Goal: Task Accomplishment & Management: Use online tool/utility

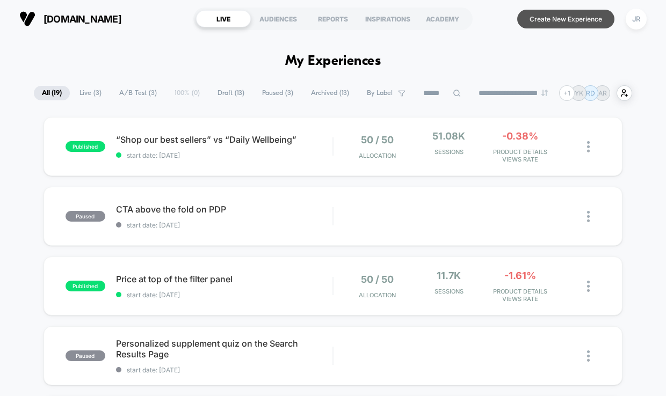
click at [572, 18] on button "Create New Experience" at bounding box center [565, 19] width 97 height 19
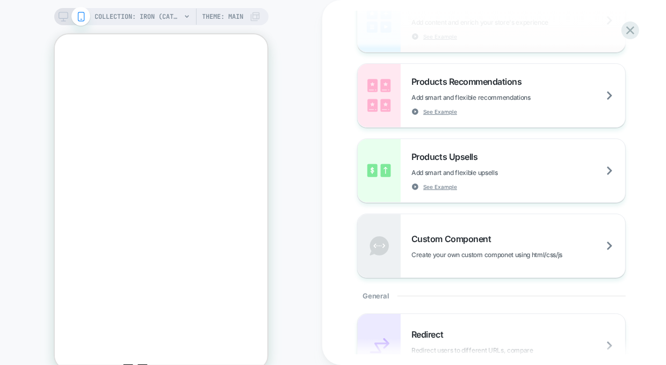
scroll to position [239, 0]
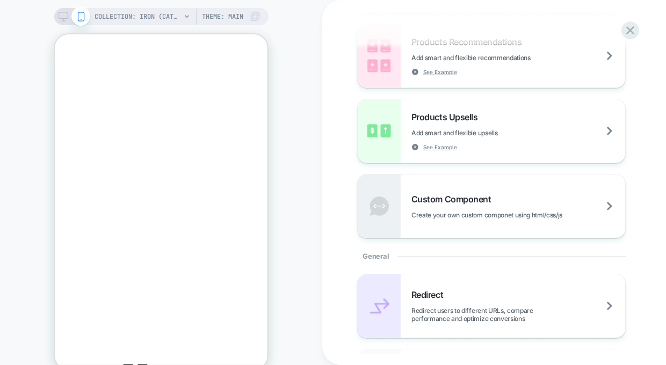
click at [64, 13] on icon at bounding box center [64, 17] width 10 height 10
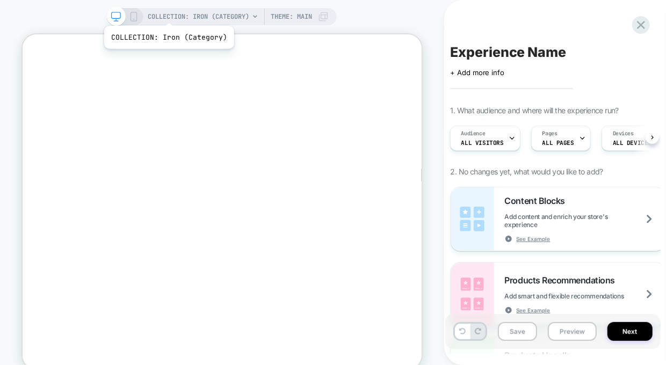
click at [252, 19] on icon at bounding box center [255, 16] width 6 height 6
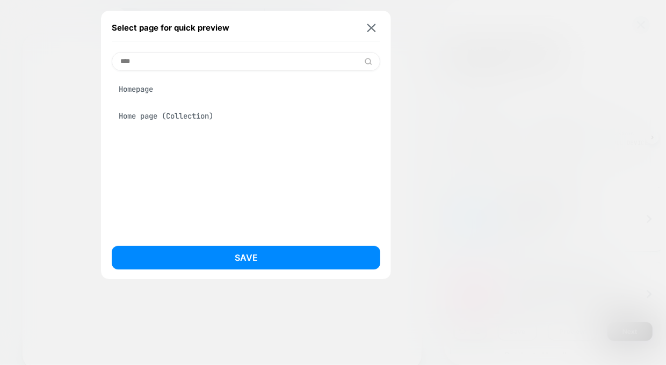
type input "****"
click at [206, 85] on div "Homepage" at bounding box center [246, 89] width 269 height 20
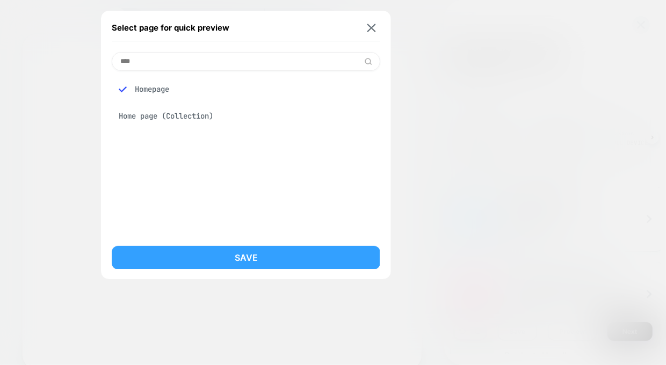
click at [230, 256] on button "Save" at bounding box center [246, 258] width 269 height 24
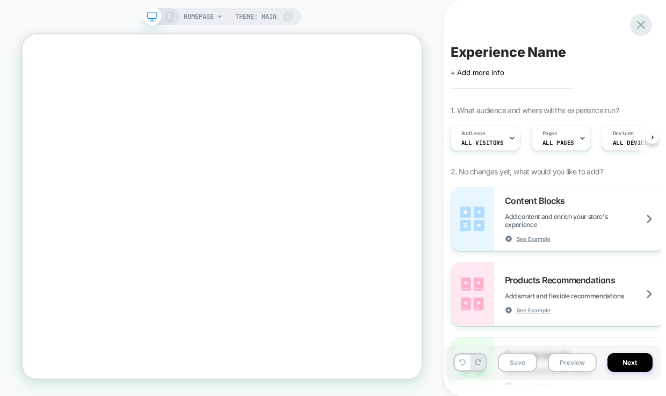
click at [646, 24] on icon at bounding box center [641, 25] width 15 height 15
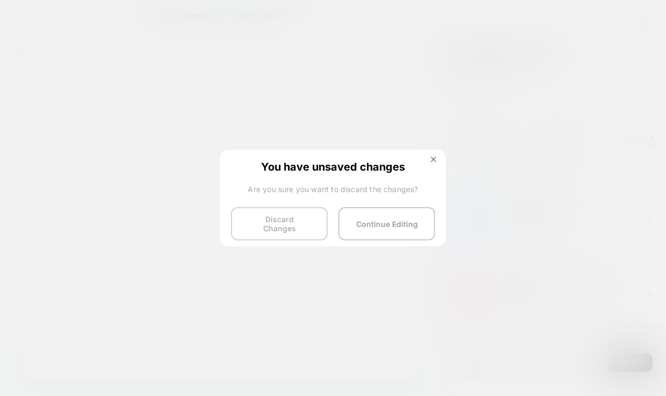
click at [299, 219] on button "Discard Changes" at bounding box center [279, 223] width 97 height 33
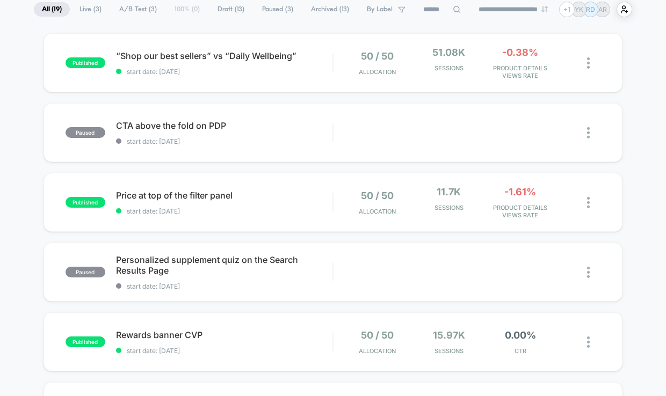
scroll to position [60, 0]
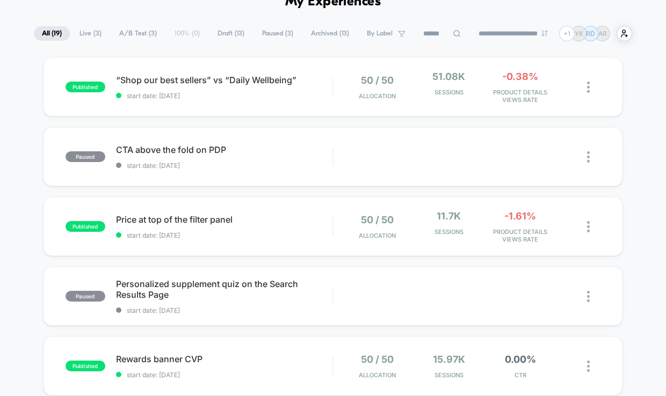
click at [219, 30] on span "Draft ( 13 )" at bounding box center [231, 33] width 43 height 15
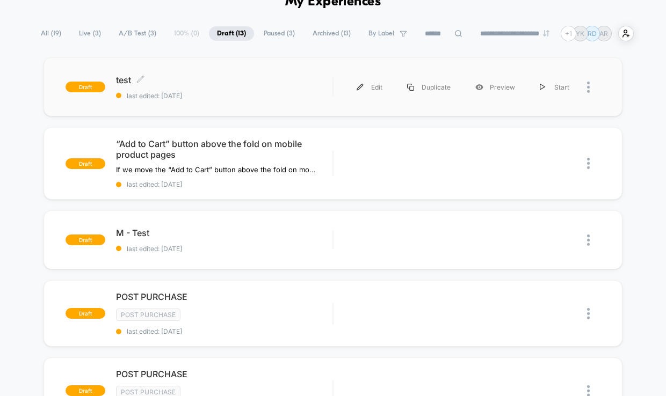
click at [273, 95] on span "last edited: 8/28/2025" at bounding box center [224, 96] width 217 height 8
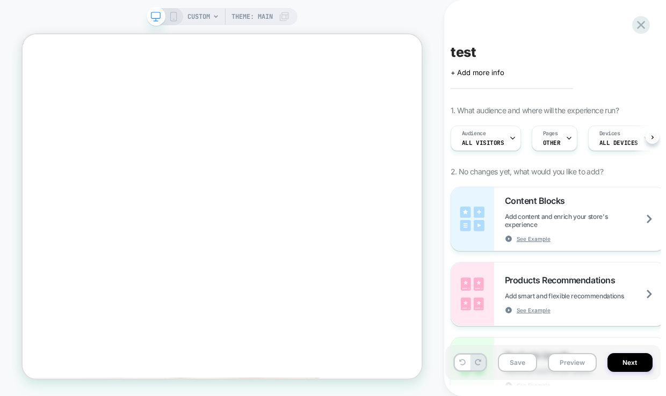
scroll to position [1064, 0]
click at [645, 25] on icon at bounding box center [641, 25] width 15 height 15
click at [636, 25] on icon at bounding box center [641, 25] width 15 height 15
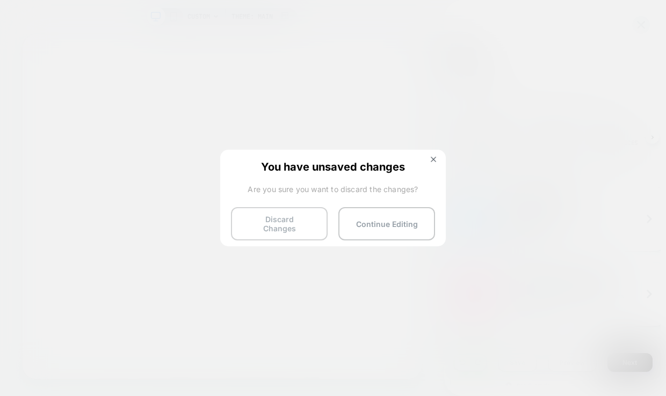
click at [293, 224] on button "Discard Changes" at bounding box center [279, 223] width 97 height 33
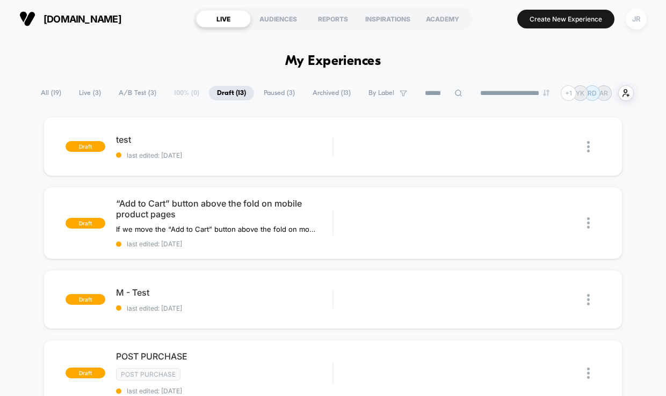
click at [634, 25] on div "JR" at bounding box center [636, 19] width 21 height 21
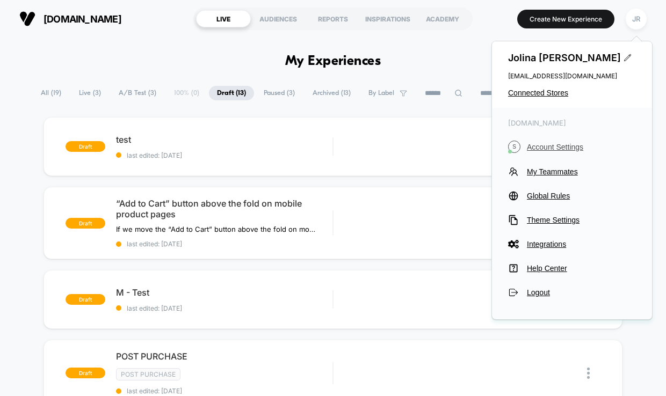
click at [554, 146] on span "Account Settings" at bounding box center [581, 147] width 109 height 9
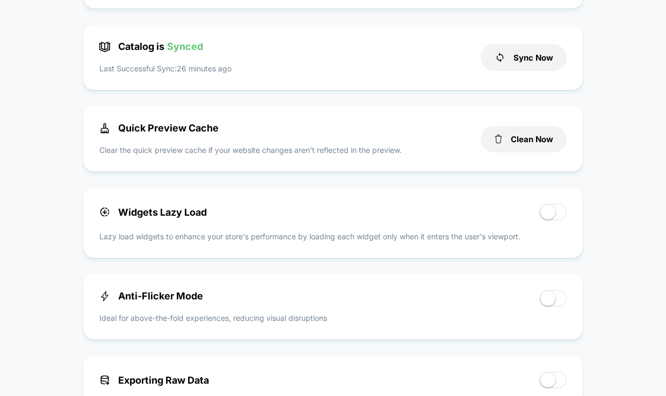
scroll to position [298, 0]
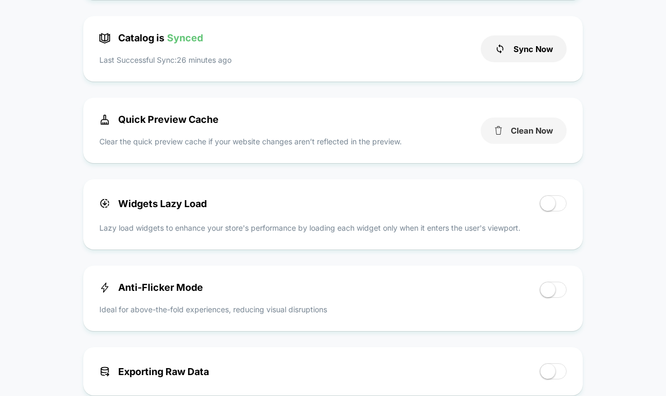
click at [539, 121] on button "Clean Now" at bounding box center [524, 131] width 86 height 26
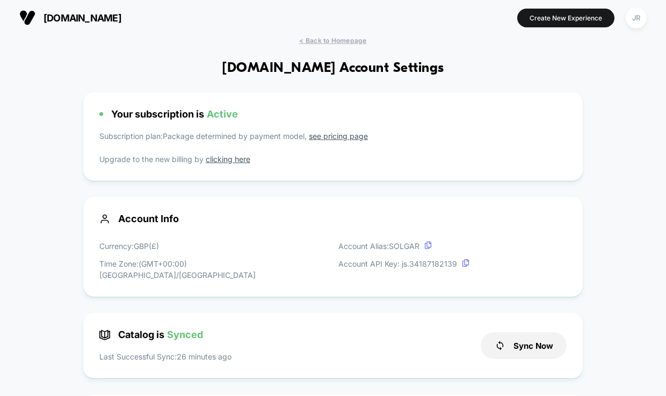
scroll to position [0, 0]
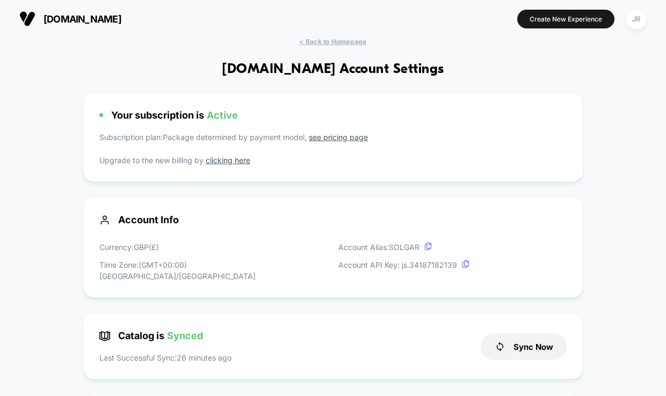
click at [99, 25] on span "solgar.co.uk" at bounding box center [83, 18] width 78 height 11
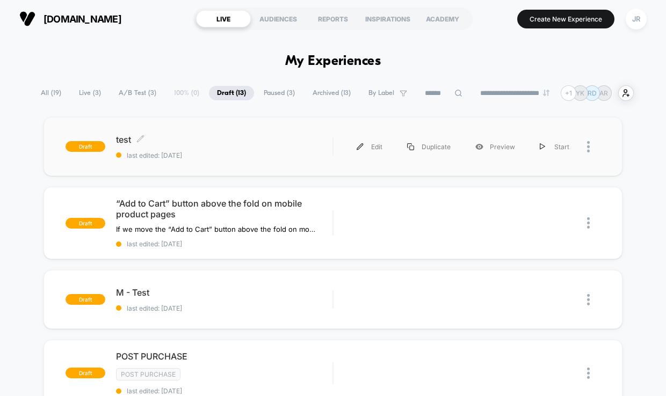
click at [204, 147] on div "test Click to edit experience details Click to edit experience details last edi…" at bounding box center [224, 146] width 217 height 25
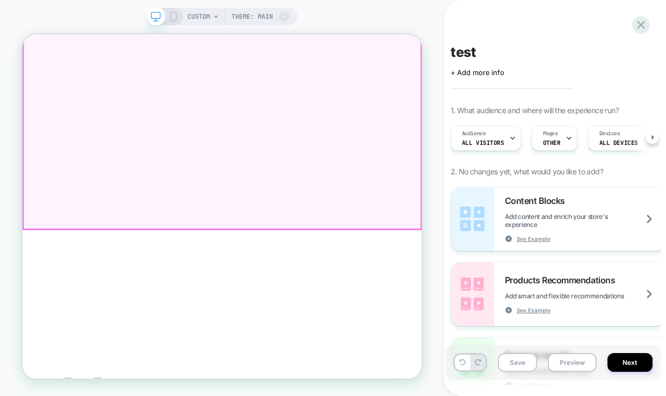
scroll to position [348, 0]
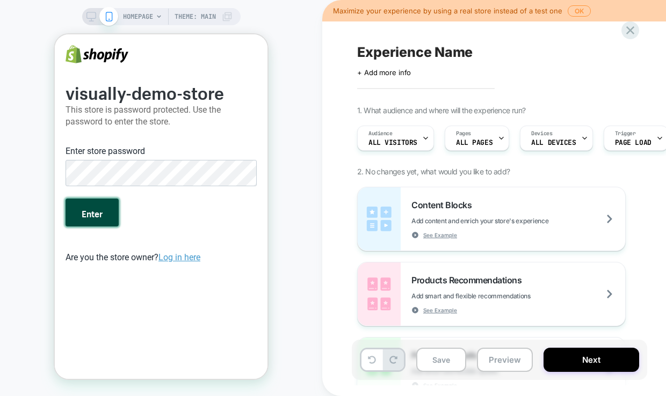
click at [96, 213] on button "Enter" at bounding box center [92, 213] width 53 height 28
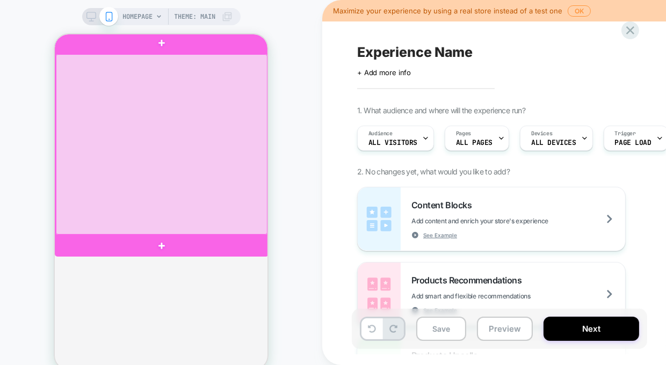
click at [195, 190] on div at bounding box center [161, 144] width 212 height 181
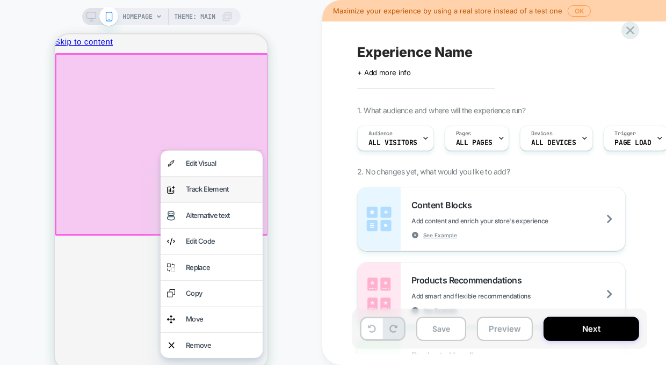
click at [207, 187] on div "Track Element" at bounding box center [220, 189] width 70 height 12
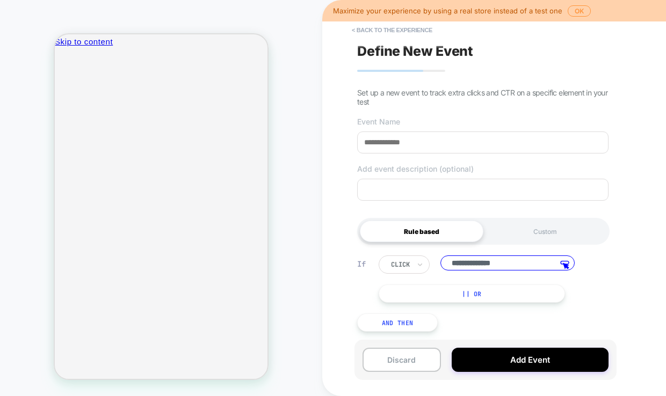
scroll to position [2, 0]
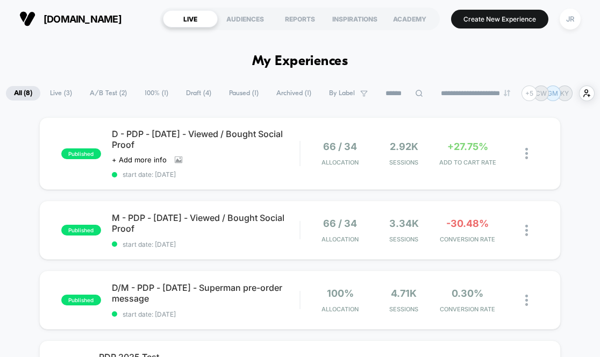
click at [391, 94] on input at bounding box center [404, 93] width 54 height 13
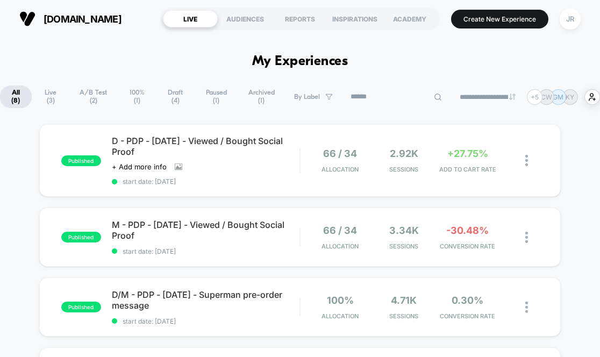
paste input "**********"
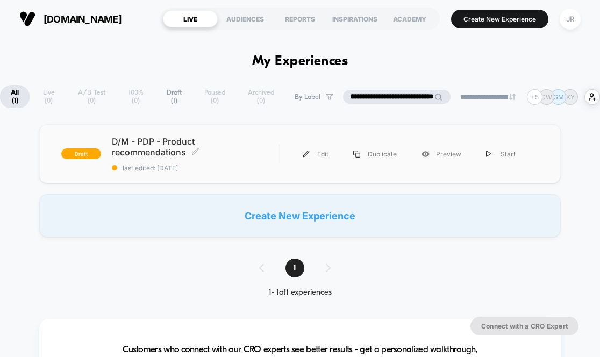
type input "**********"
click at [241, 156] on span "D/M - PDP - Product recommendations Click to edit experience details" at bounding box center [195, 146] width 167 height 21
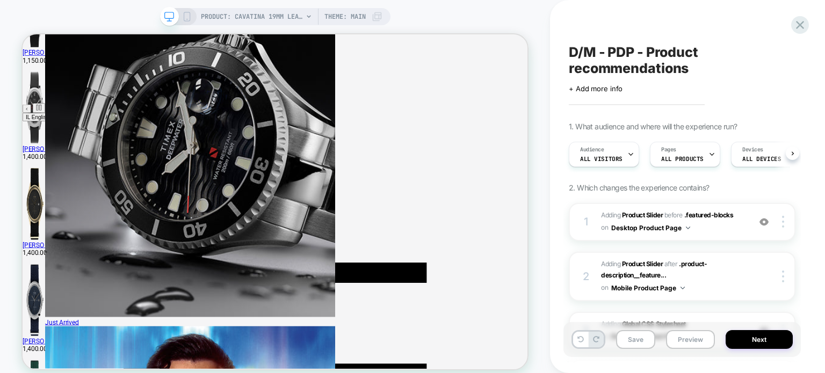
scroll to position [466, 0]
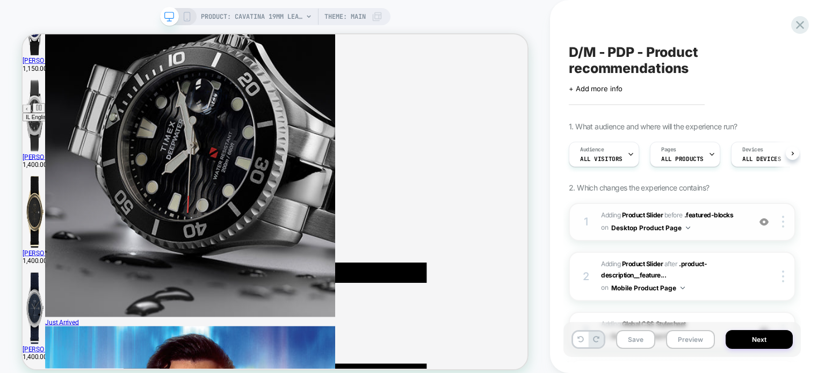
click at [599, 231] on span "#_loomi_addon_1755169302234 Adding Product Slider BEFORE .featured-blocks .feat…" at bounding box center [672, 222] width 143 height 25
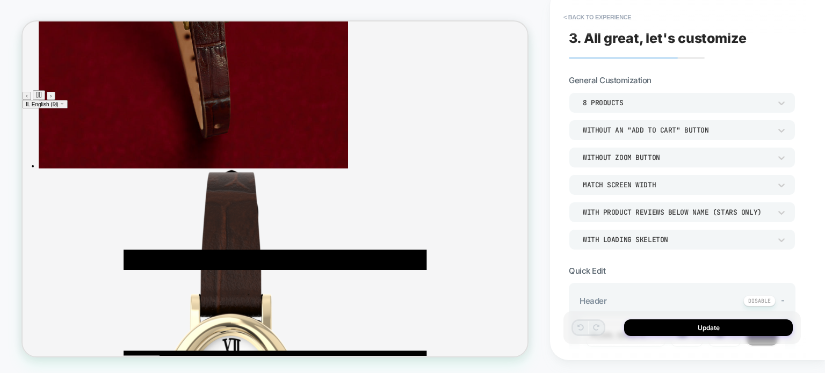
scroll to position [3125, 0]
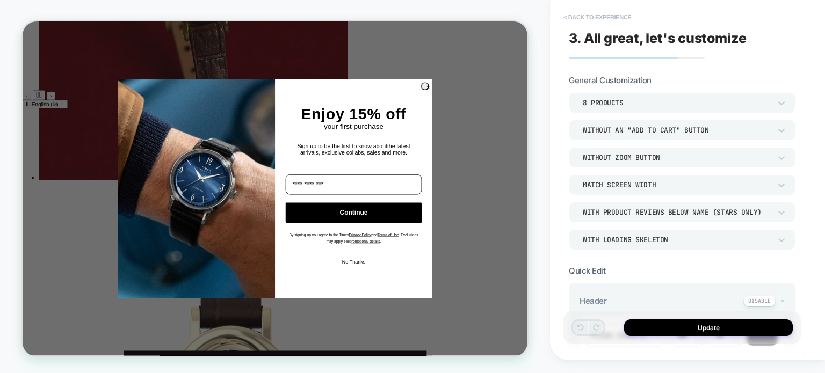
click at [571, 16] on button "< Back to experience" at bounding box center [597, 17] width 78 height 17
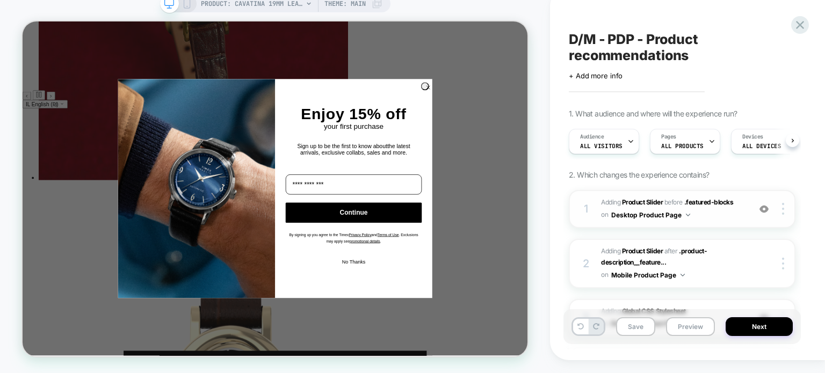
scroll to position [0, 0]
click at [599, 211] on img at bounding box center [764, 209] width 9 height 9
click at [599, 215] on span "#_loomi_addon_1755169302234 Adding Product Slider BEFORE .featured-blocks .feat…" at bounding box center [672, 209] width 143 height 25
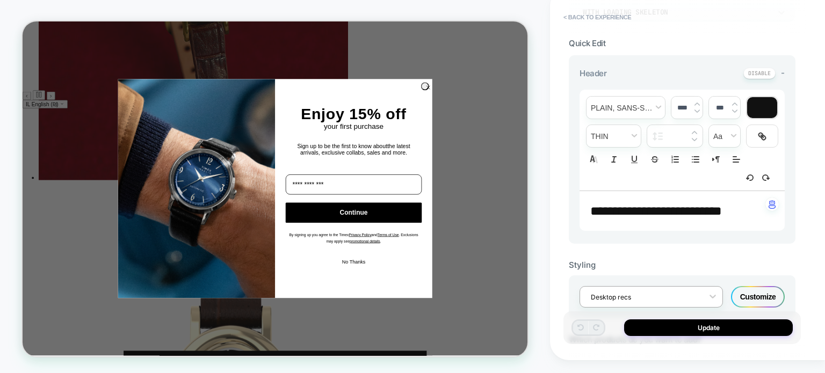
scroll to position [376, 0]
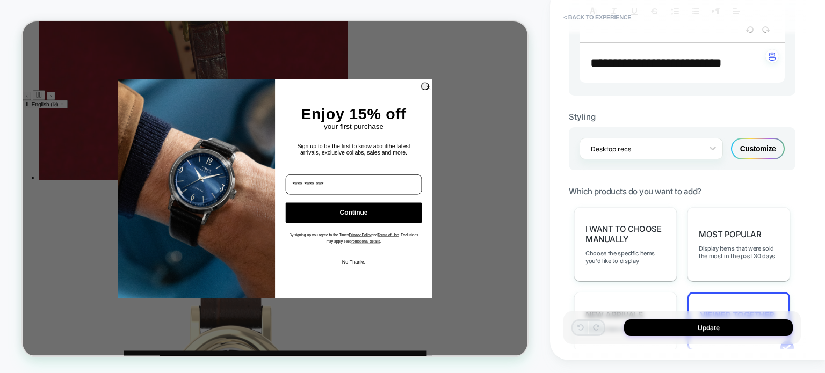
click at [599, 160] on div "Customize" at bounding box center [758, 148] width 54 height 21
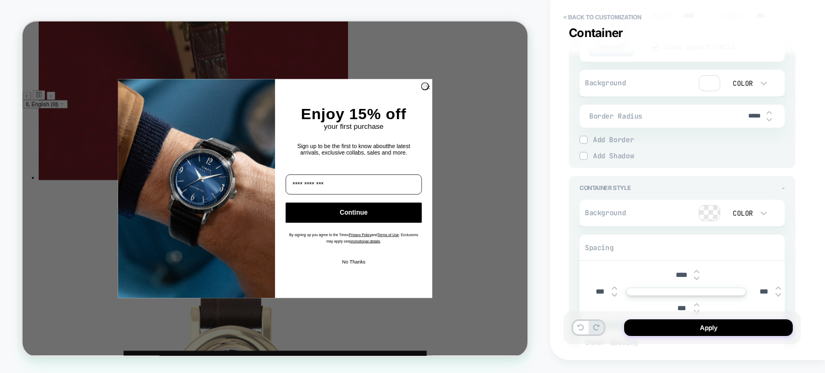
scroll to position [3092, 0]
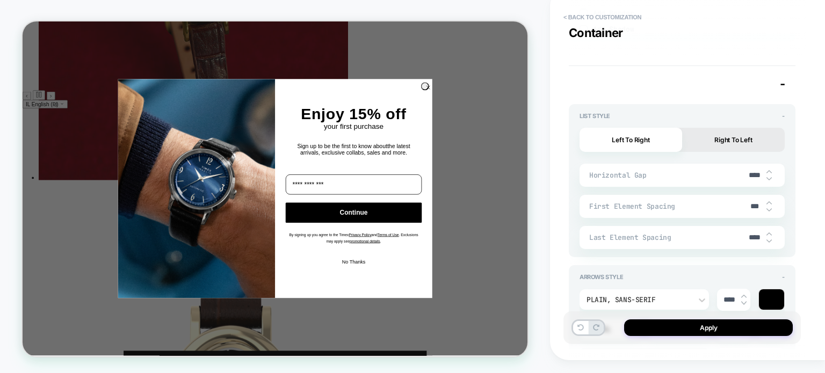
type textarea "*"
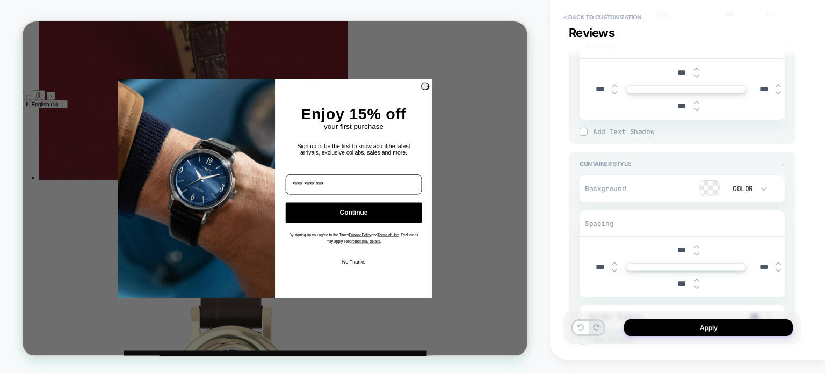
scroll to position [2340, 0]
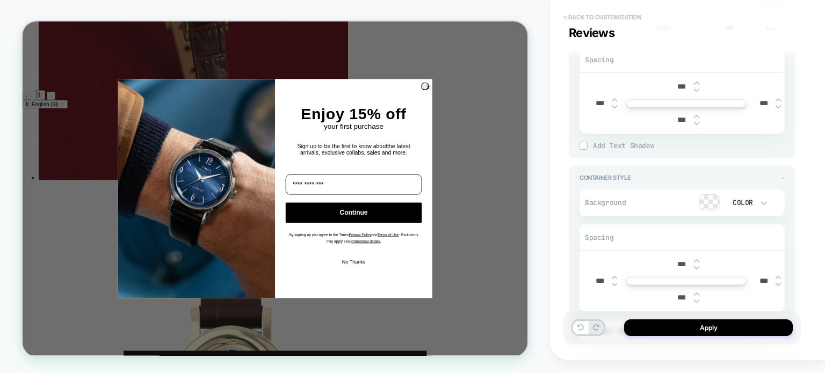
click at [565, 15] on button "< Back to customization" at bounding box center [602, 17] width 89 height 17
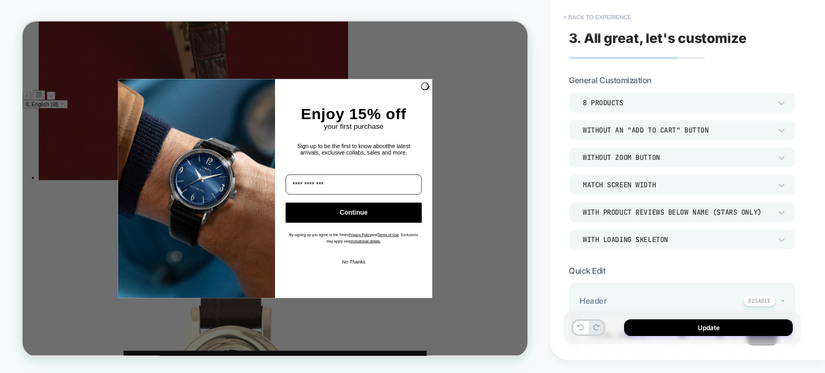
click at [565, 17] on button "< Back to experience" at bounding box center [597, 17] width 78 height 17
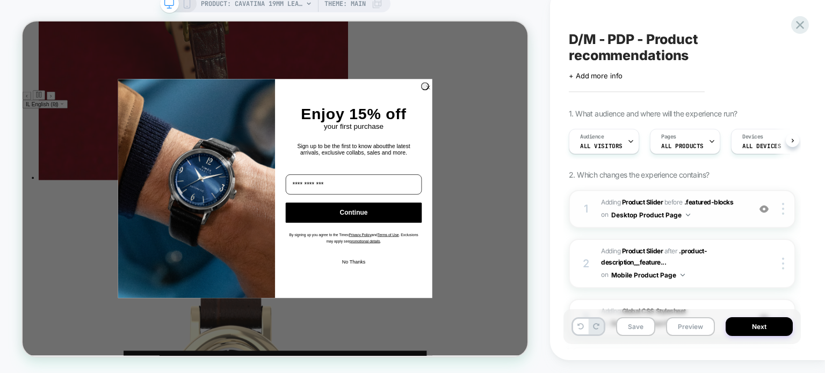
scroll to position [0, 0]
click at [599, 329] on button "Preview" at bounding box center [690, 327] width 49 height 19
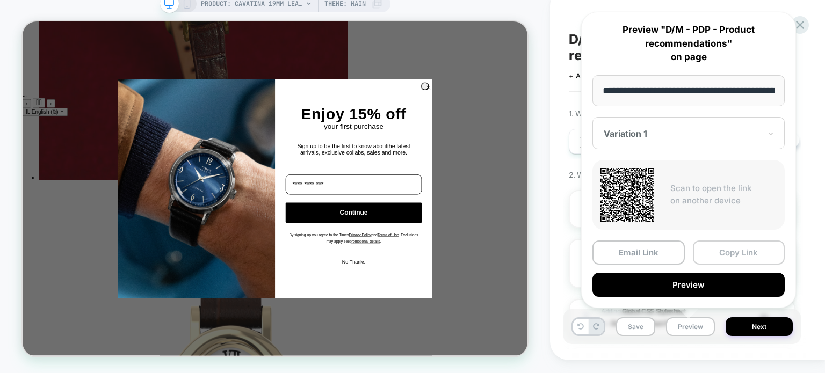
click at [599, 252] on button "Copy Link" at bounding box center [739, 253] width 92 height 24
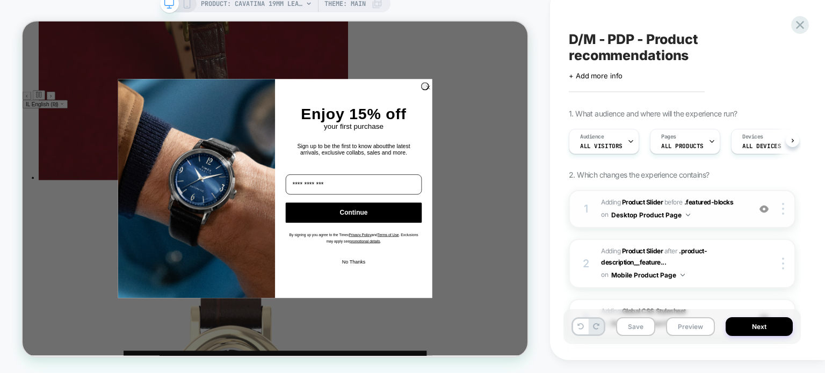
click at [599, 210] on img at bounding box center [764, 209] width 9 height 9
click at [599, 212] on img at bounding box center [764, 209] width 9 height 9
click at [599, 209] on img at bounding box center [764, 209] width 9 height 9
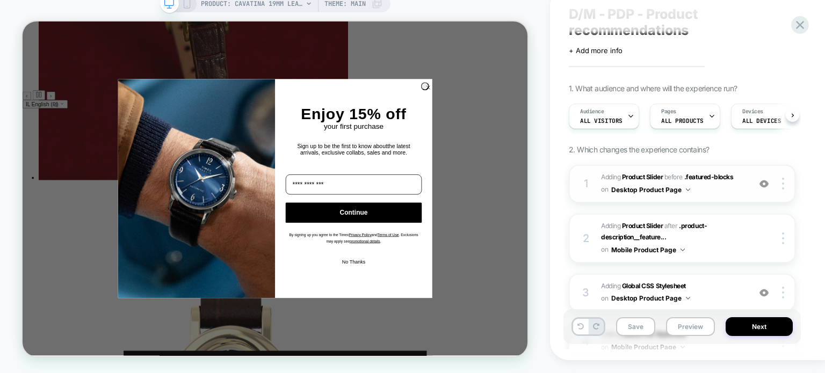
scroll to position [153, 0]
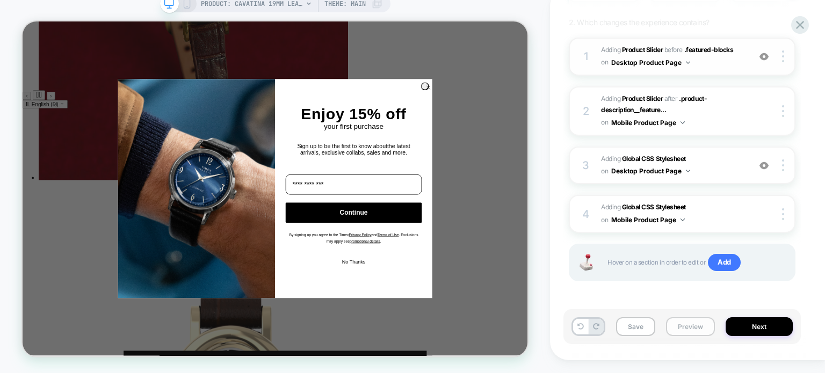
click at [599, 326] on button "Preview" at bounding box center [690, 327] width 49 height 19
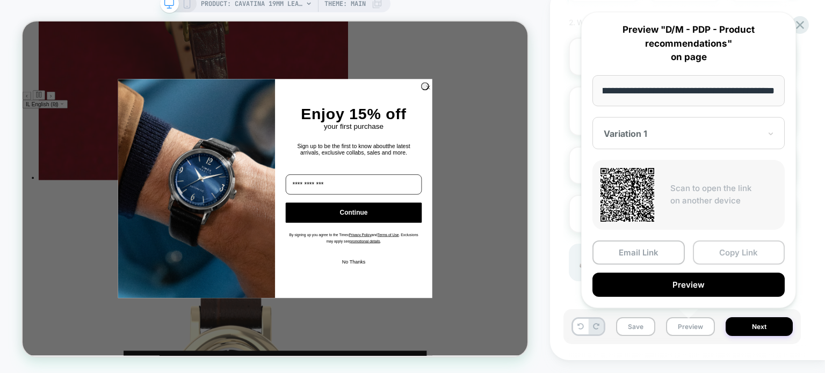
scroll to position [0, 0]
click at [599, 256] on button "Copy Link" at bounding box center [739, 253] width 92 height 24
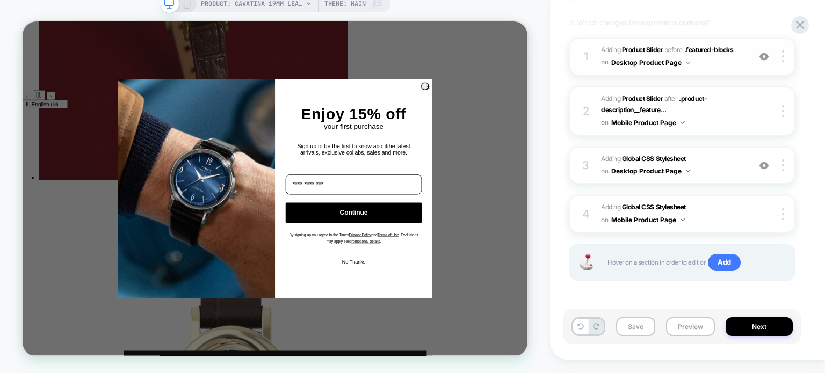
scroll to position [99, 0]
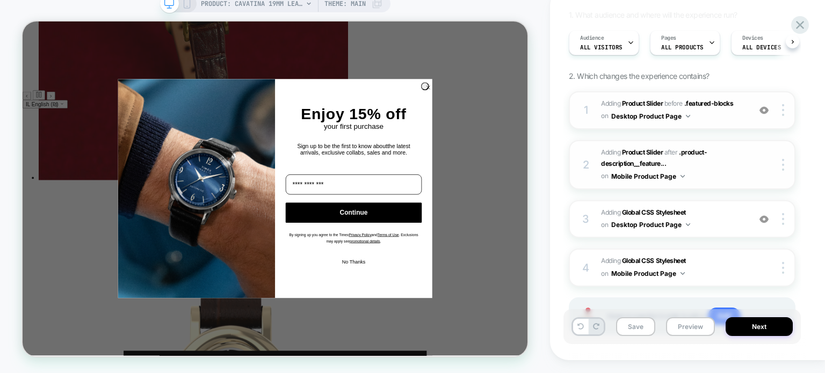
click at [599, 175] on span "#_loomi_addon_1755612202213 Adding Product Slider AFTER .product-description__f…" at bounding box center [672, 165] width 143 height 37
click at [599, 221] on span "Adding Global CSS Stylesheet on Desktop Product Page" at bounding box center [672, 219] width 143 height 25
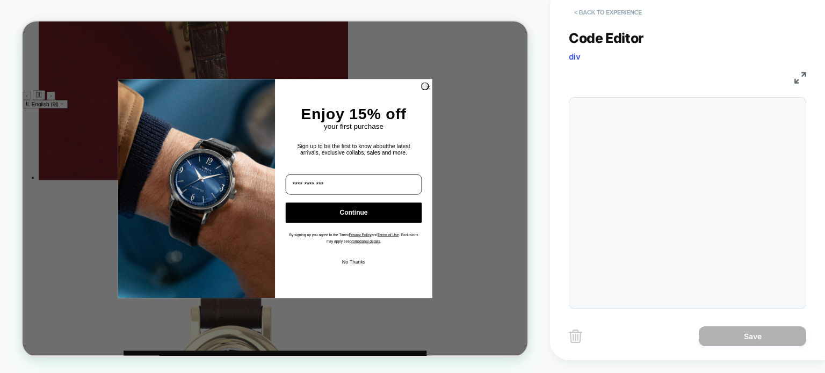
click at [576, 10] on button "< Back to experience" at bounding box center [608, 12] width 78 height 17
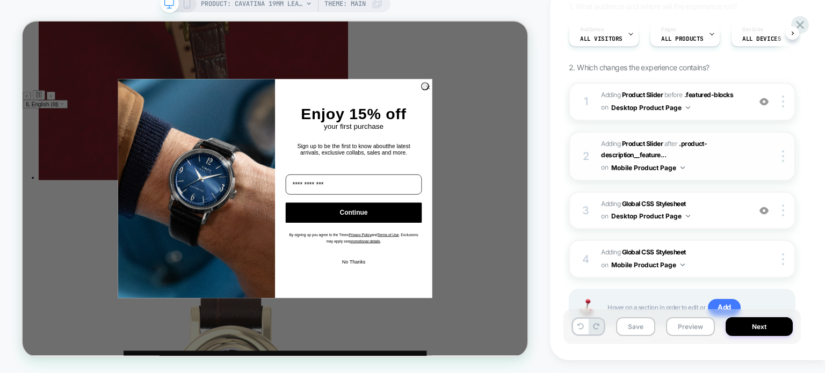
scroll to position [54, 0]
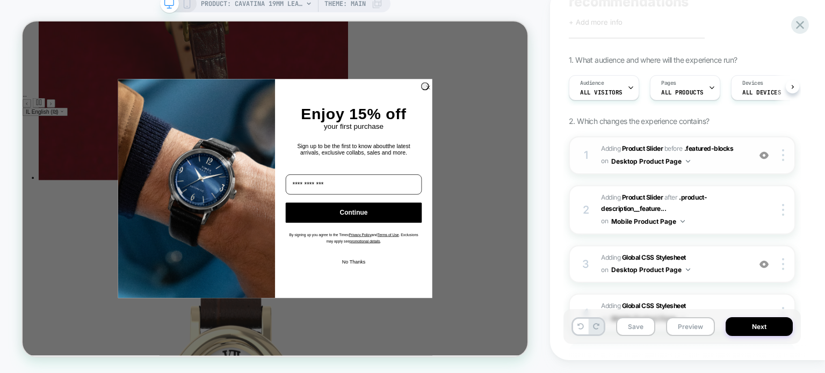
click at [599, 162] on span "#_loomi_addon_1755169302234 Adding Product Slider BEFORE .featured-blocks .feat…" at bounding box center [672, 155] width 143 height 25
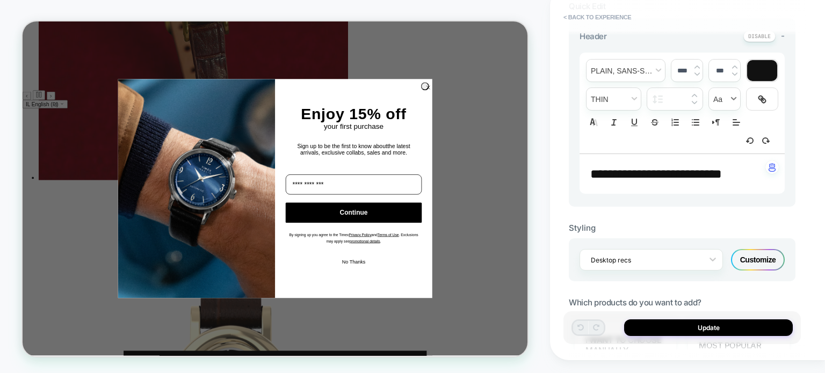
scroll to position [269, 0]
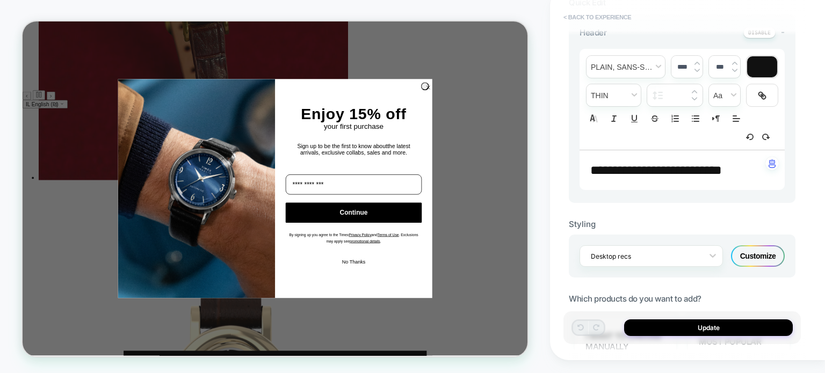
click at [572, 15] on button "< Back to experience" at bounding box center [597, 17] width 78 height 17
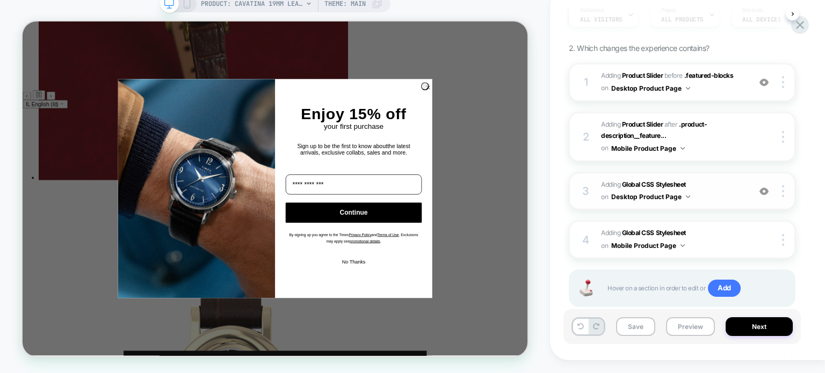
scroll to position [99, 0]
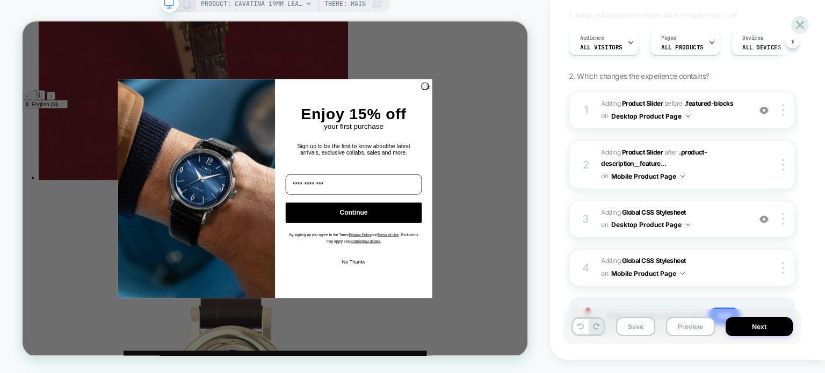
drag, startPoint x: 23, startPoint y: 21, endPoint x: 530, endPoint y: 358, distance: 609.1
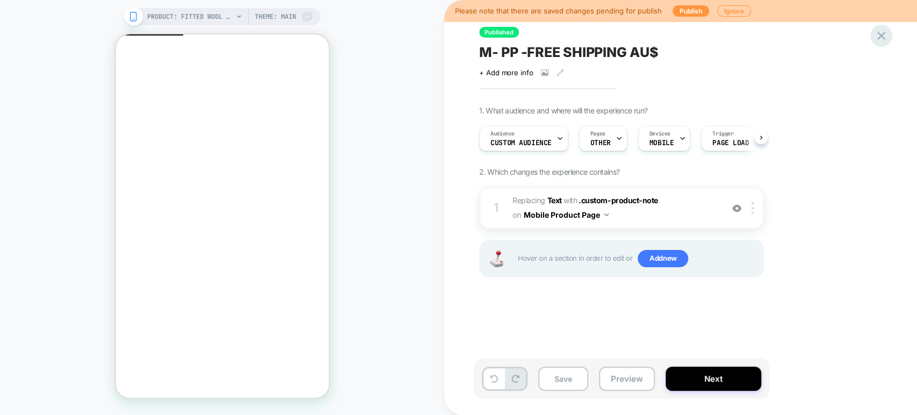
click at [879, 37] on icon at bounding box center [881, 35] width 15 height 15
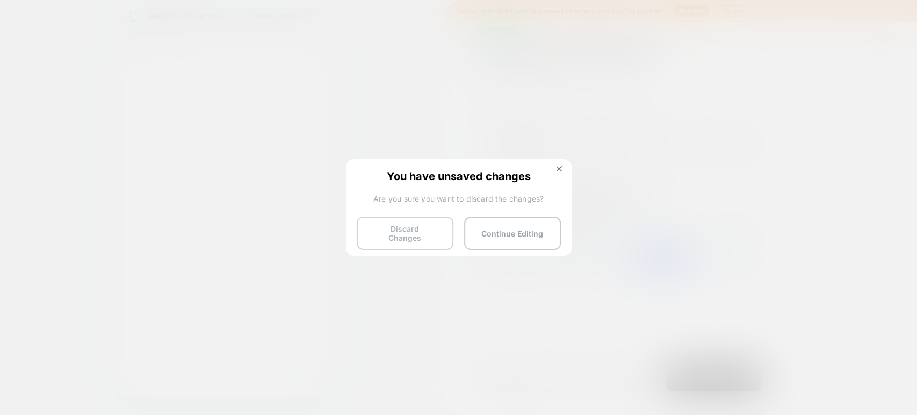
click at [406, 234] on button "Discard Changes" at bounding box center [405, 233] width 97 height 33
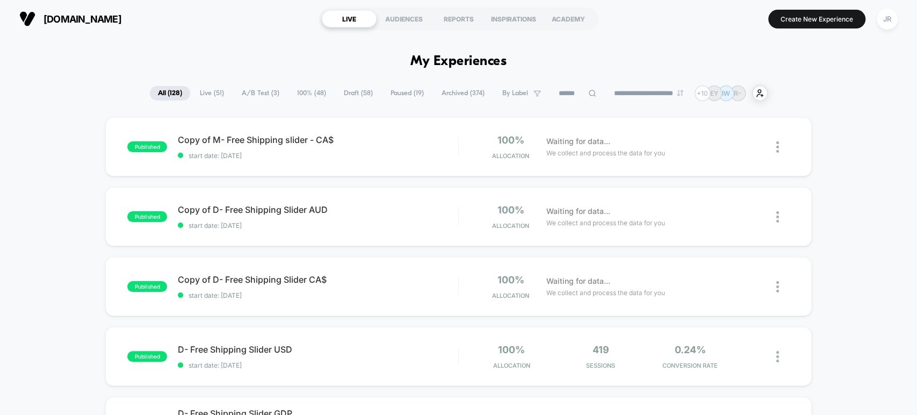
click at [213, 91] on span "Live ( 51 )" at bounding box center [212, 93] width 40 height 15
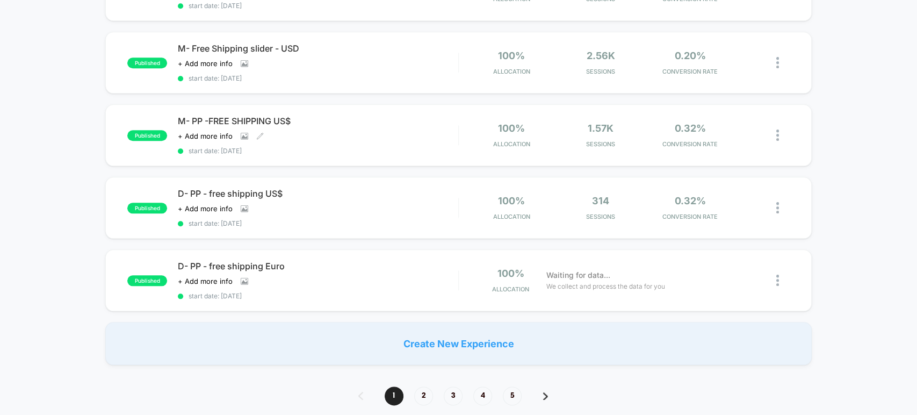
scroll to position [656, 0]
click at [427, 385] on span "2" at bounding box center [423, 394] width 19 height 19
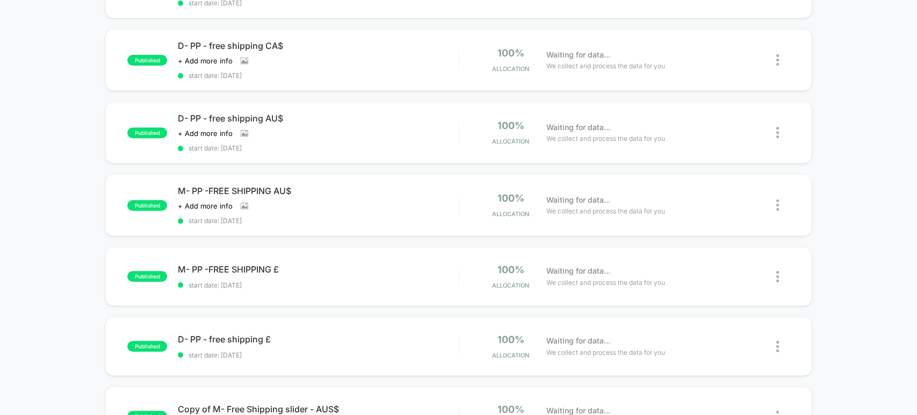
scroll to position [239, 0]
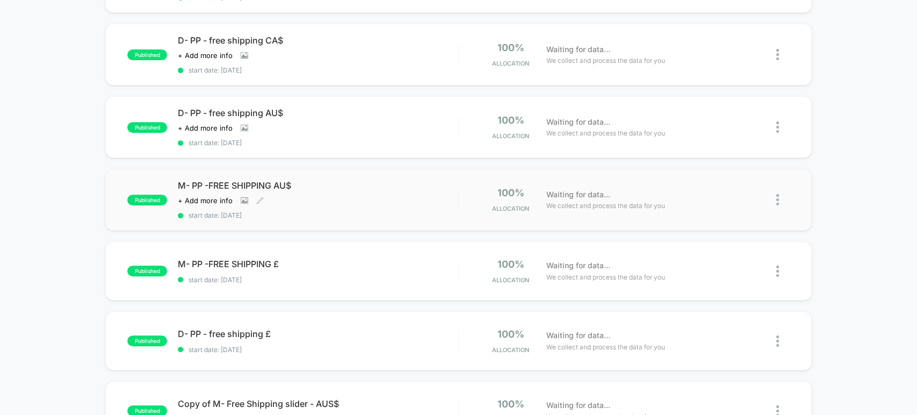
click at [345, 196] on div "Click to view images Click to edit experience details + Add more info" at bounding box center [276, 200] width 196 height 9
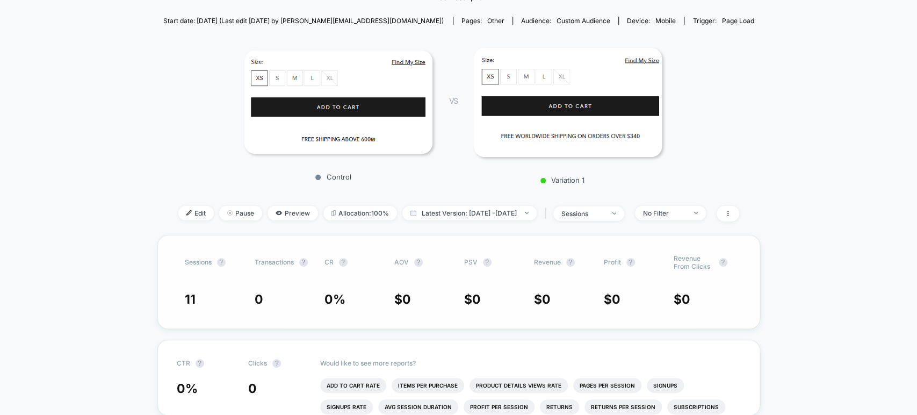
scroll to position [119, 0]
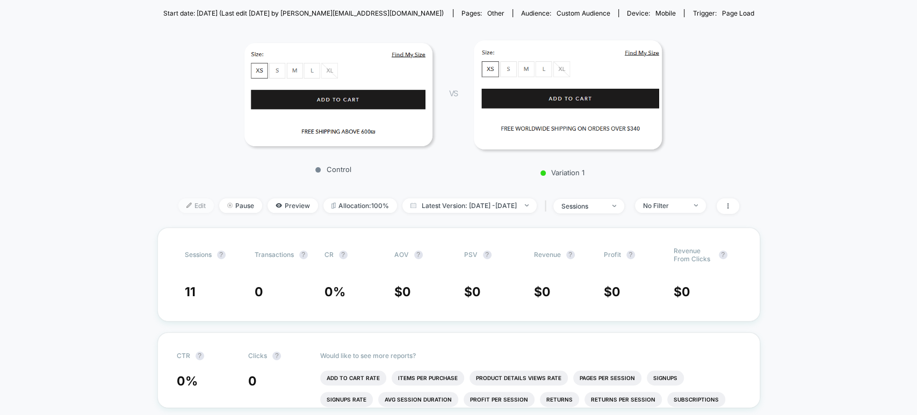
click at [178, 205] on span "Edit" at bounding box center [195, 205] width 35 height 15
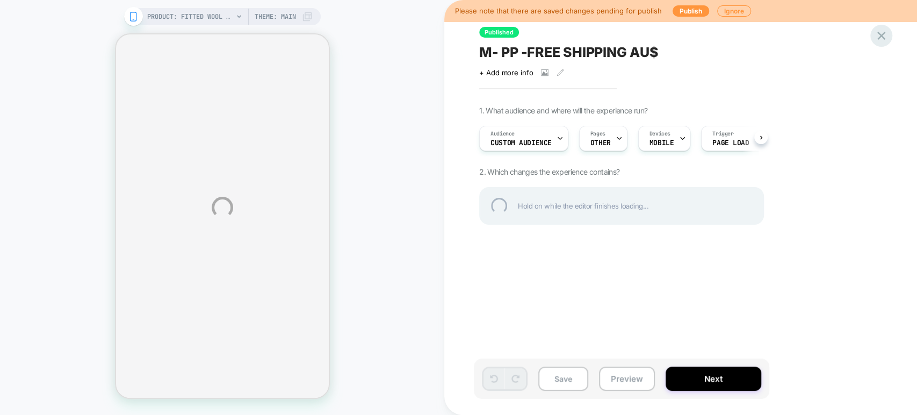
click at [883, 40] on div at bounding box center [881, 36] width 22 height 22
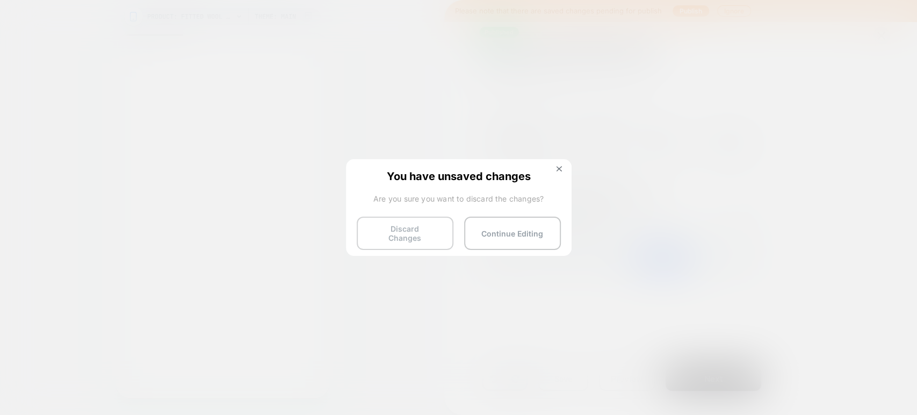
click at [395, 231] on button "Discard Changes" at bounding box center [405, 233] width 97 height 33
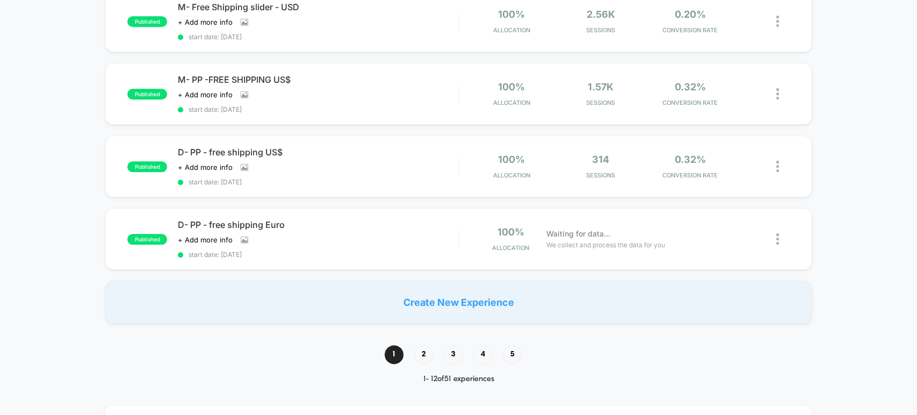
scroll to position [776, 0]
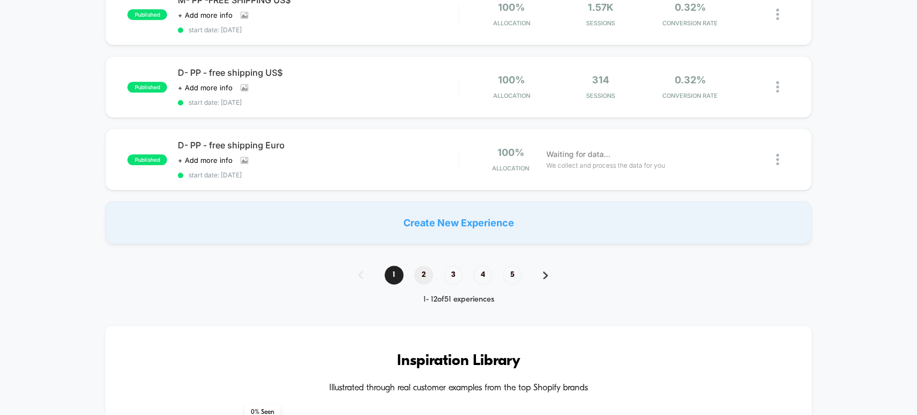
click at [417, 265] on span "2" at bounding box center [423, 274] width 19 height 19
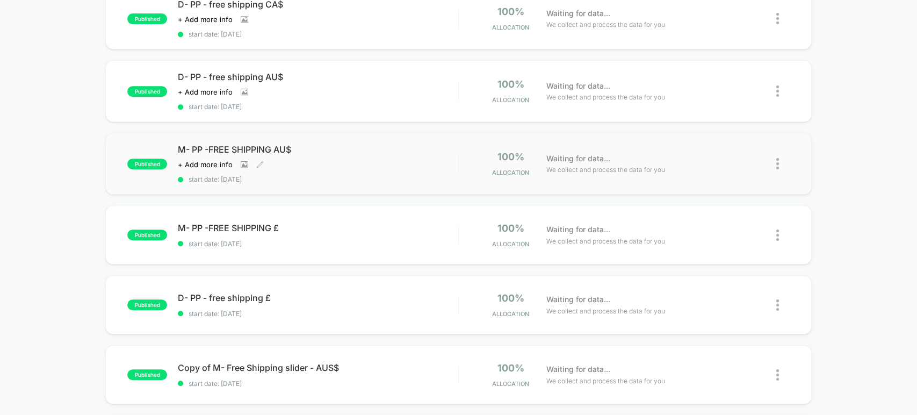
scroll to position [298, 0]
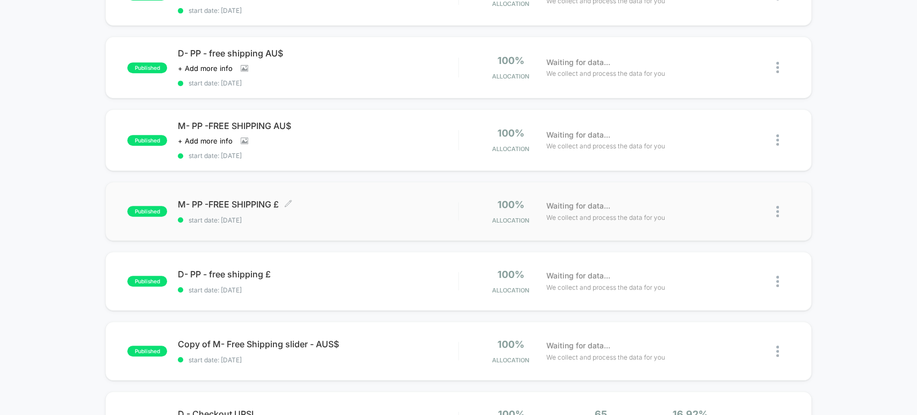
drag, startPoint x: 327, startPoint y: 204, endPoint x: 322, endPoint y: 222, distance: 19.4
click at [322, 222] on div "published M- PP -FREE SHIPPING £ Click to edit experience details Click to edit…" at bounding box center [458, 211] width 706 height 59
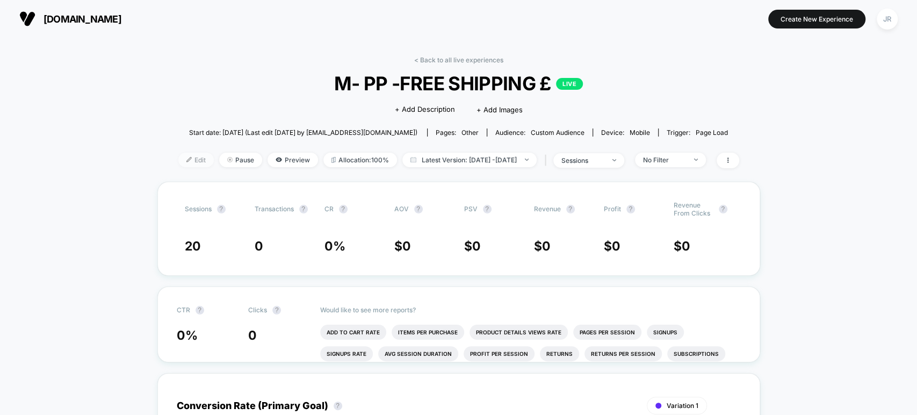
click at [178, 160] on span "Edit" at bounding box center [195, 160] width 35 height 15
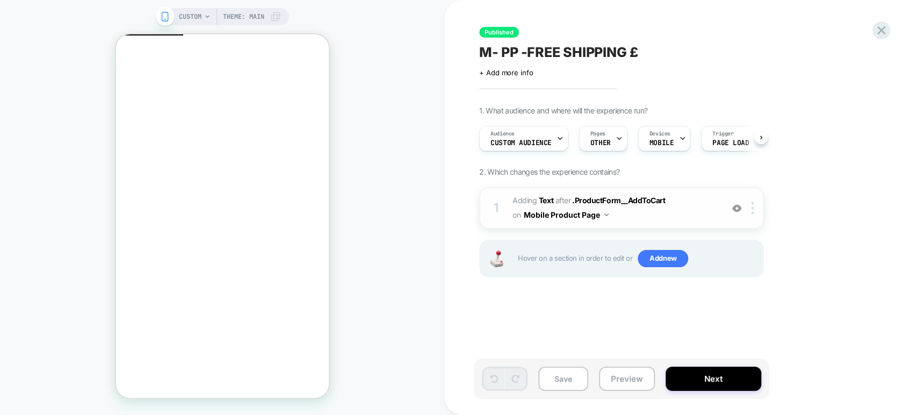
click at [656, 219] on span "#_loomi_addon_1732022881054_dup1738499569_dup1739897790_dup1743924464_dup174669…" at bounding box center [615, 207] width 205 height 29
click at [696, 218] on span "#_loomi_addon_1732022881054_dup1738499569_dup1739897790_dup1743924464_dup174669…" at bounding box center [615, 207] width 205 height 29
click at [682, 208] on span "#_loomi_addon_1732022881054_dup1738499569_dup1739897790_dup1743924464_dup174669…" at bounding box center [615, 207] width 205 height 29
click at [603, 214] on button "Mobile Product Page" at bounding box center [566, 215] width 85 height 16
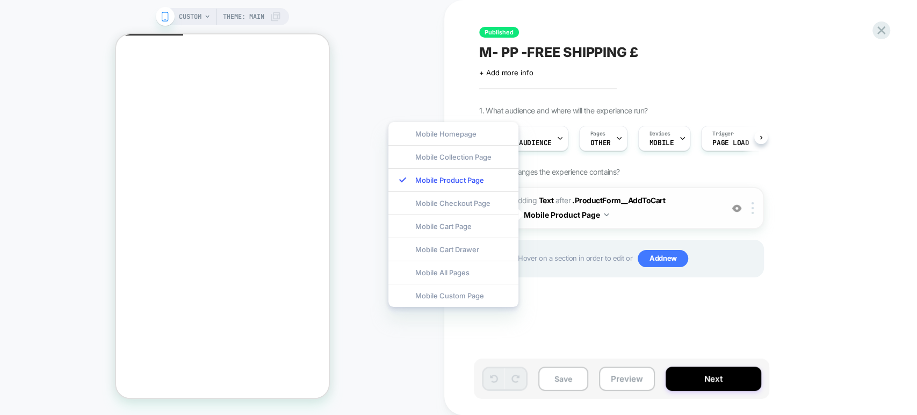
click at [659, 220] on span "#_loomi_addon_1732022881054_dup1738499569_dup1739897790_dup1743924464_dup174669…" at bounding box center [615, 207] width 205 height 29
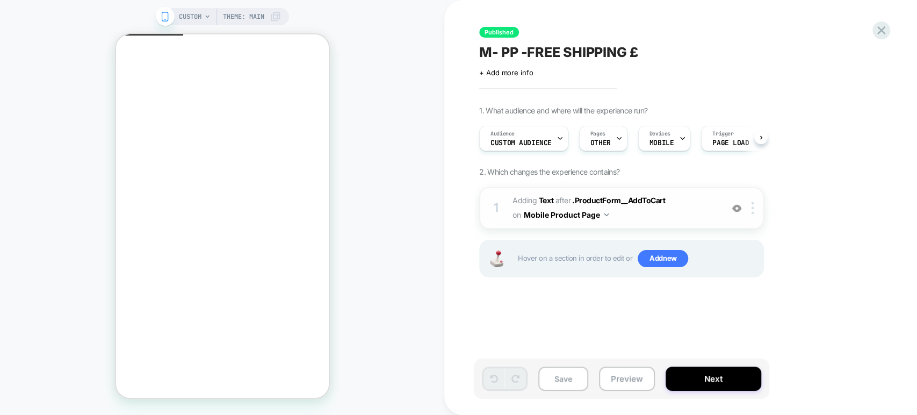
click at [701, 205] on span "#_loomi_addon_1732022881054_dup1738499569_dup1739897790_dup1743924464_dup174669…" at bounding box center [615, 207] width 205 height 29
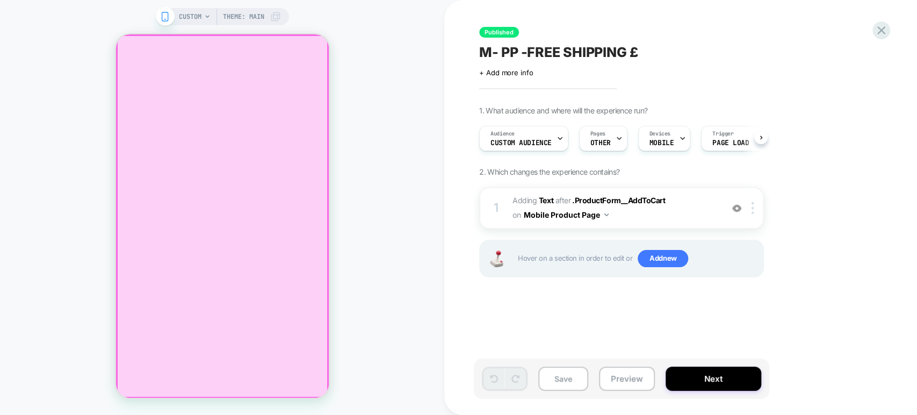
click at [316, 50] on div at bounding box center [222, 216] width 211 height 362
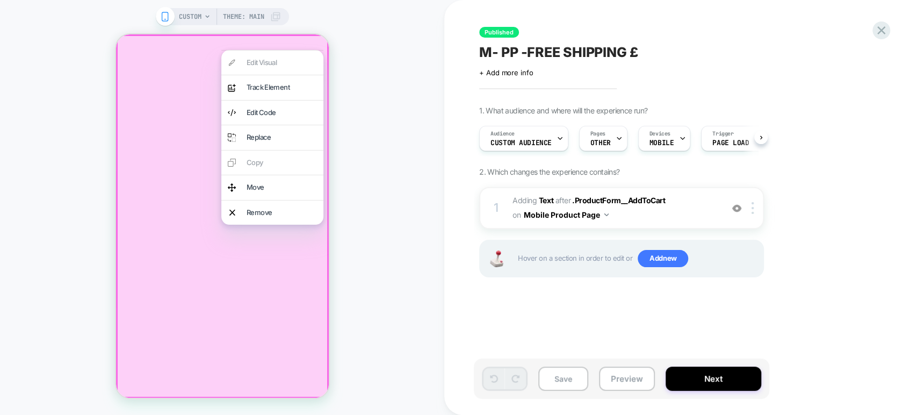
click at [375, 67] on div "CUSTOM Theme: MAIN" at bounding box center [222, 207] width 444 height 393
click at [340, 17] on div "CUSTOM Theme: MAIN" at bounding box center [222, 207] width 444 height 393
click at [103, 143] on div "CUSTOM Theme: MAIN" at bounding box center [222, 207] width 444 height 393
click at [129, 143] on div at bounding box center [222, 216] width 213 height 364
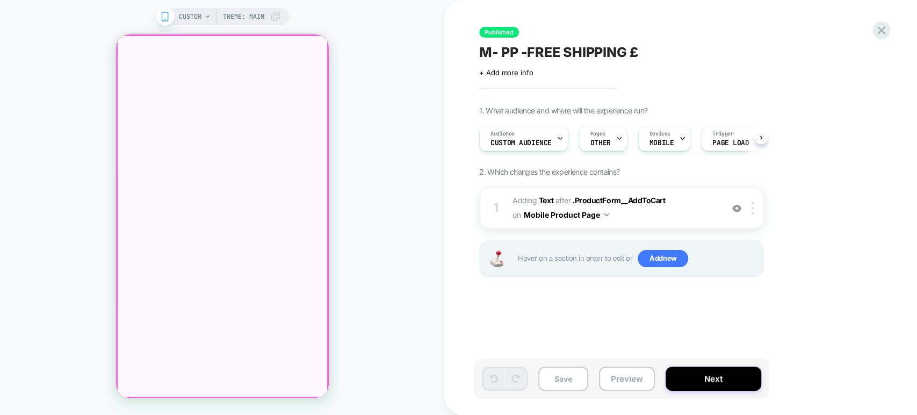
click at [315, 51] on div at bounding box center [222, 216] width 211 height 362
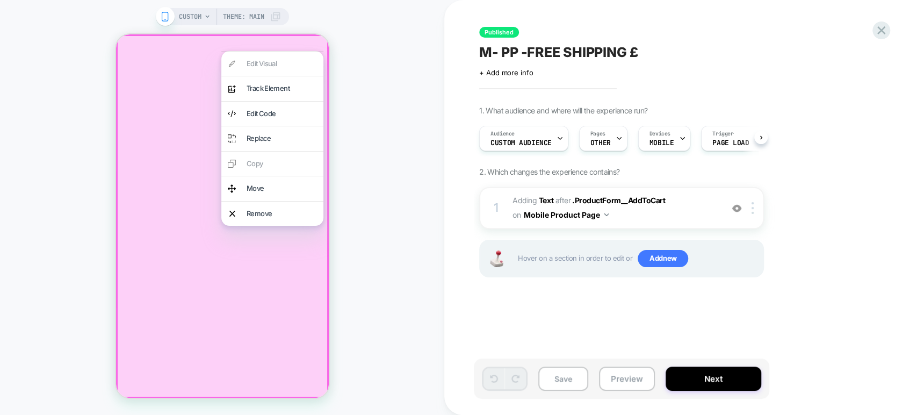
click at [244, 290] on div at bounding box center [222, 216] width 213 height 364
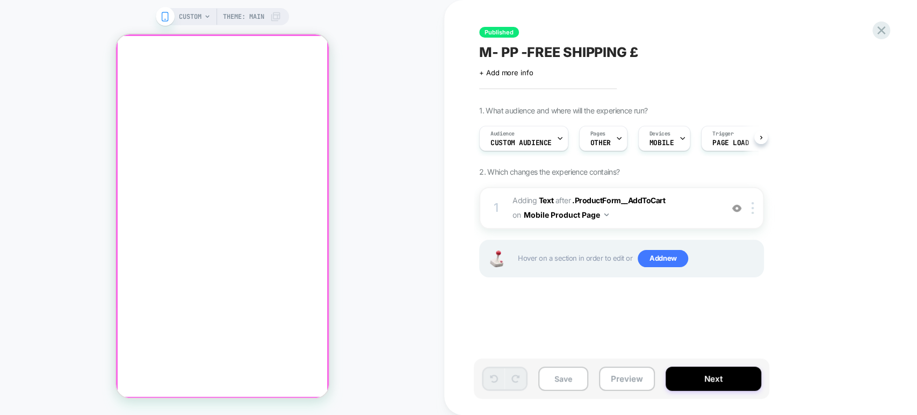
click at [312, 50] on div at bounding box center [222, 216] width 211 height 362
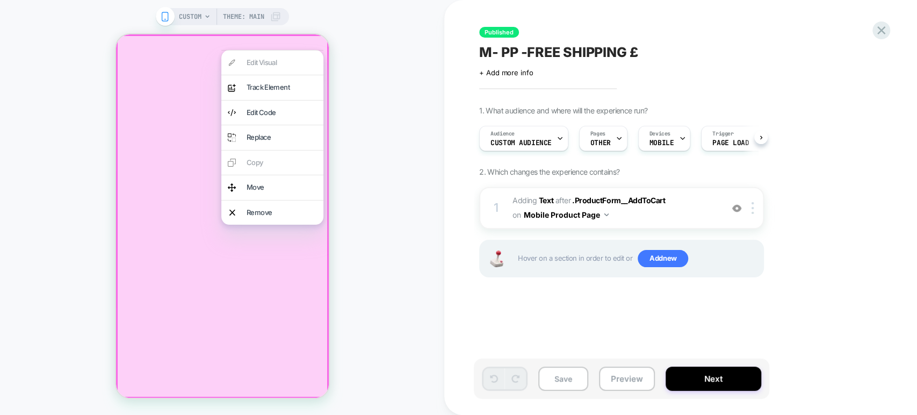
click at [359, 70] on div "CUSTOM Theme: MAIN" at bounding box center [222, 207] width 444 height 393
click at [205, 13] on icon at bounding box center [207, 16] width 6 height 6
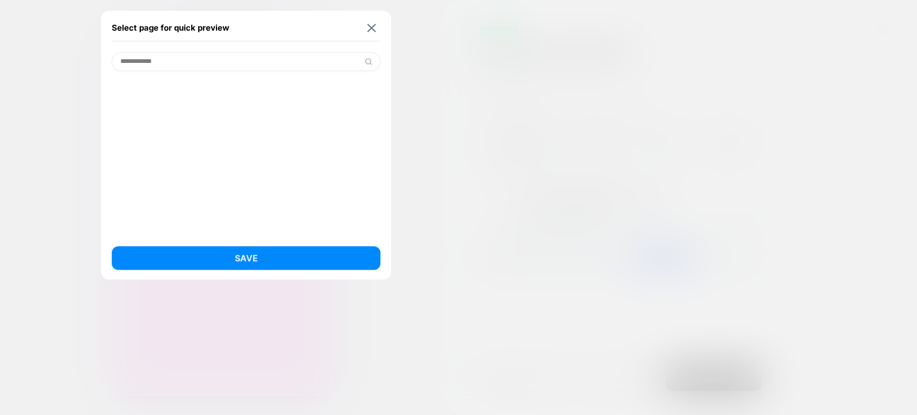
click at [151, 61] on input "**********" at bounding box center [246, 61] width 269 height 19
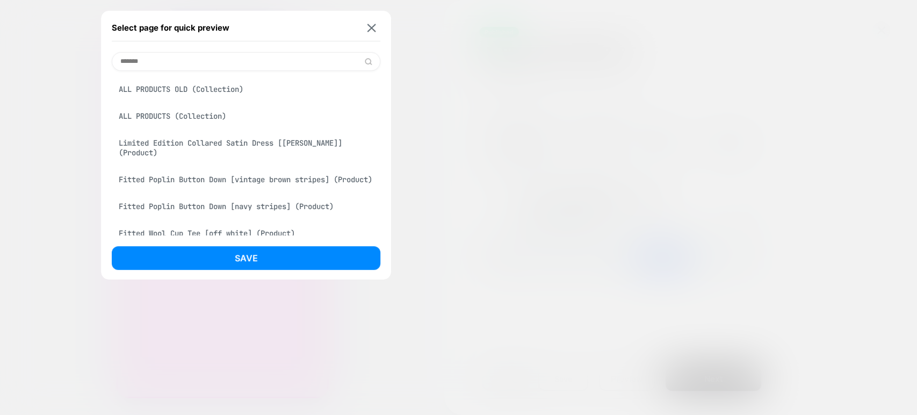
type input "*******"
click at [155, 112] on div "ALL PRODUCTS (Collection)" at bounding box center [246, 116] width 269 height 20
click at [272, 142] on div "Limited Edition Collared Satin Dress [[PERSON_NAME]] (Product)" at bounding box center [246, 148] width 269 height 30
click at [196, 113] on div "ALL PRODUCTS (Collection)" at bounding box center [246, 116] width 269 height 20
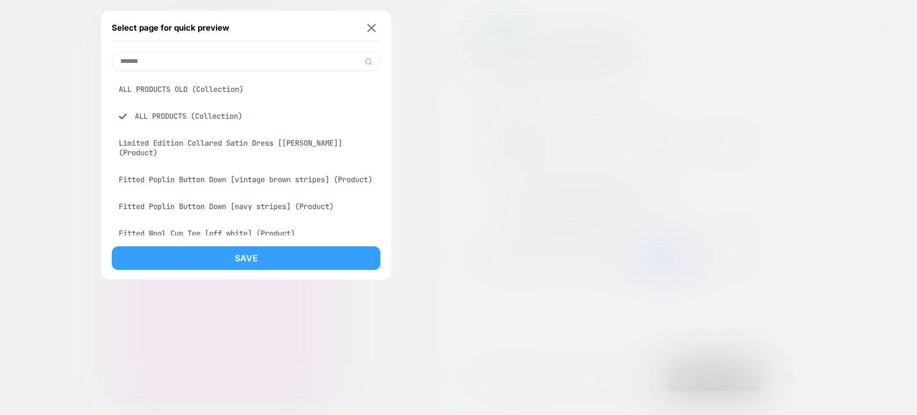
click at [221, 256] on button "Save" at bounding box center [246, 258] width 269 height 24
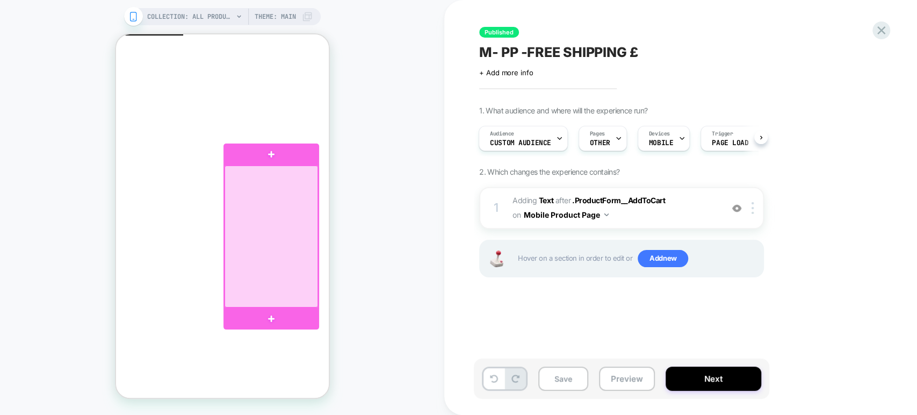
click at [283, 215] on div at bounding box center [271, 236] width 94 height 142
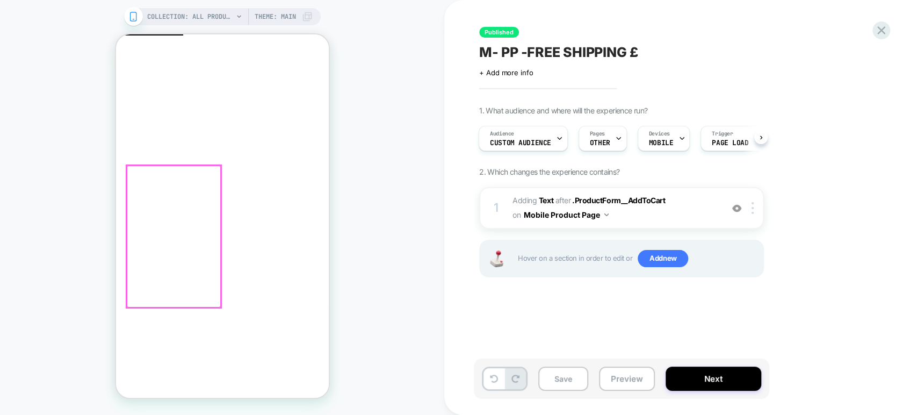
click at [168, 232] on div at bounding box center [173, 236] width 94 height 142
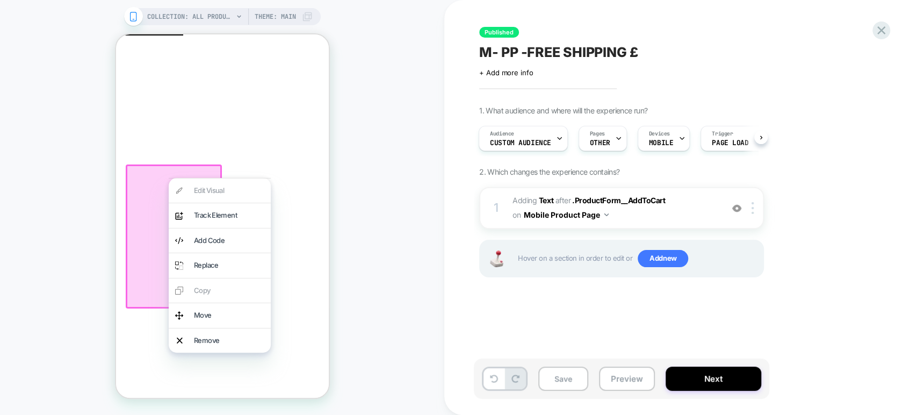
click at [149, 237] on div at bounding box center [173, 236] width 96 height 144
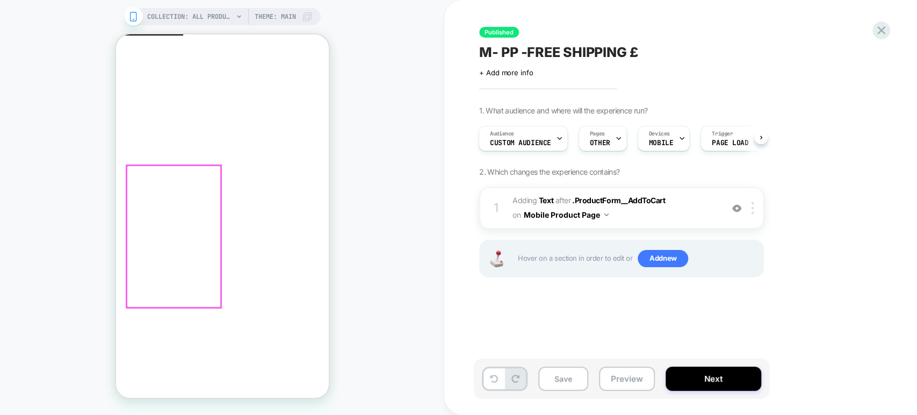
click at [149, 237] on div at bounding box center [173, 236] width 94 height 142
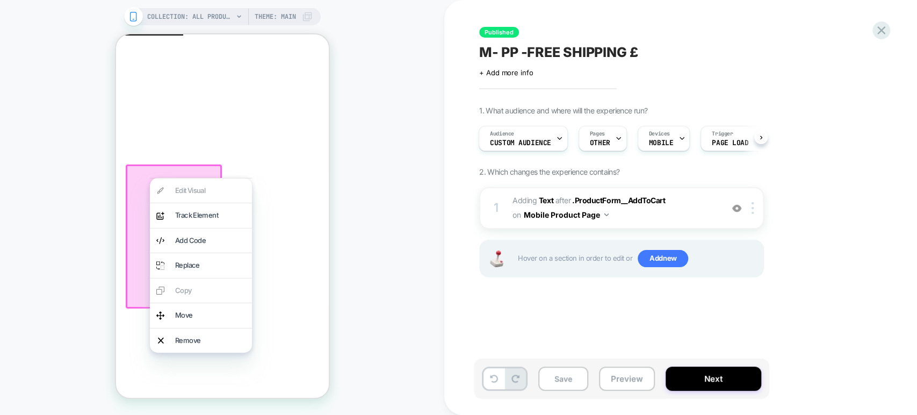
click at [134, 239] on div at bounding box center [173, 236] width 96 height 144
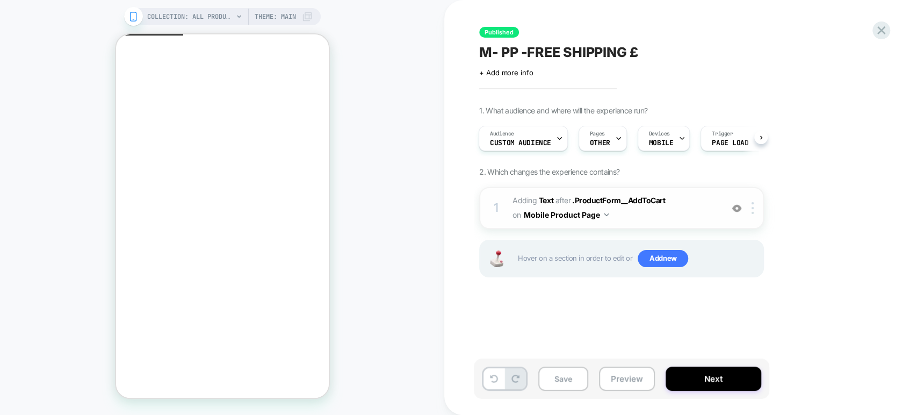
click at [734, 208] on img at bounding box center [736, 208] width 9 height 9
click at [732, 209] on img at bounding box center [736, 208] width 9 height 9
click at [686, 224] on div "1 #_loomi_addon_1732022881054_dup1738499569_dup1739897790_dup1743924464_dup1746…" at bounding box center [621, 208] width 285 height 42
click at [234, 17] on div "COLLECTION: ALL PRODUCTS (Category) Theme: MAIN" at bounding box center [229, 16] width 165 height 17
click at [236, 15] on icon at bounding box center [239, 16] width 6 height 6
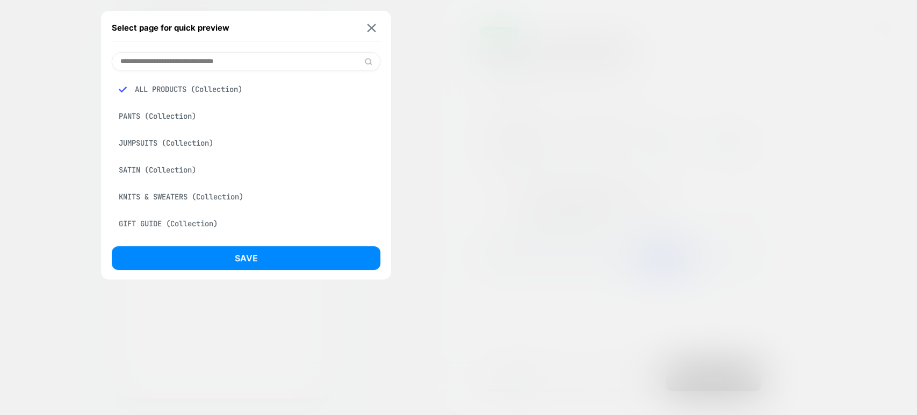
click at [214, 140] on div "JUMPSUITS (Collection)" at bounding box center [246, 143] width 269 height 20
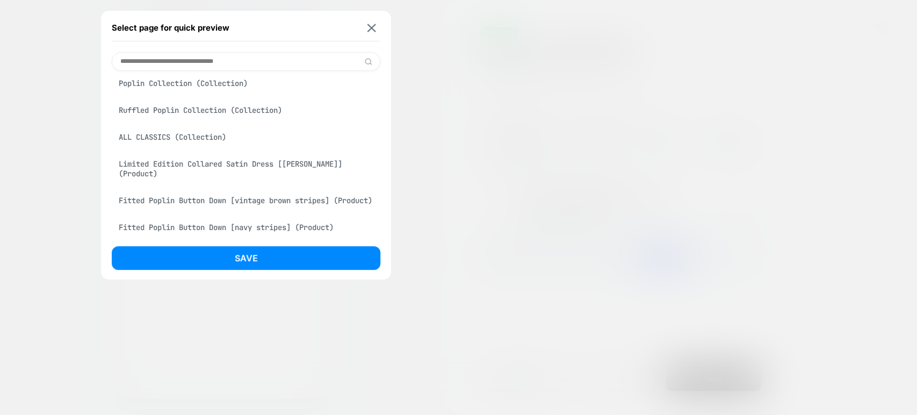
scroll to position [239, 0]
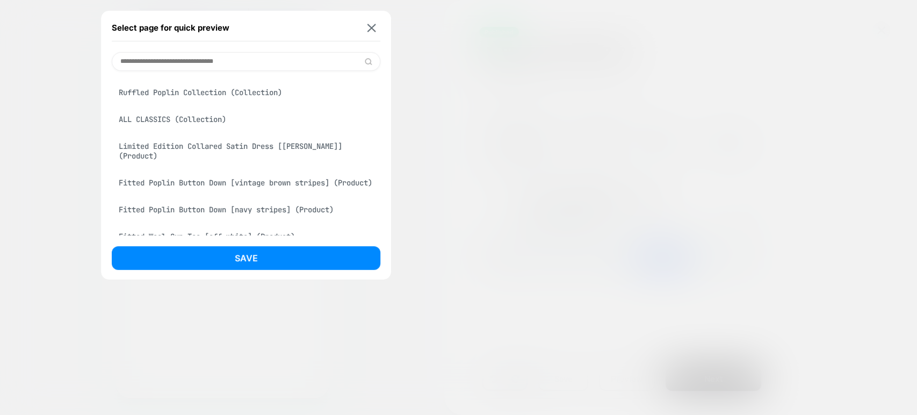
click at [226, 149] on div "Limited Edition Collared Satin Dress [pearl white] (Product)" at bounding box center [246, 151] width 269 height 30
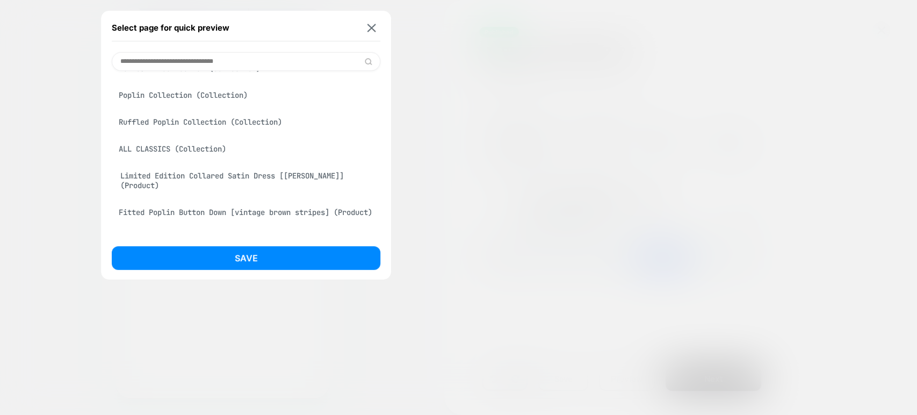
scroll to position [268, 0]
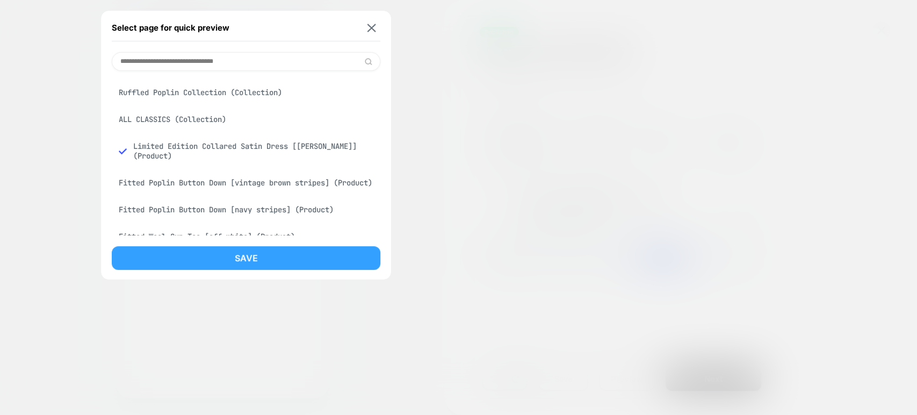
click at [240, 257] on button "Save" at bounding box center [246, 258] width 269 height 24
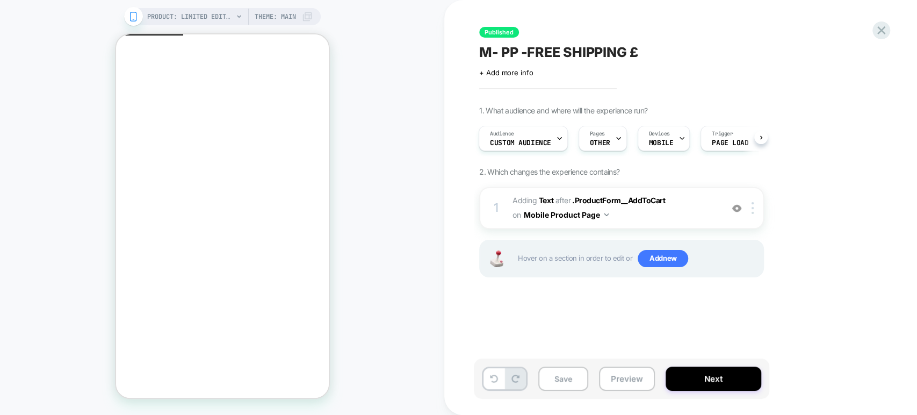
scroll to position [0, 1]
click at [733, 206] on img at bounding box center [736, 208] width 9 height 9
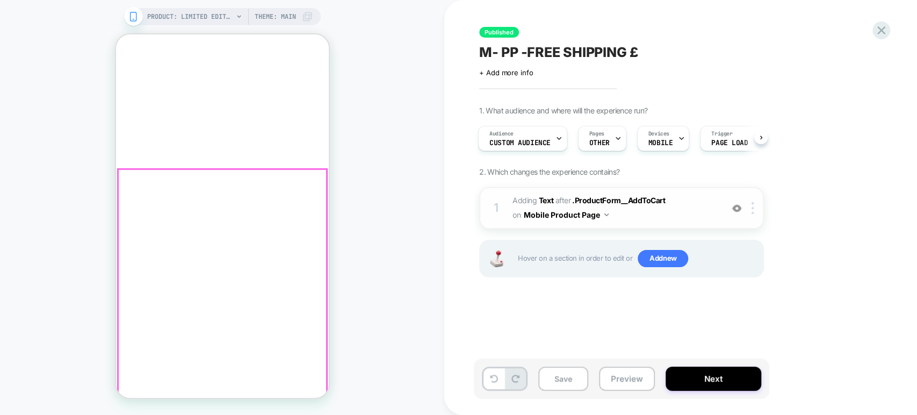
scroll to position [287, 0]
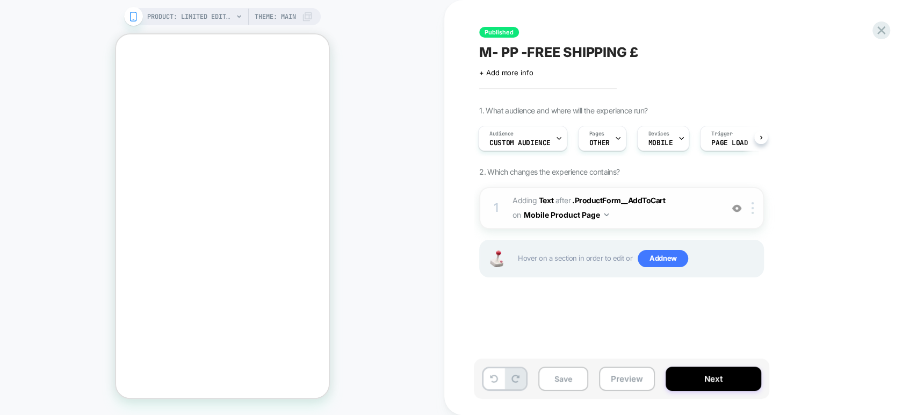
click at [632, 216] on span "#_loomi_addon_1732022881054_dup1738499569_dup1739897790_dup1743924464_dup174669…" at bounding box center [615, 207] width 205 height 29
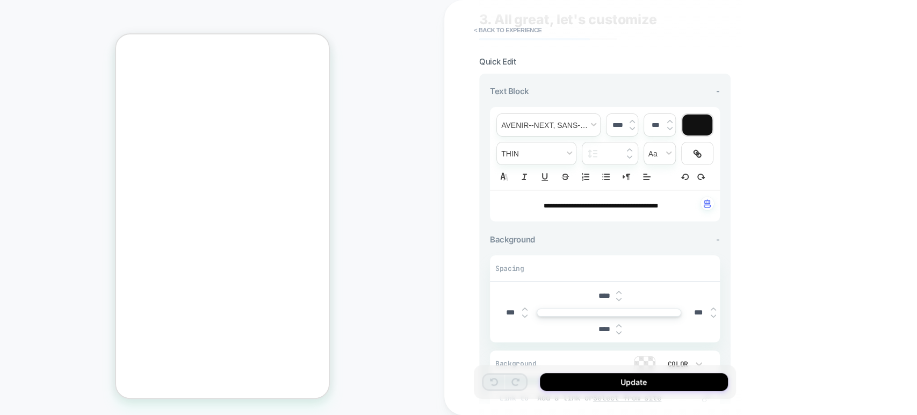
scroll to position [0, 0]
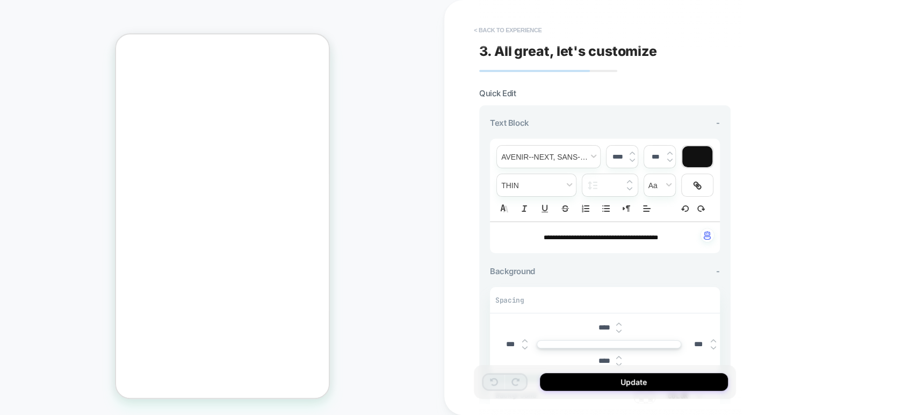
click at [482, 28] on button "< Back to experience" at bounding box center [507, 29] width 78 height 17
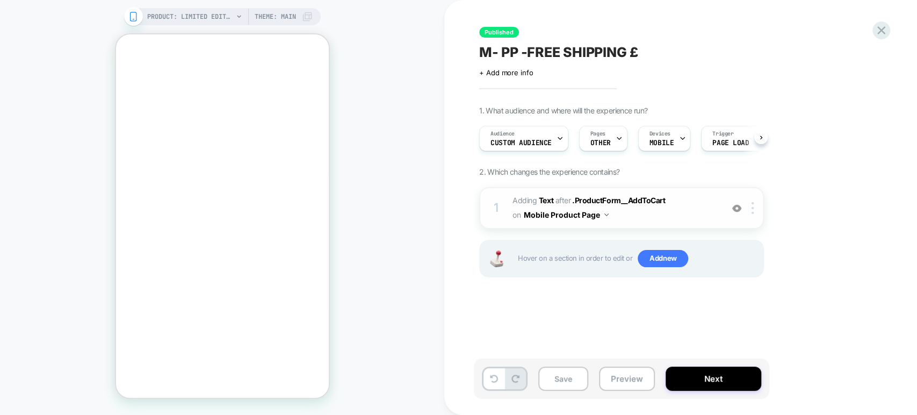
click at [736, 206] on img at bounding box center [736, 208] width 9 height 9
click at [737, 206] on img at bounding box center [736, 208] width 9 height 9
click at [621, 220] on span "#_loomi_addon_1732022881054_dup1738499569_dup1739897790_dup1743924464_dup174669…" at bounding box center [615, 207] width 205 height 29
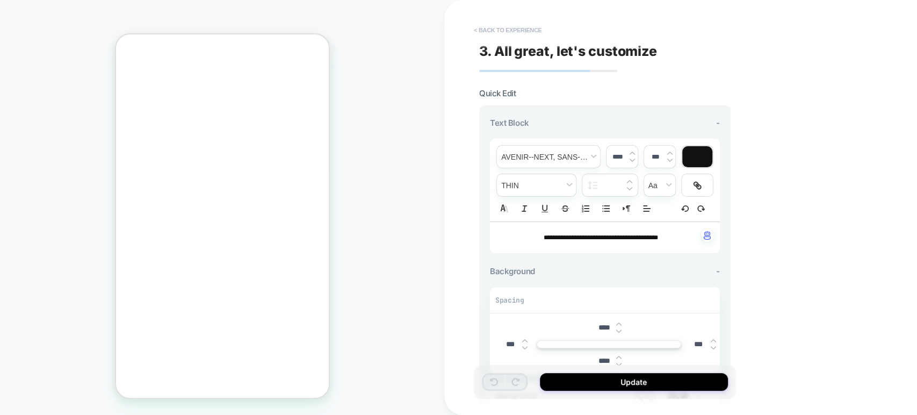
click at [478, 27] on button "< Back to experience" at bounding box center [507, 29] width 78 height 17
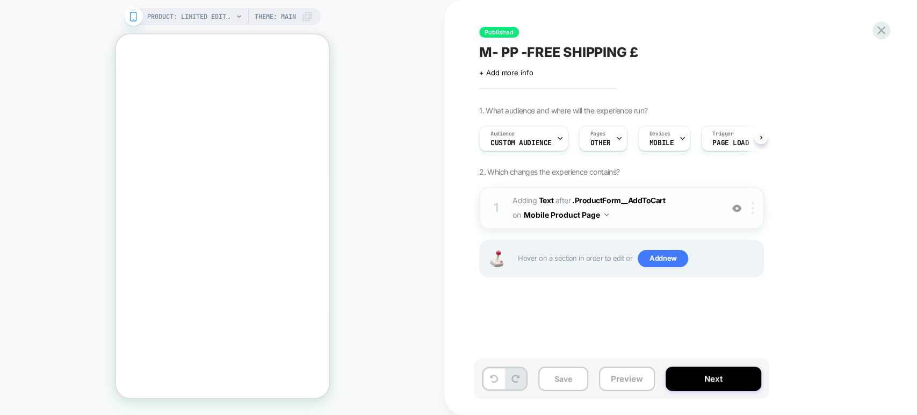
click at [753, 206] on img at bounding box center [753, 208] width 2 height 12
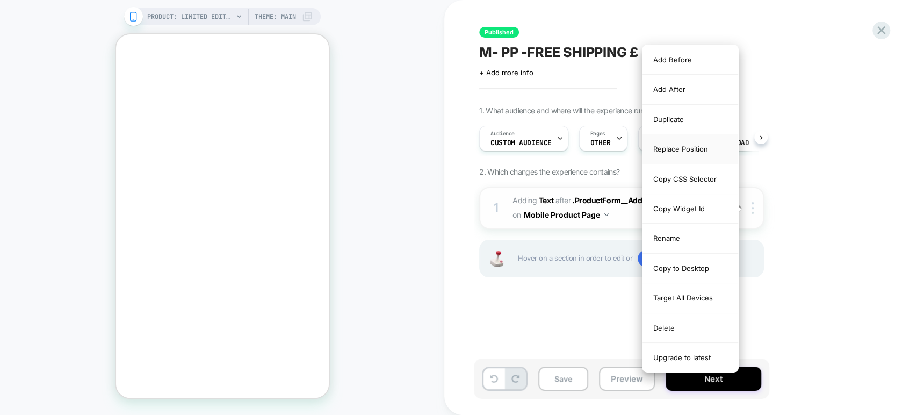
click at [687, 146] on div "Replace Position" at bounding box center [691, 149] width 96 height 30
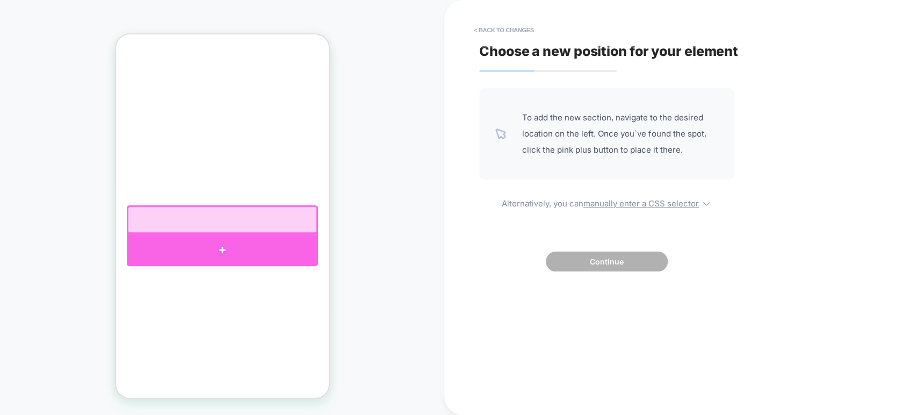
click div
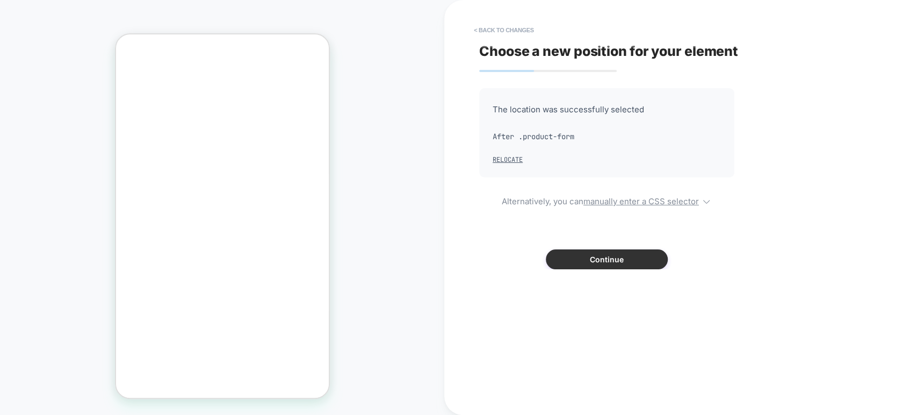
click at [591, 261] on button "Continue" at bounding box center [607, 259] width 122 height 20
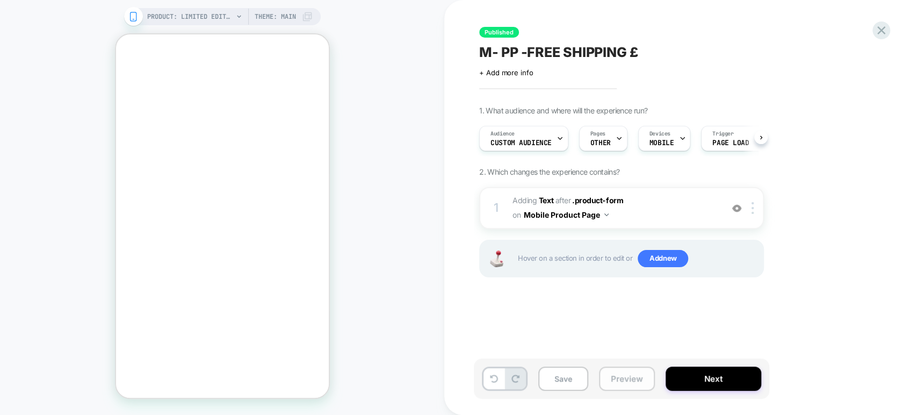
click at [621, 381] on button "Preview" at bounding box center [627, 378] width 56 height 24
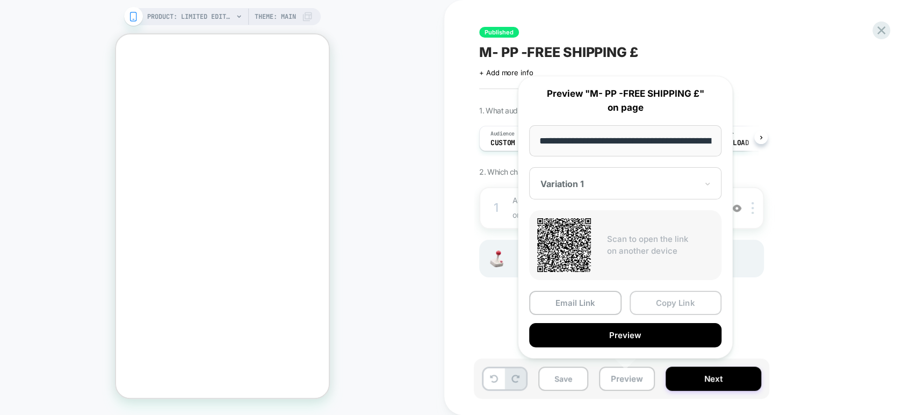
click at [668, 297] on button "Copy Link" at bounding box center [676, 303] width 92 height 24
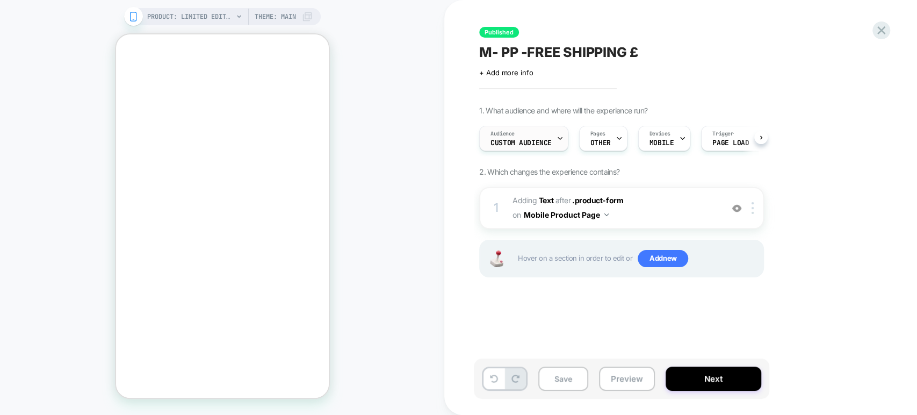
click at [557, 141] on icon at bounding box center [560, 138] width 7 height 7
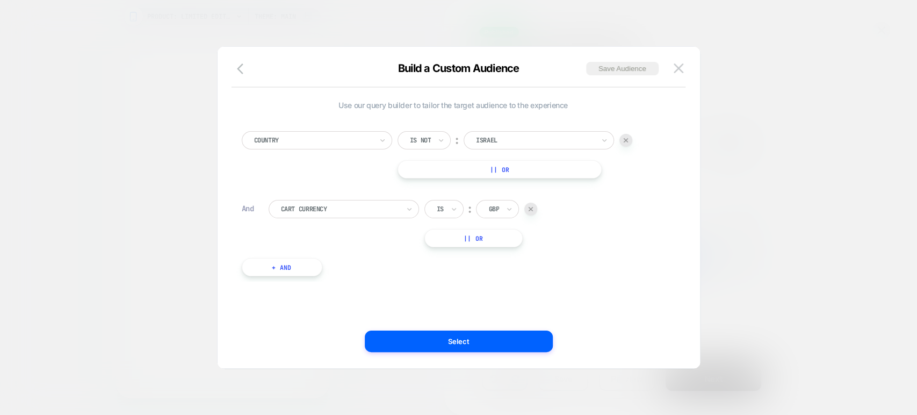
click at [816, 278] on div at bounding box center [458, 207] width 917 height 415
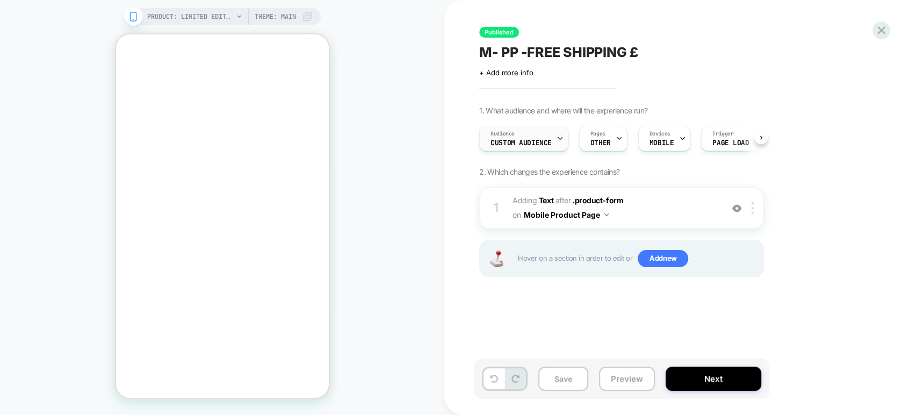
click at [544, 142] on span "Custom Audience" at bounding box center [520, 143] width 61 height 8
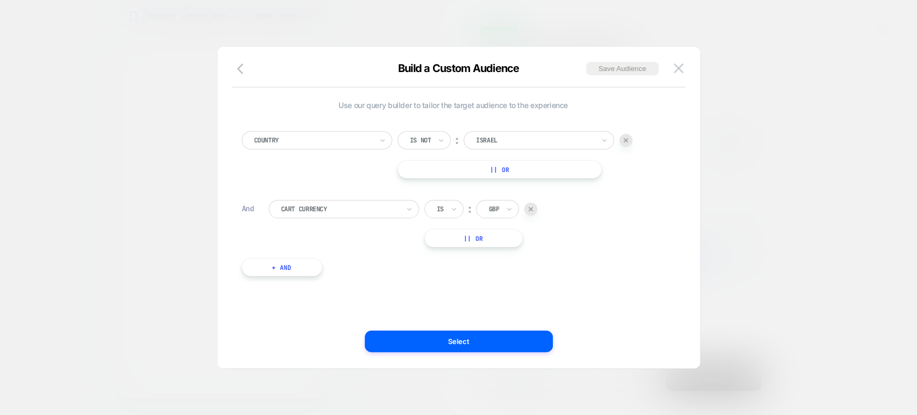
click at [774, 93] on div at bounding box center [458, 207] width 917 height 415
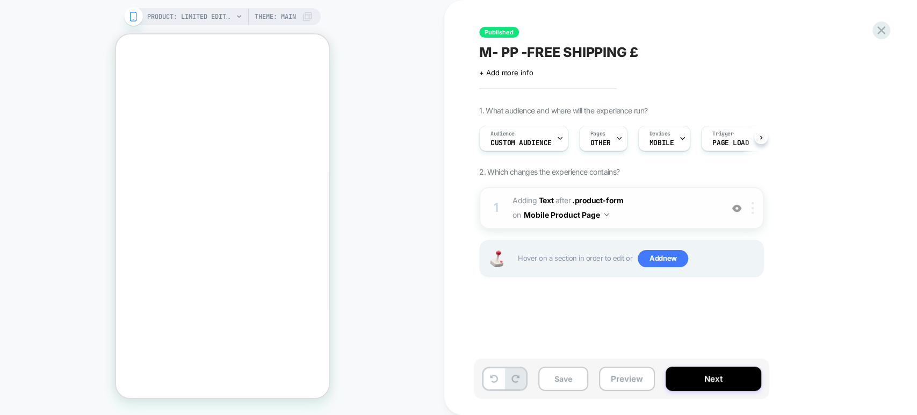
click at [753, 208] on img at bounding box center [753, 208] width 2 height 12
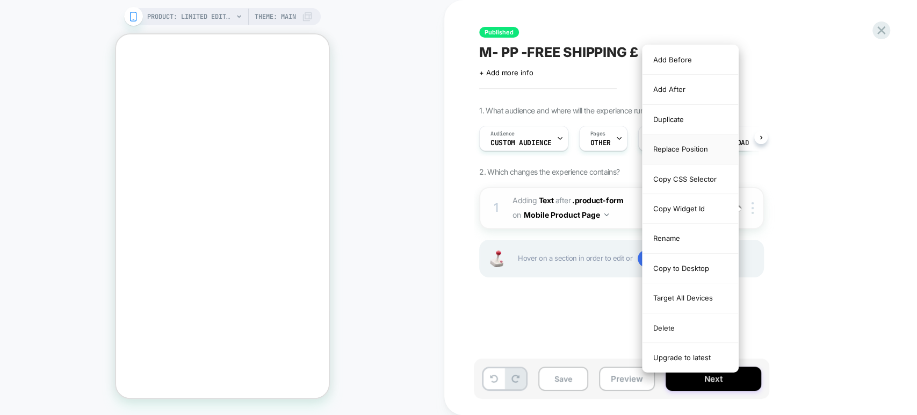
click at [694, 148] on div "Replace Position" at bounding box center [691, 149] width 96 height 30
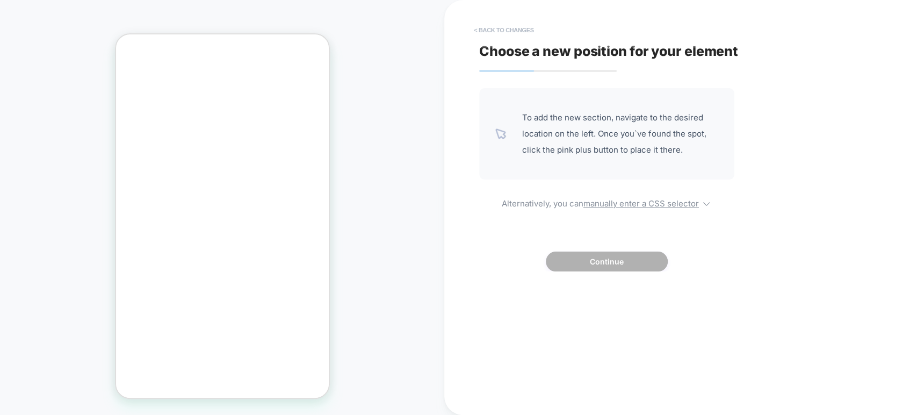
click at [477, 28] on button "< Back to changes" at bounding box center [503, 29] width 71 height 17
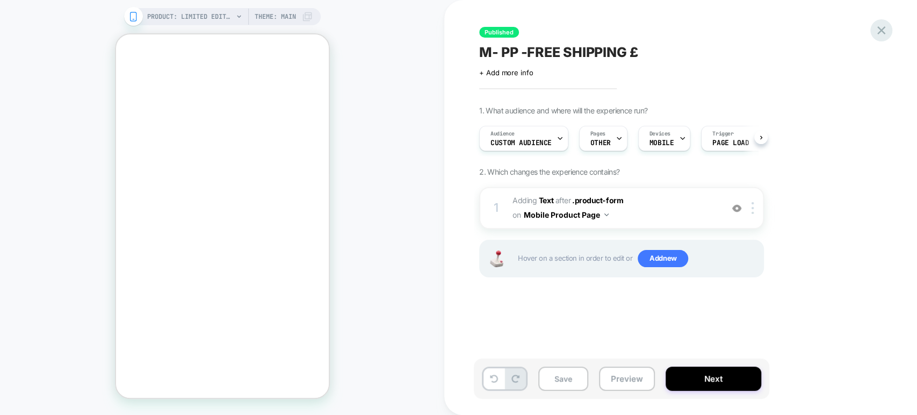
click at [883, 32] on icon at bounding box center [881, 30] width 8 height 8
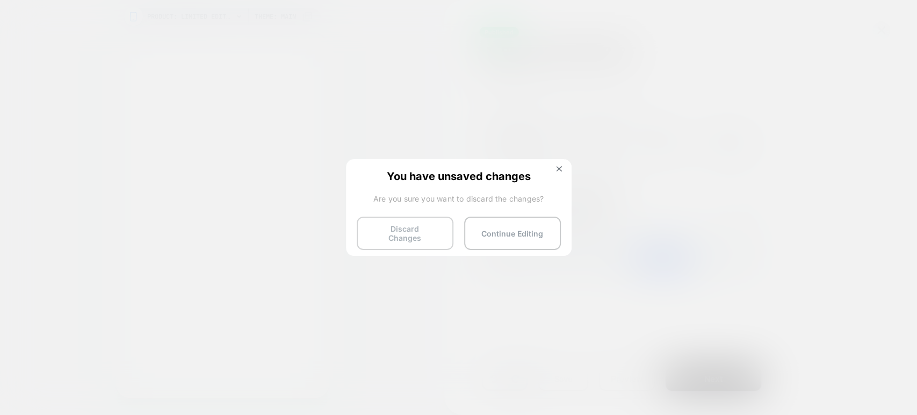
click at [372, 234] on button "Discard Changes" at bounding box center [405, 233] width 97 height 33
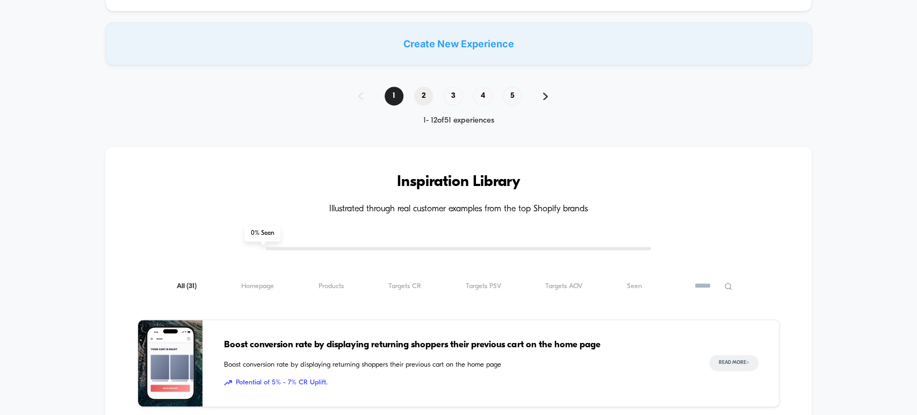
click at [422, 87] on span "2" at bounding box center [423, 95] width 19 height 19
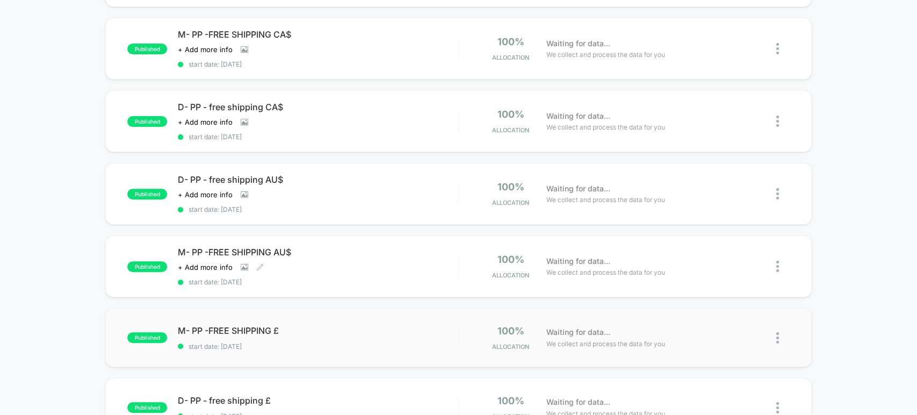
scroll to position [175, 0]
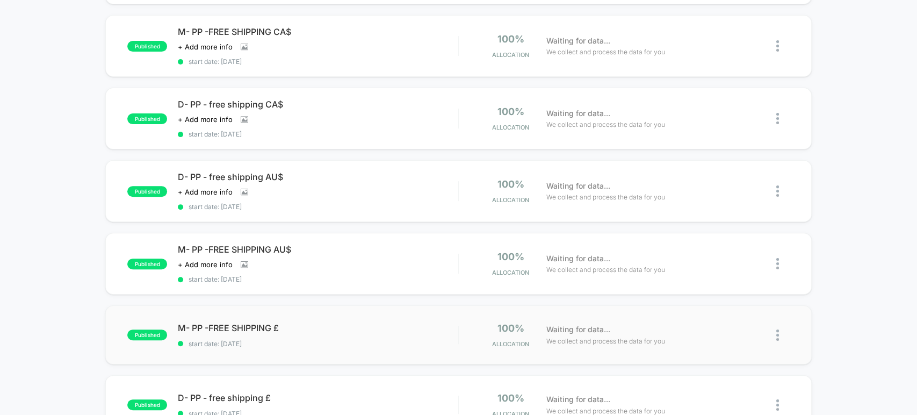
click at [328, 313] on div "published M- PP -FREE SHIPPING £ start date: 9/9/2025 100% Allocation Waiting f…" at bounding box center [458, 334] width 706 height 59
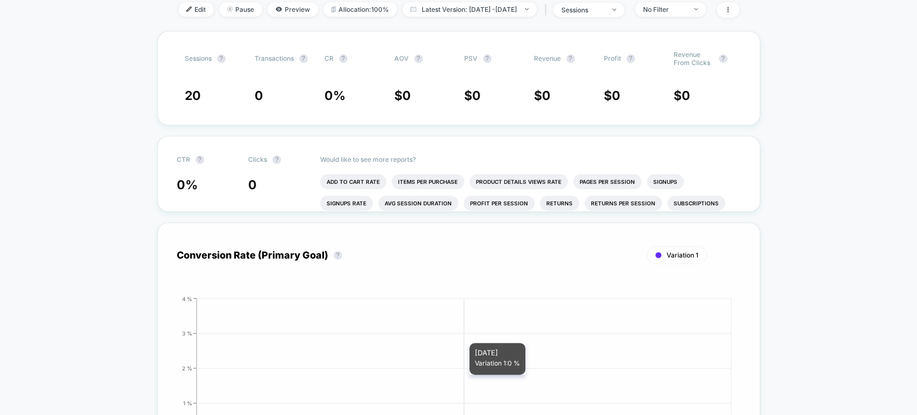
scroll to position [119, 0]
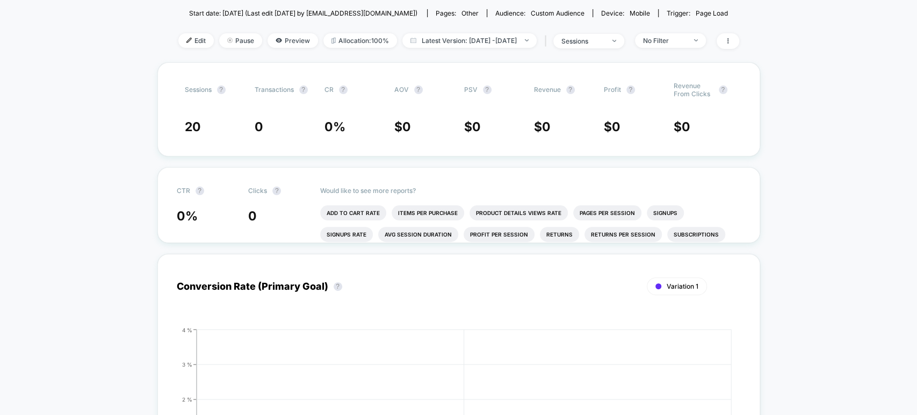
drag, startPoint x: 191, startPoint y: 47, endPoint x: 193, endPoint y: 53, distance: 5.8
click at [188, 44] on div "Edit Pause Preview Allocation: 100% Latest Version: Sep 9, 2025 - Sep 11, 2025 …" at bounding box center [458, 41] width 561 height 16
click at [182, 38] on span "Edit" at bounding box center [195, 40] width 35 height 15
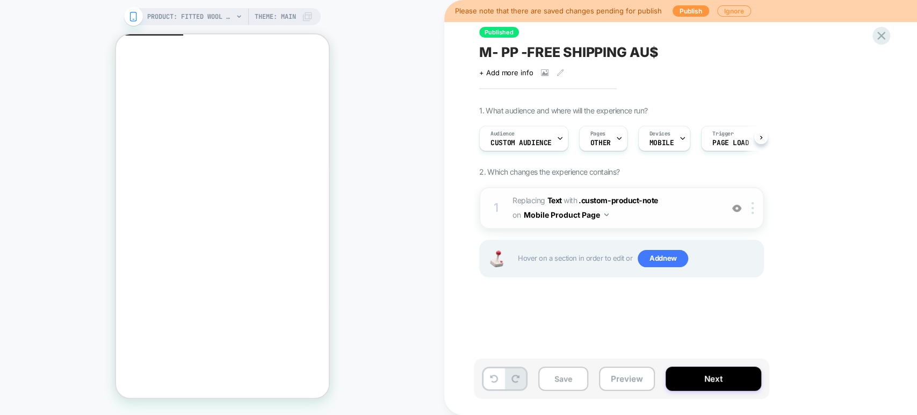
click at [663, 218] on span "#_loomi_addon_1732022881054_dup1738499569_dup1739897790_dup1743924464_dup174669…" at bounding box center [615, 207] width 205 height 29
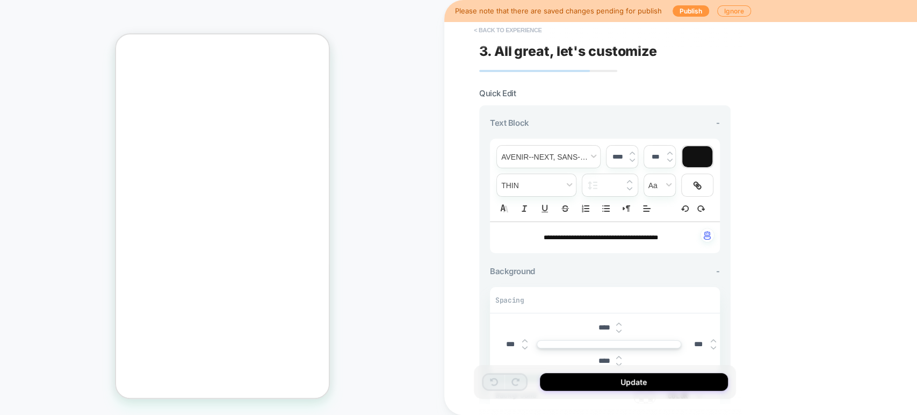
click at [472, 31] on button "< Back to experience" at bounding box center [507, 29] width 78 height 17
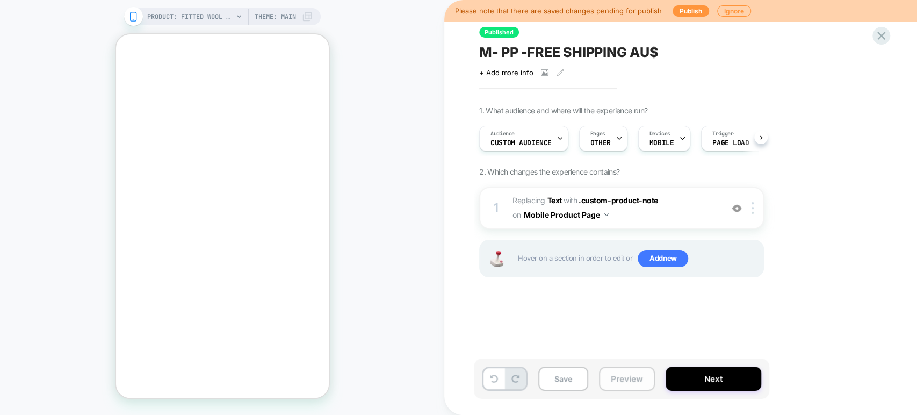
click at [625, 383] on button "Preview" at bounding box center [627, 378] width 56 height 24
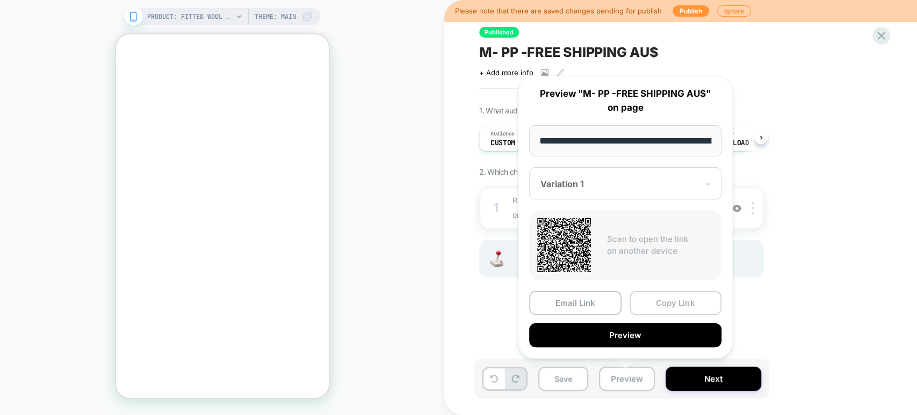
click at [668, 300] on button "Copy Link" at bounding box center [676, 303] width 92 height 24
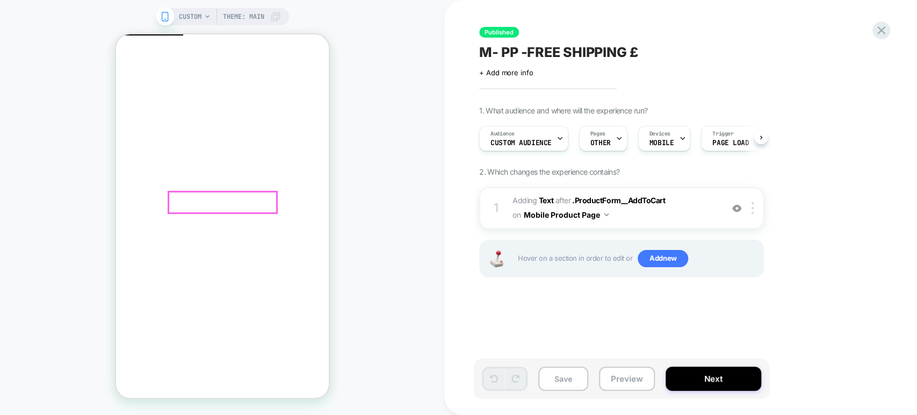
click at [206, 15] on icon at bounding box center [207, 16] width 6 height 6
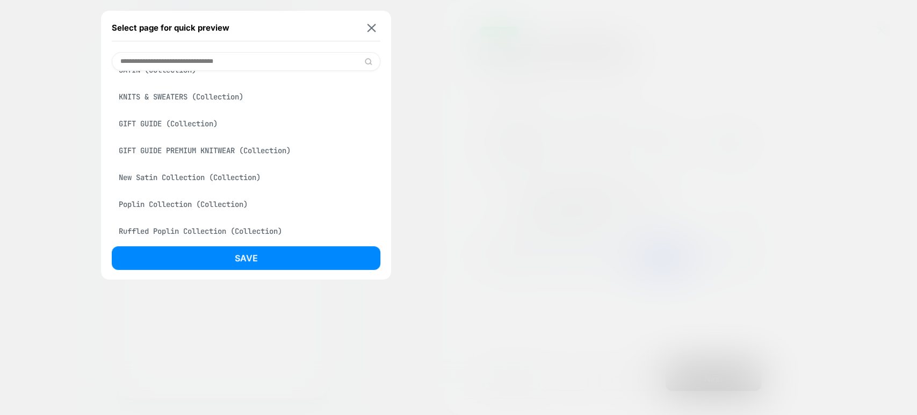
scroll to position [179, 0]
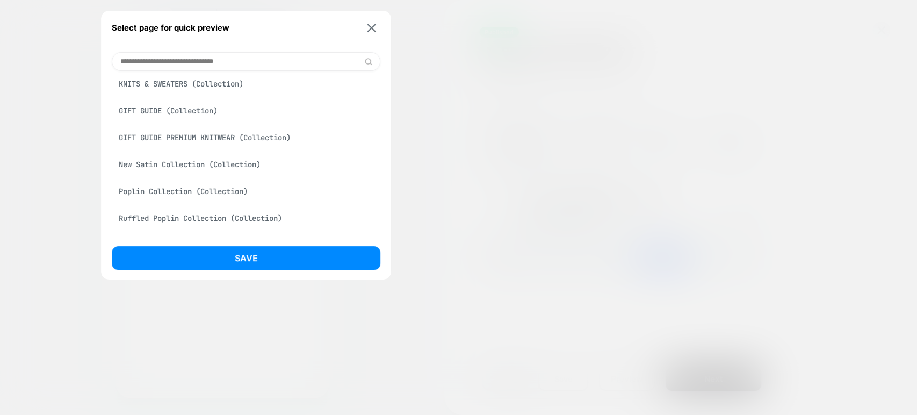
click at [208, 134] on div "GIFT GUIDE PREMIUM KNITWEAR (Collection)" at bounding box center [246, 137] width 269 height 20
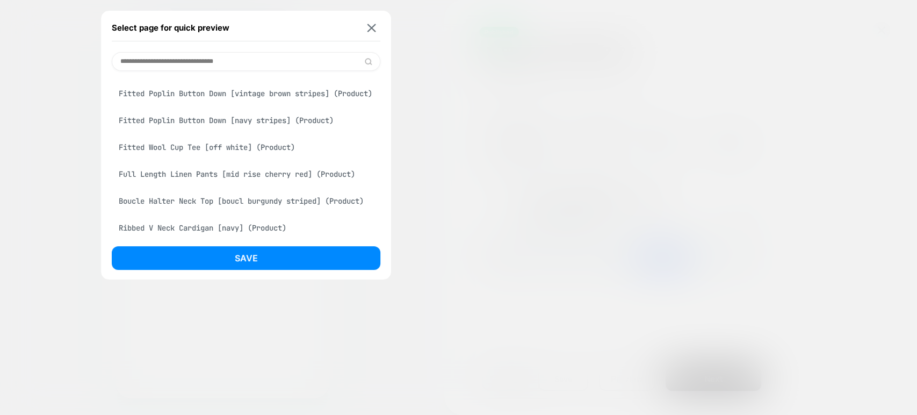
scroll to position [358, 0]
click at [213, 157] on div "Fitted Wool Cup Tee [off white] (Product)" at bounding box center [246, 146] width 269 height 20
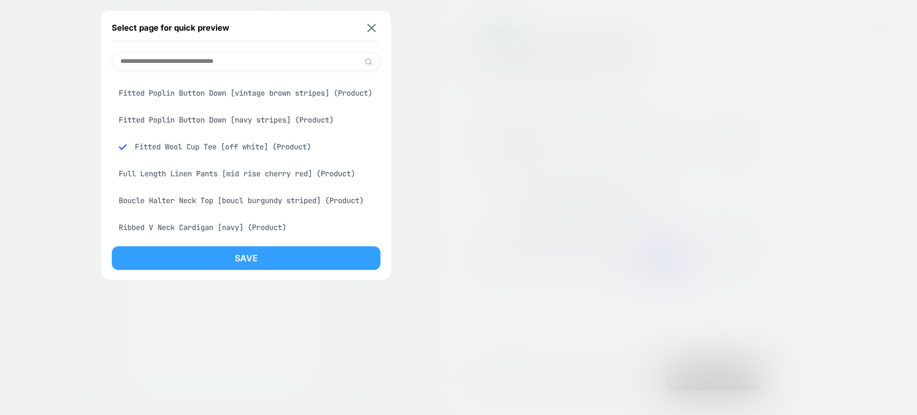
click at [258, 260] on button "Save" at bounding box center [246, 258] width 269 height 24
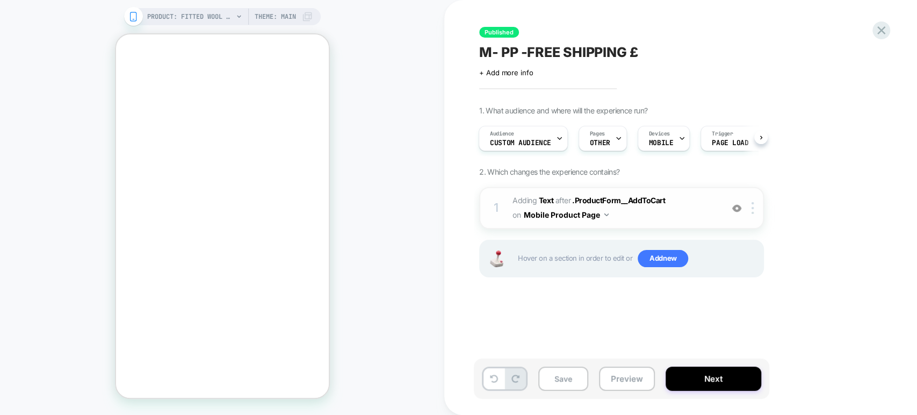
scroll to position [0, 0]
click at [604, 214] on img at bounding box center [606, 214] width 4 height 3
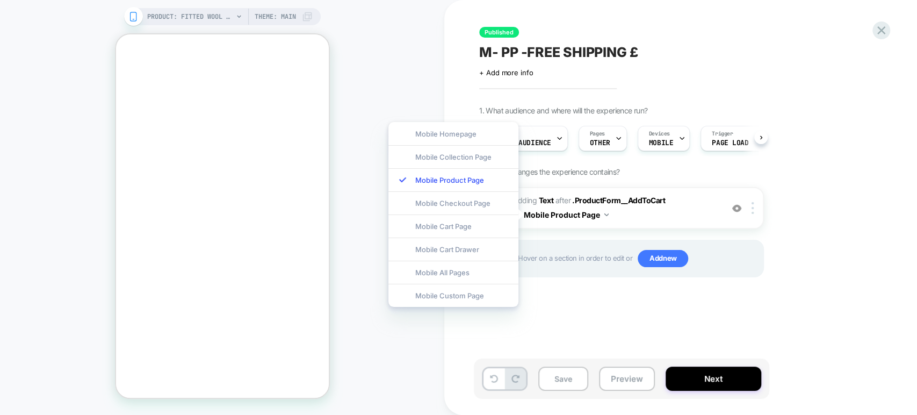
click at [846, 220] on div "1. What audience and where will the experience run? Audience Custom Audience Pa…" at bounding box center [675, 205] width 392 height 198
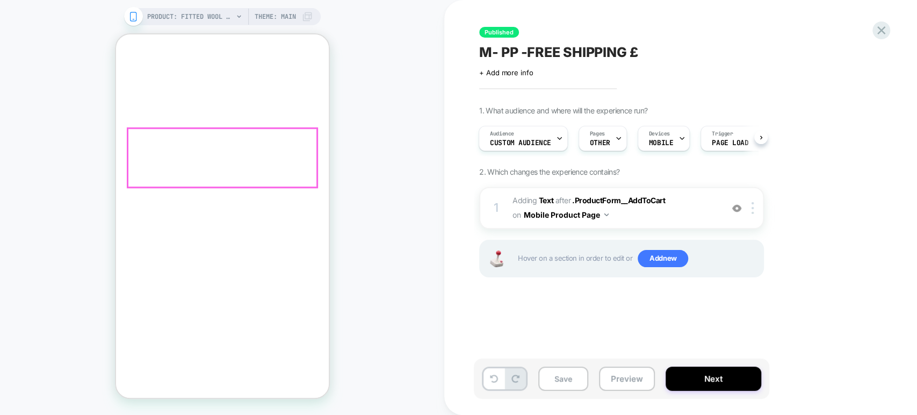
scroll to position [407, 0]
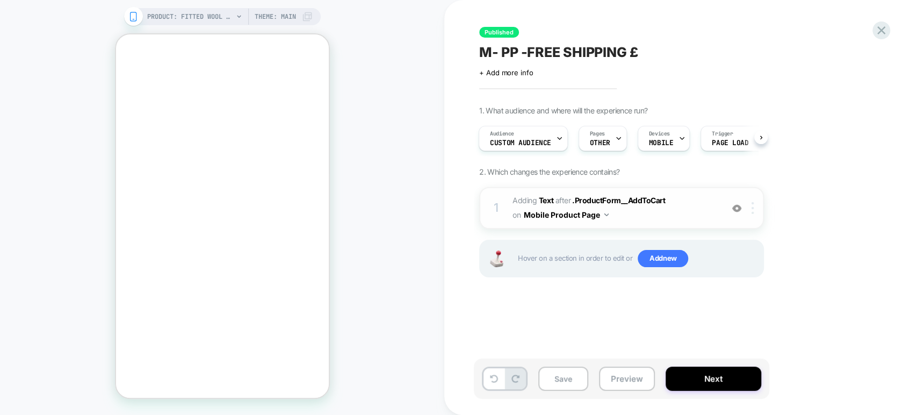
click at [753, 208] on img at bounding box center [753, 208] width 2 height 12
click at [753, 203] on img at bounding box center [753, 208] width 2 height 12
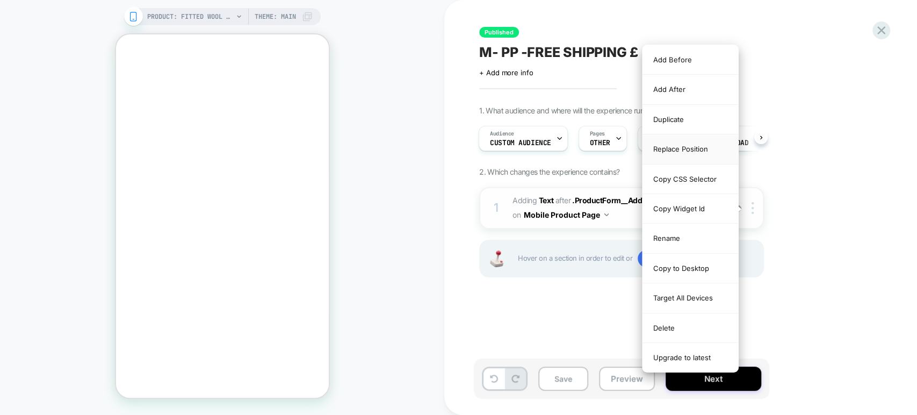
click at [696, 150] on div "Replace Position" at bounding box center [691, 149] width 96 height 30
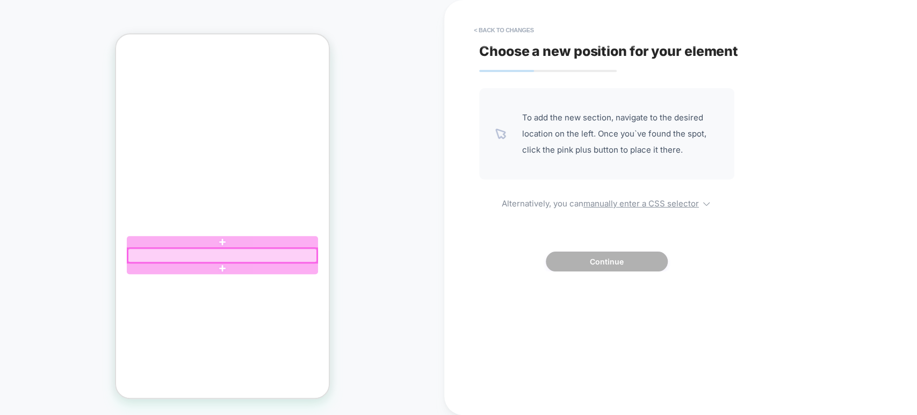
click div
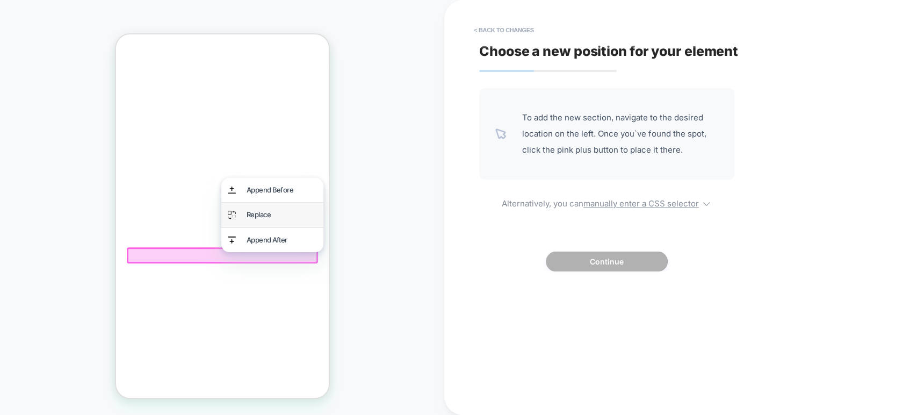
click div "Replace"
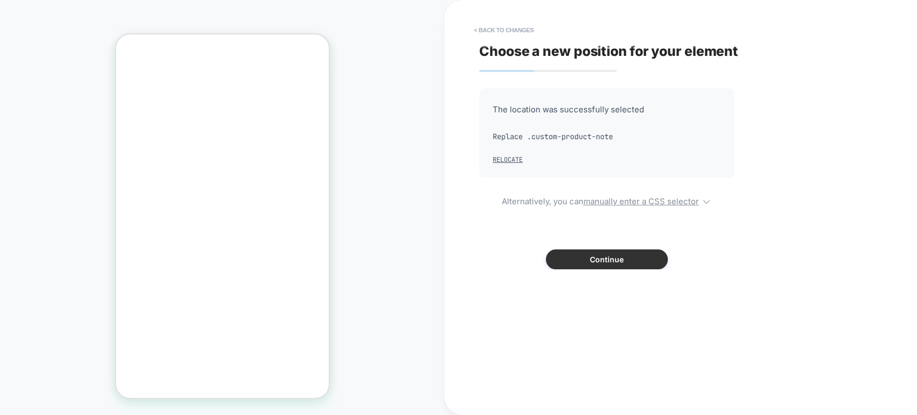
click at [583, 257] on button "Continue" at bounding box center [607, 259] width 122 height 20
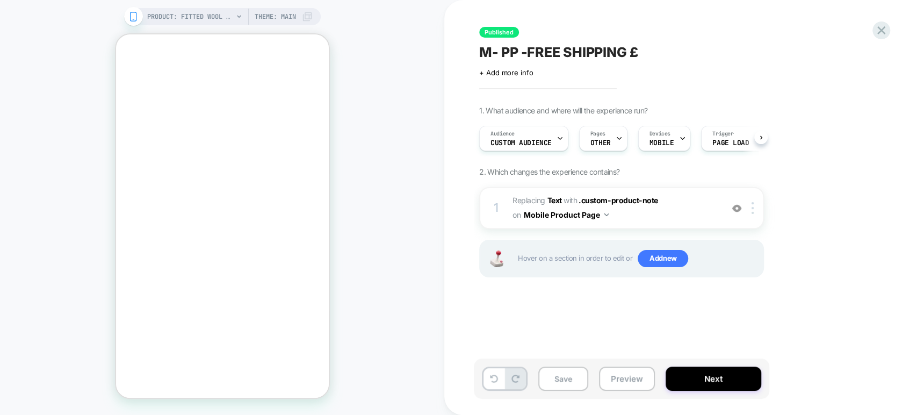
scroll to position [0, 0]
click at [621, 377] on button "Preview" at bounding box center [627, 378] width 56 height 24
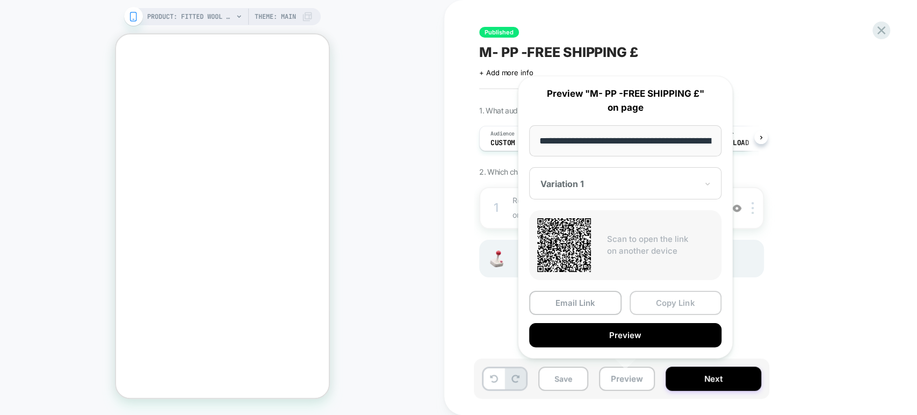
click at [673, 299] on button "Copy Link" at bounding box center [676, 303] width 92 height 24
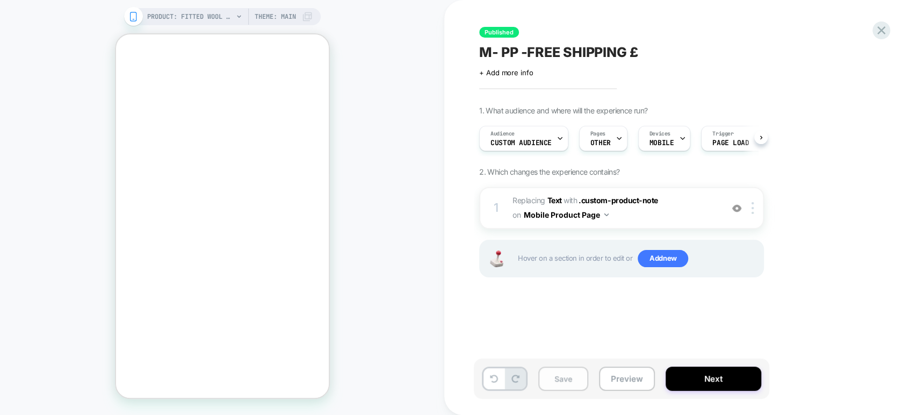
click at [561, 380] on button "Save" at bounding box center [563, 378] width 50 height 24
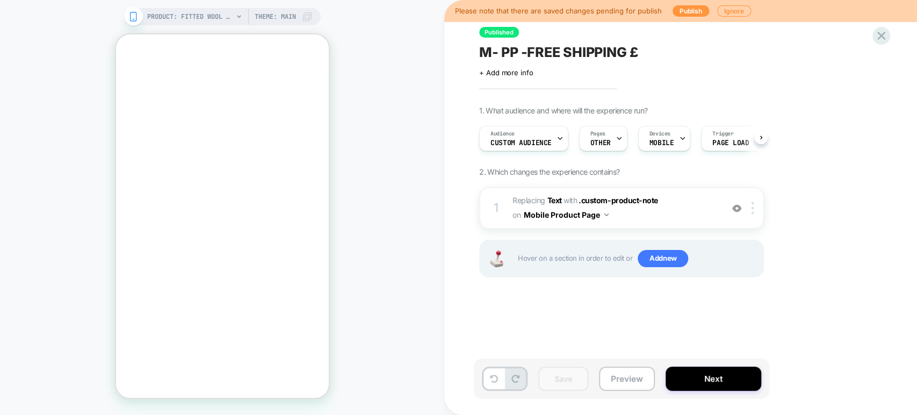
click at [689, 54] on div "M- PP -FREE SHIPPING £" at bounding box center [675, 52] width 392 height 16
drag, startPoint x: 650, startPoint y: 51, endPoint x: 476, endPoint y: 52, distance: 173.5
click at [476, 52] on div "**********" at bounding box center [675, 207] width 403 height 393
click at [632, 378] on button "Preview" at bounding box center [627, 378] width 56 height 24
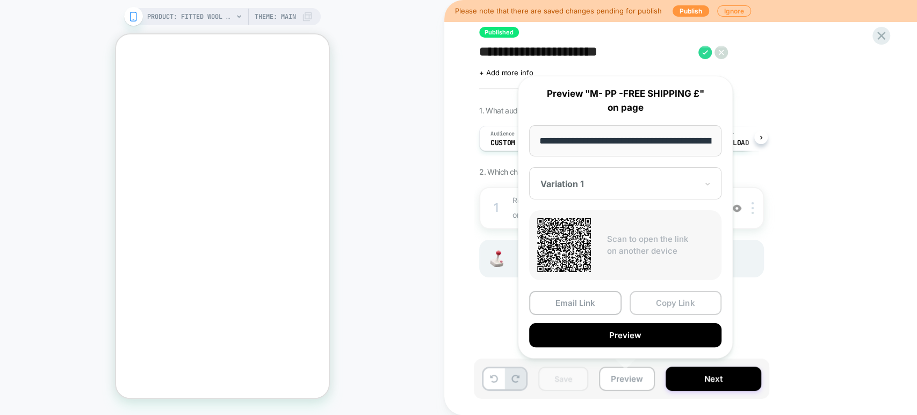
click at [675, 304] on button "Copy Link" at bounding box center [676, 303] width 92 height 24
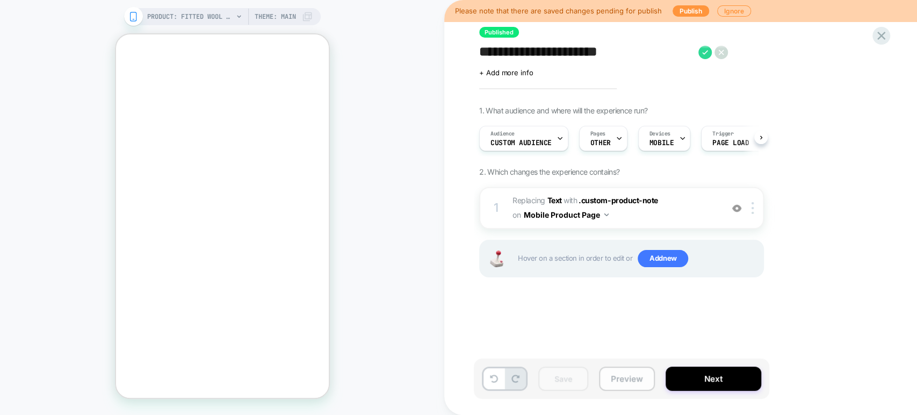
click at [632, 381] on button "Preview" at bounding box center [627, 378] width 56 height 24
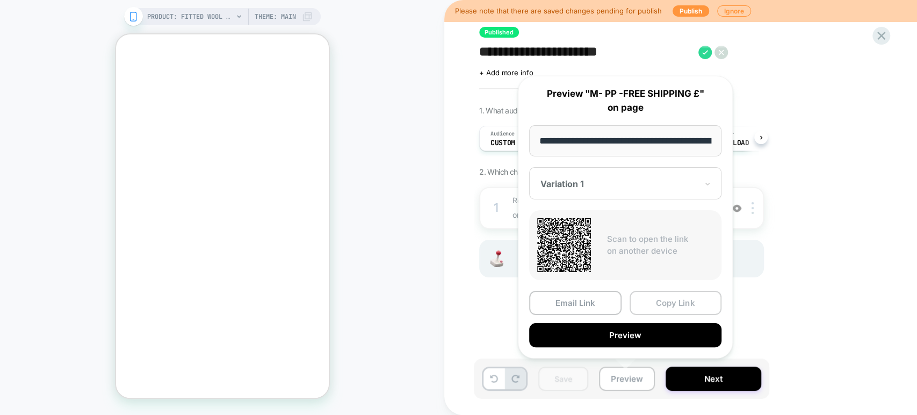
click at [673, 302] on button "Copy Link" at bounding box center [676, 303] width 92 height 24
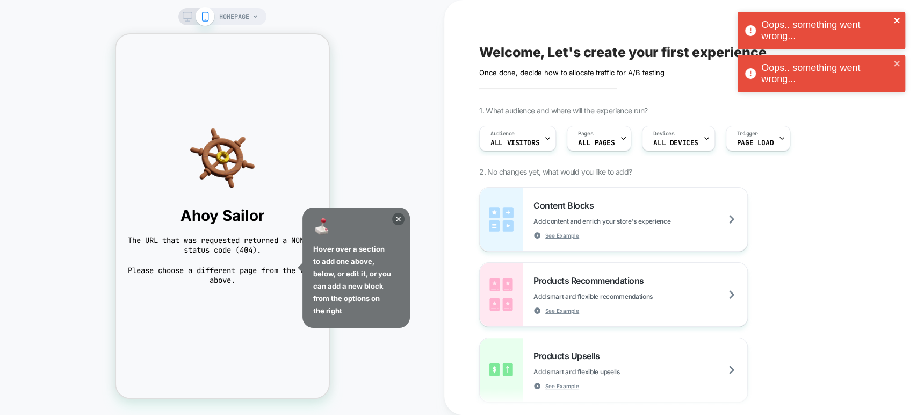
click at [898, 16] on icon "close" at bounding box center [897, 20] width 8 height 9
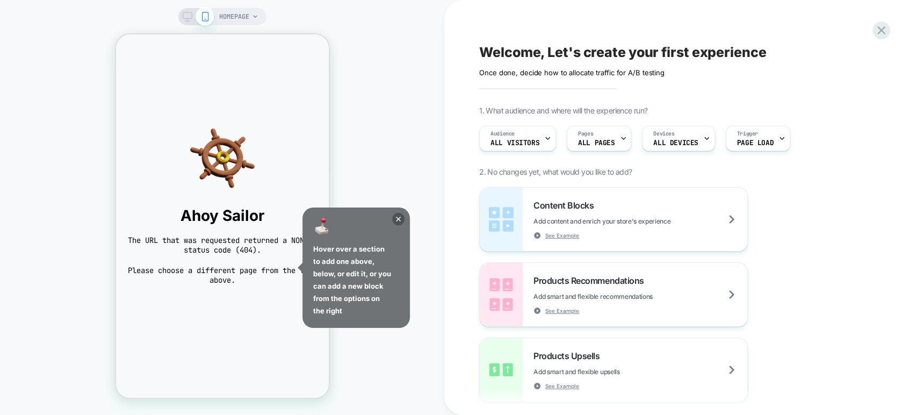
click at [885, 28] on div "Oops.. something went wrong... Oops.. something went wrong... HOMEPAGE Welcome,…" at bounding box center [458, 207] width 917 height 415
click at [883, 27] on icon at bounding box center [881, 30] width 15 height 15
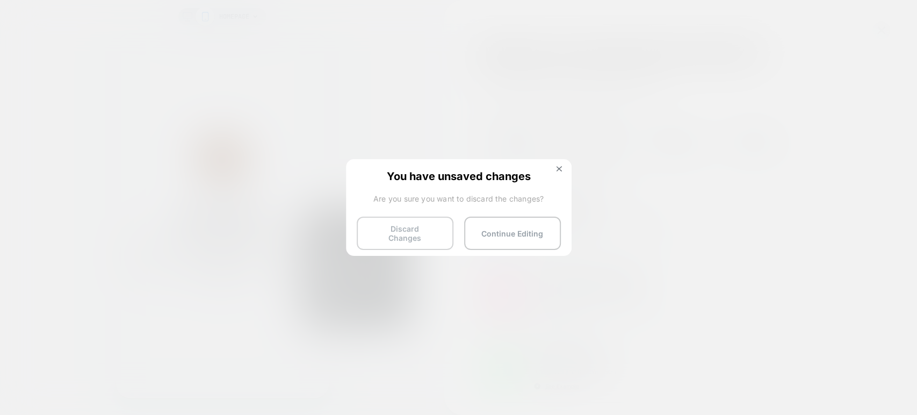
click at [389, 230] on button "Discard Changes" at bounding box center [405, 233] width 97 height 33
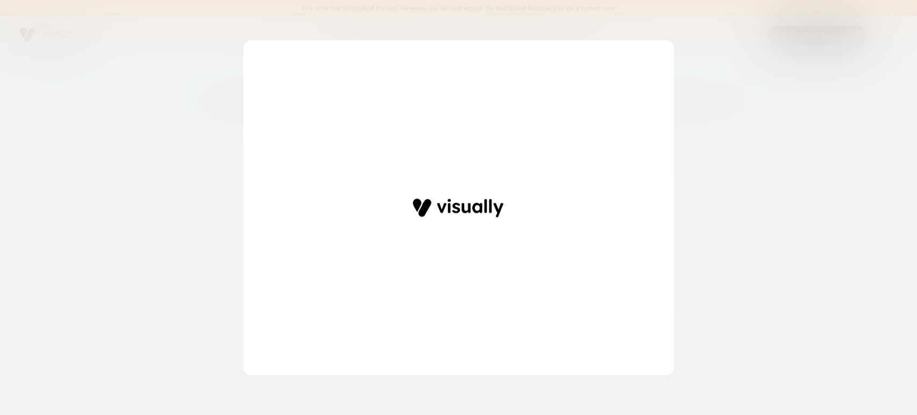
click at [788, 76] on div at bounding box center [458, 207] width 917 height 415
click at [471, 203] on img at bounding box center [458, 208] width 91 height 20
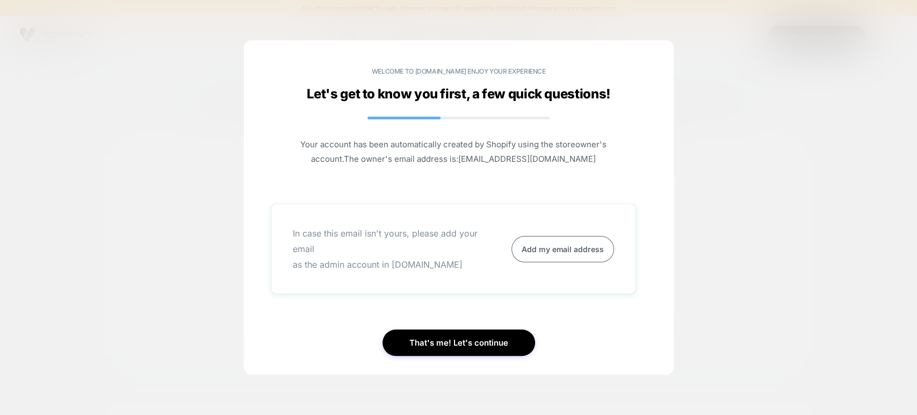
click at [737, 109] on div at bounding box center [458, 207] width 917 height 415
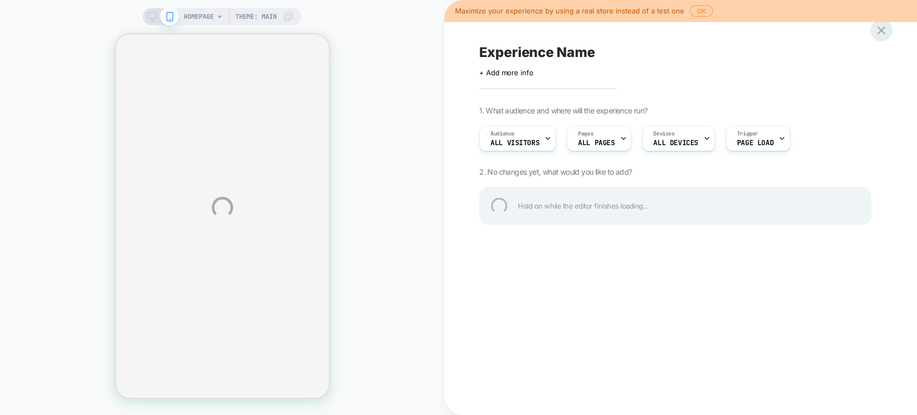
click at [881, 27] on div at bounding box center [881, 30] width 22 height 22
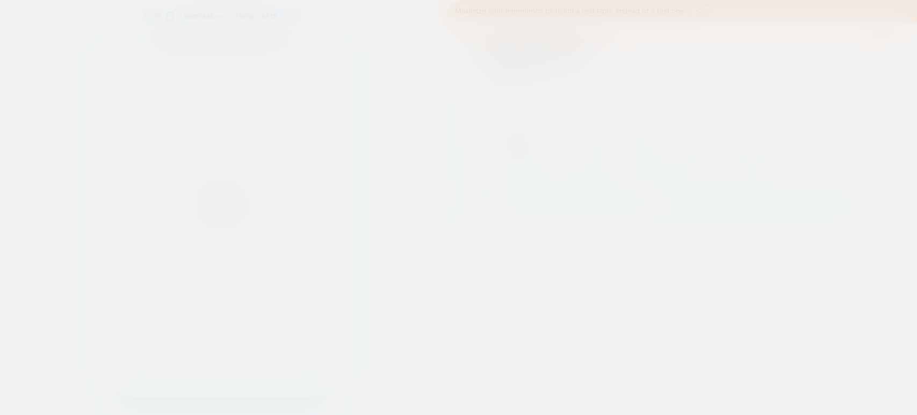
click at [881, 27] on div at bounding box center [458, 207] width 917 height 415
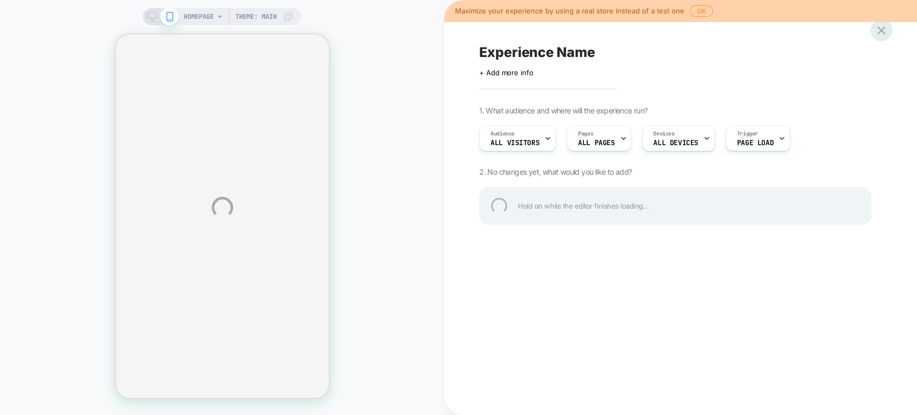
click at [878, 32] on div at bounding box center [881, 30] width 22 height 22
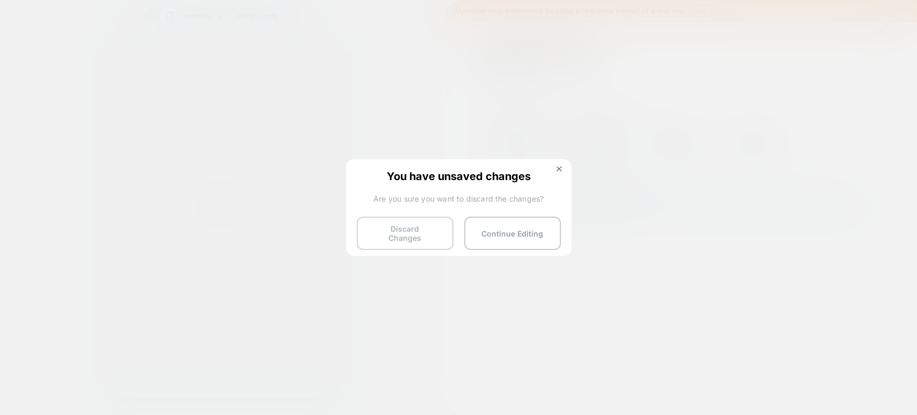
click at [424, 227] on button "Discard Changes" at bounding box center [405, 233] width 97 height 33
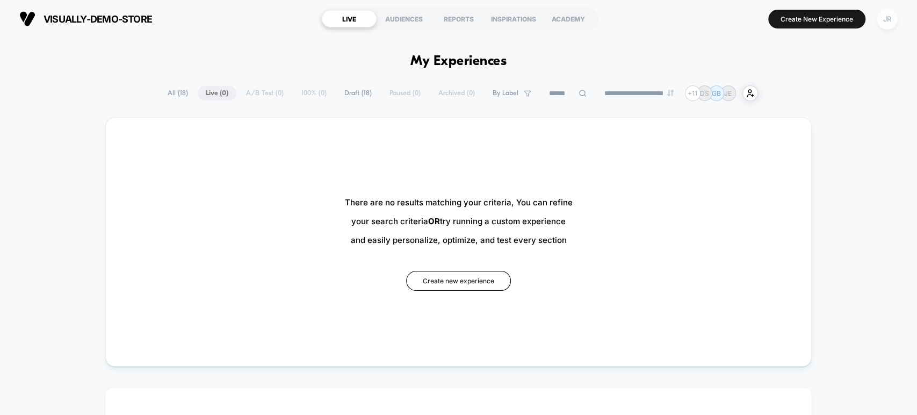
click at [891, 16] on div "JR" at bounding box center [887, 19] width 21 height 21
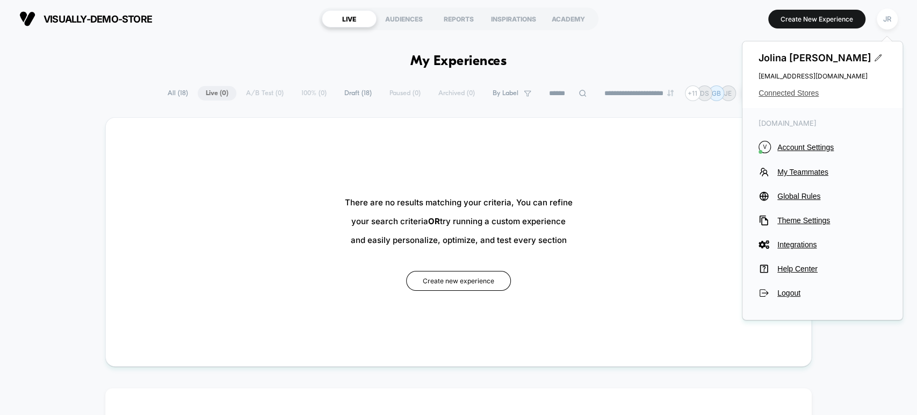
click at [804, 91] on span "Connected Stores" at bounding box center [823, 93] width 128 height 9
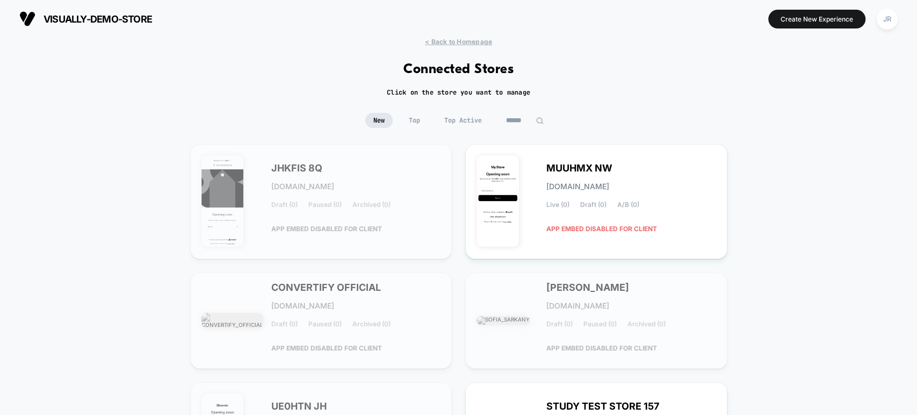
click at [524, 118] on input at bounding box center [525, 120] width 54 height 15
paste input "*********"
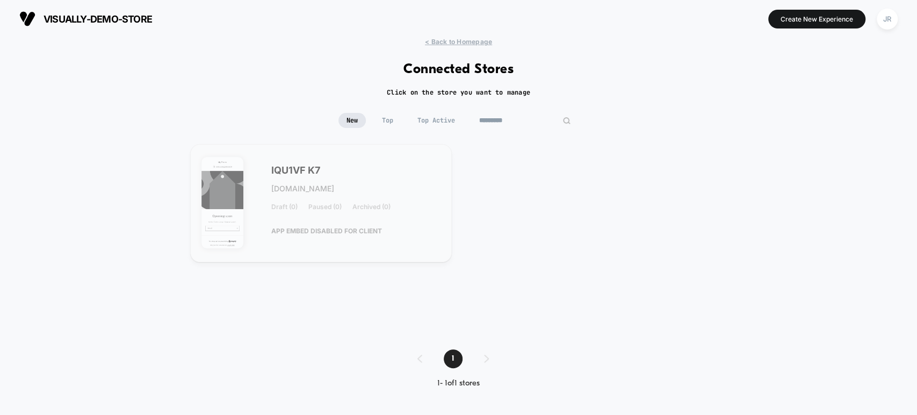
type input "*********"
click at [405, 230] on div "IQU1VF K7 [DOMAIN_NAME] Draft (0) Paused (0) Archived (0) APP EMBED DISABLED FO…" at bounding box center [356, 204] width 170 height 74
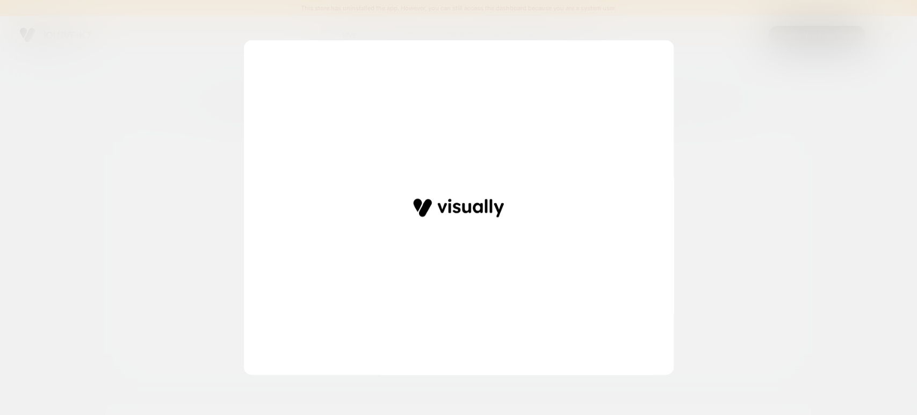
click at [726, 63] on div at bounding box center [458, 207] width 917 height 415
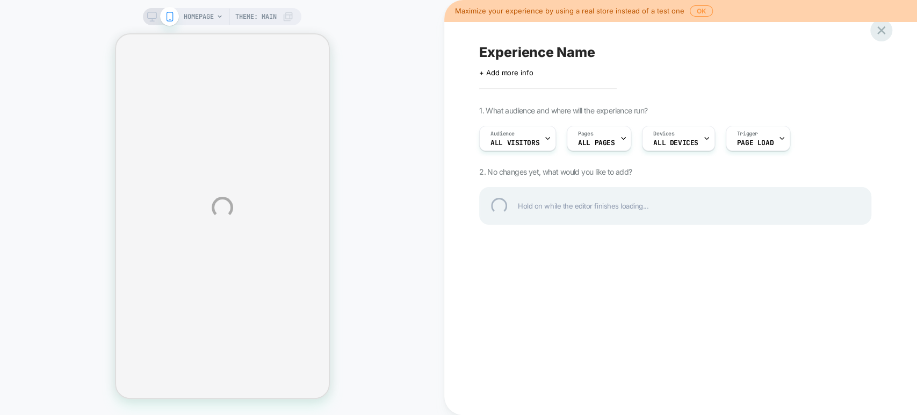
click at [883, 31] on div at bounding box center [881, 30] width 22 height 22
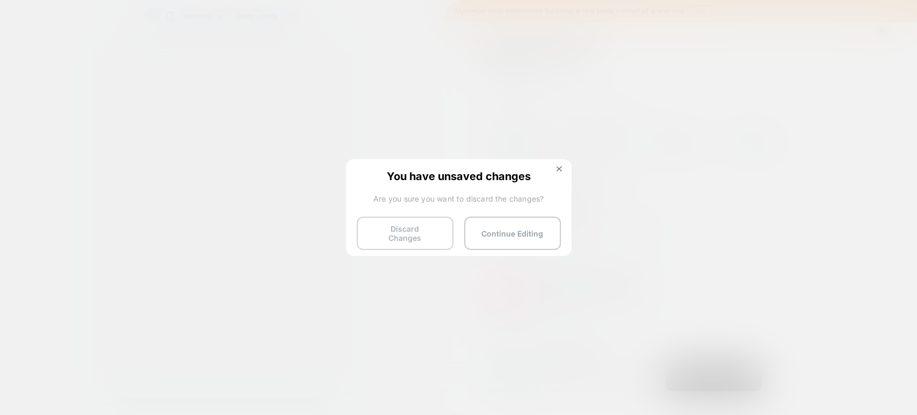
click at [413, 235] on button "Discard Changes" at bounding box center [405, 233] width 97 height 33
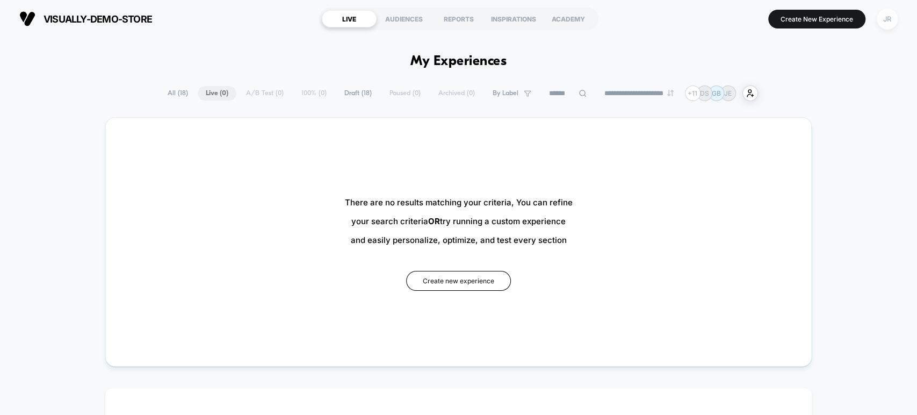
click at [885, 16] on div "JR" at bounding box center [887, 19] width 21 height 21
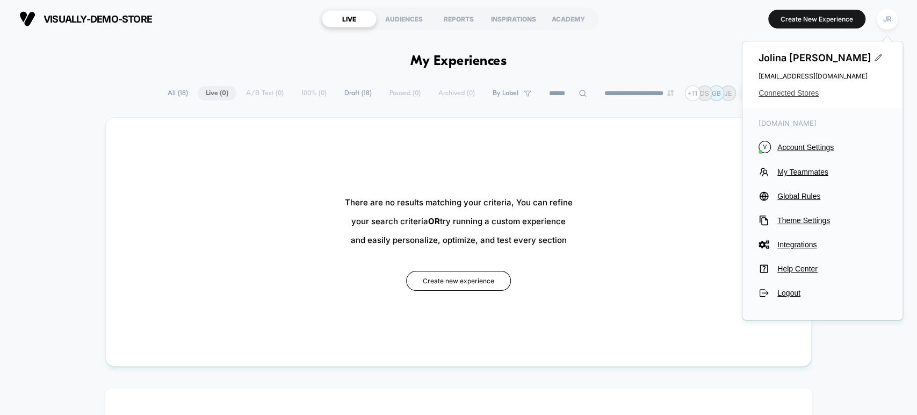
click at [799, 89] on span "Connected Stores" at bounding box center [823, 93] width 128 height 9
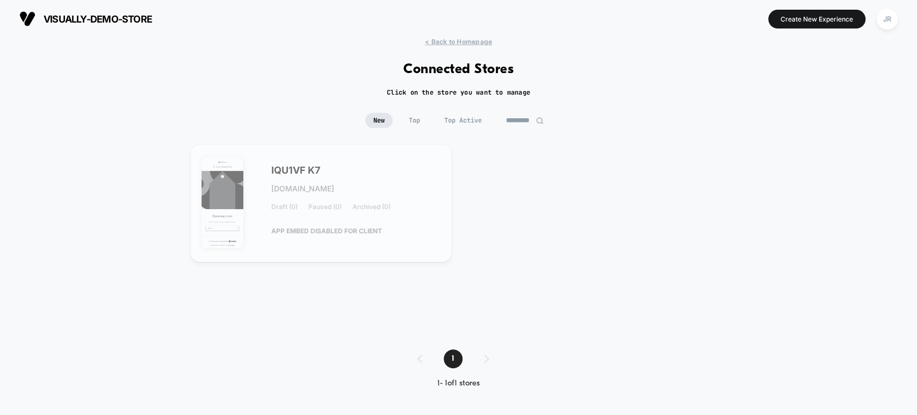
drag, startPoint x: 163, startPoint y: 33, endPoint x: 557, endPoint y: 278, distance: 463.3
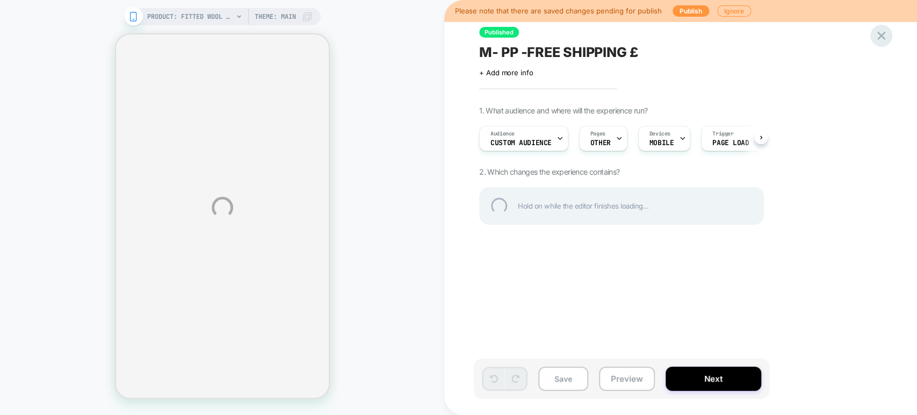
click at [882, 39] on div at bounding box center [881, 36] width 22 height 22
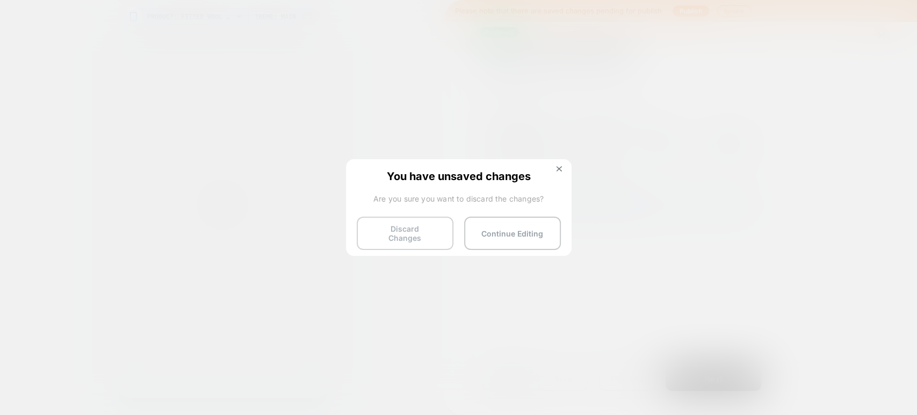
click at [413, 234] on button "Discard Changes" at bounding box center [405, 233] width 97 height 33
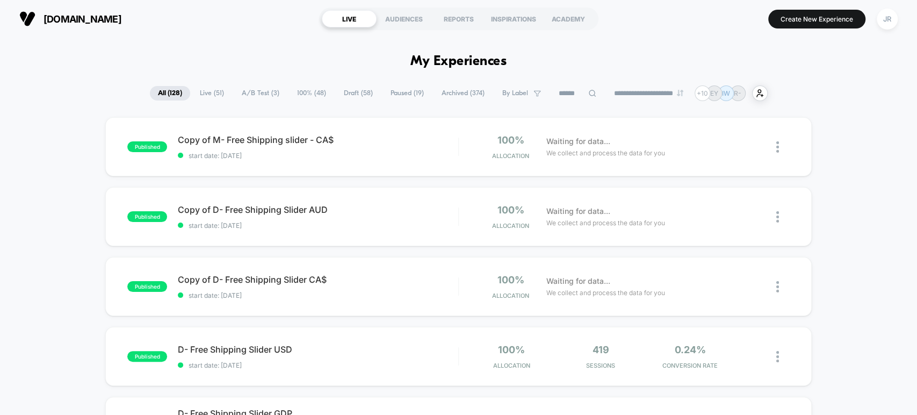
click at [210, 89] on span "Live ( 51 )" at bounding box center [212, 93] width 40 height 15
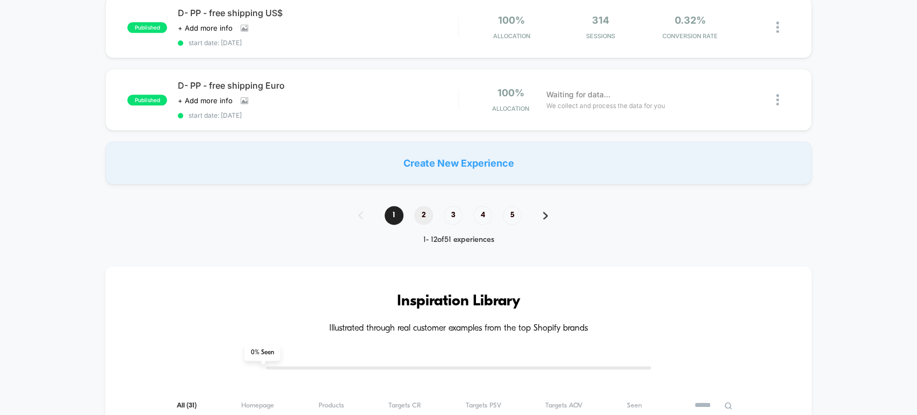
click at [423, 206] on span "2" at bounding box center [423, 215] width 19 height 19
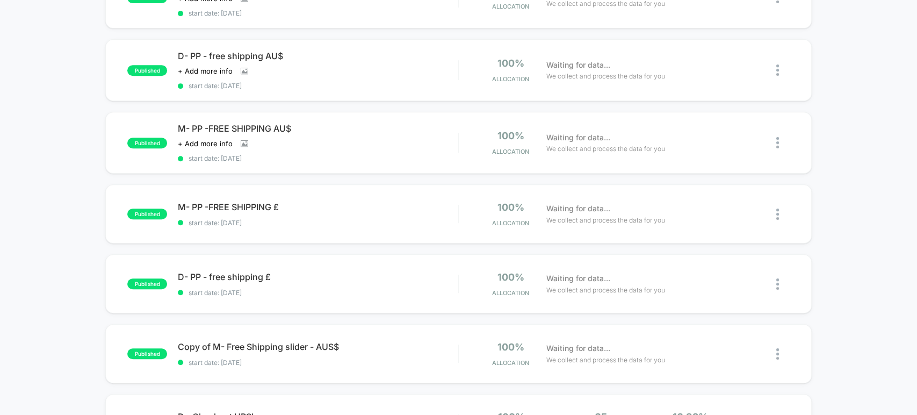
scroll to position [298, 0]
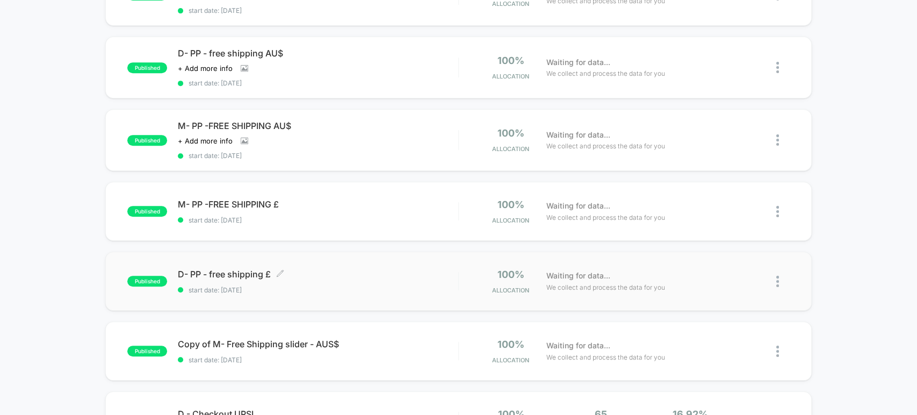
click at [319, 271] on span "D- PP - free shipping £ Click to edit experience details" at bounding box center [318, 274] width 280 height 11
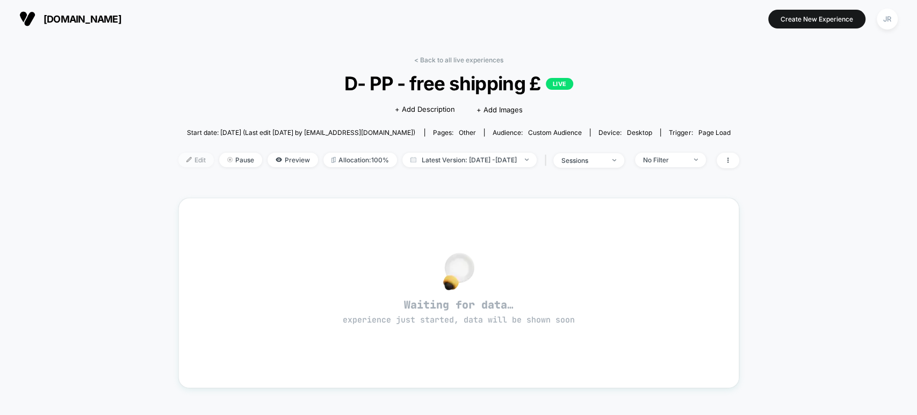
click at [178, 161] on span "Edit" at bounding box center [195, 160] width 35 height 15
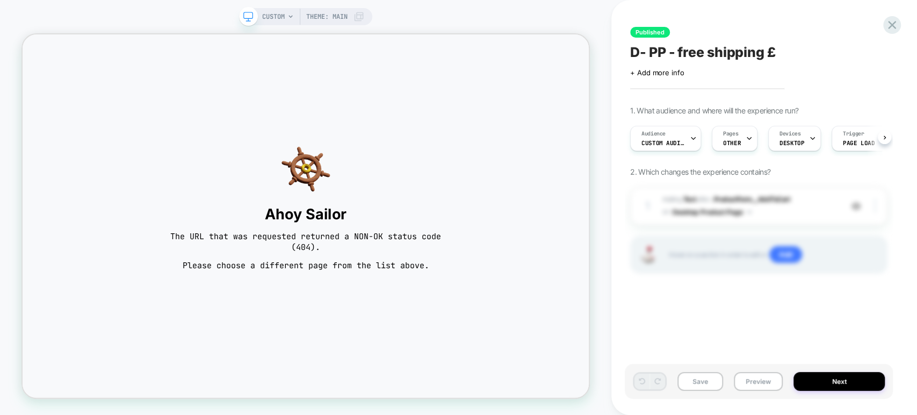
click at [271, 16] on span "CUSTOM" at bounding box center [273, 16] width 23 height 17
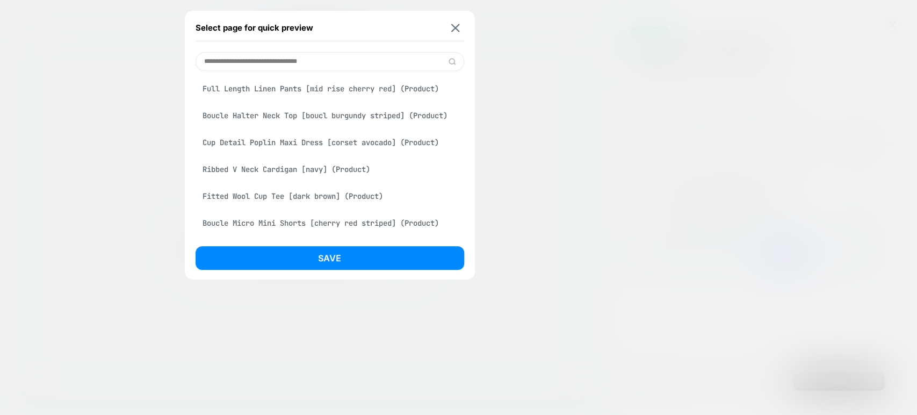
scroll to position [477, 0]
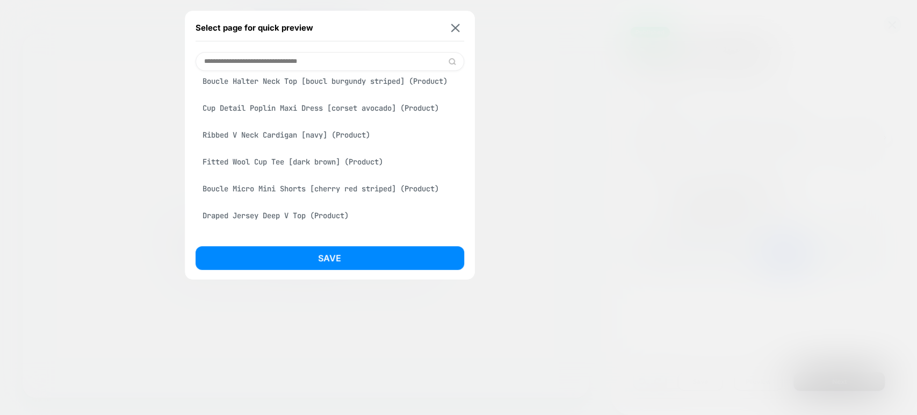
click at [290, 145] on div "Ribbed V Neck Cardigan [navy] (Product)" at bounding box center [330, 135] width 269 height 20
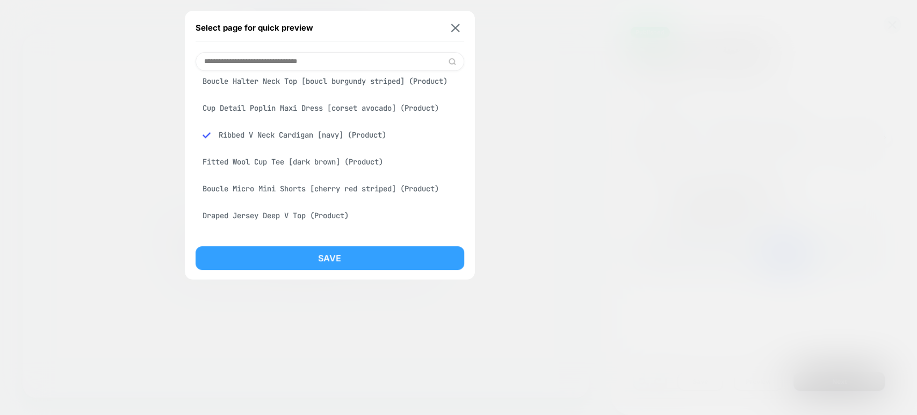
click at [313, 257] on button "Save" at bounding box center [330, 258] width 269 height 24
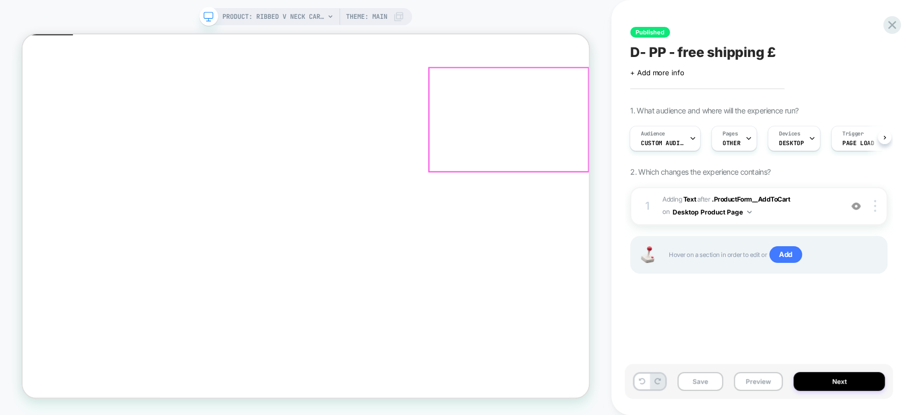
scroll to position [0, 0]
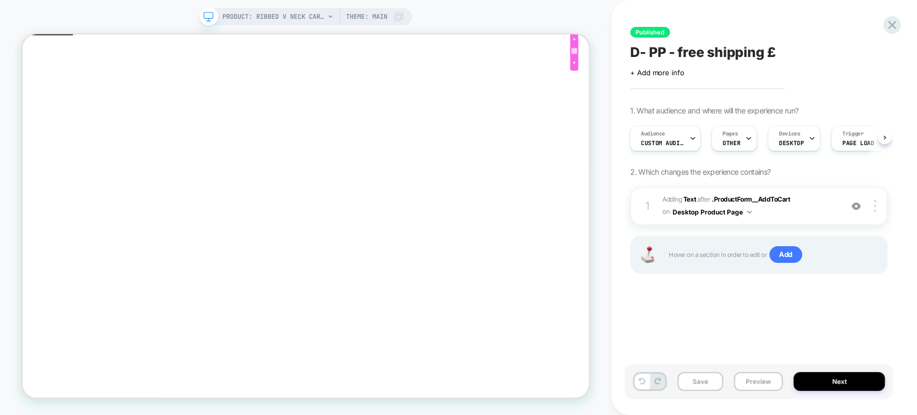
click div
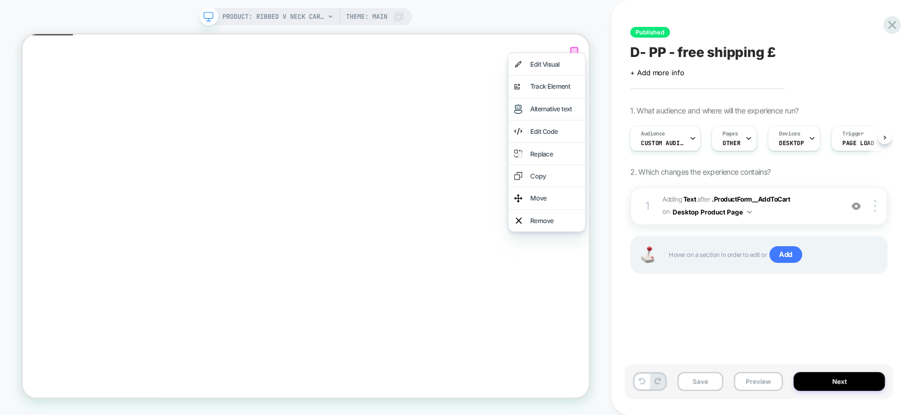
click div
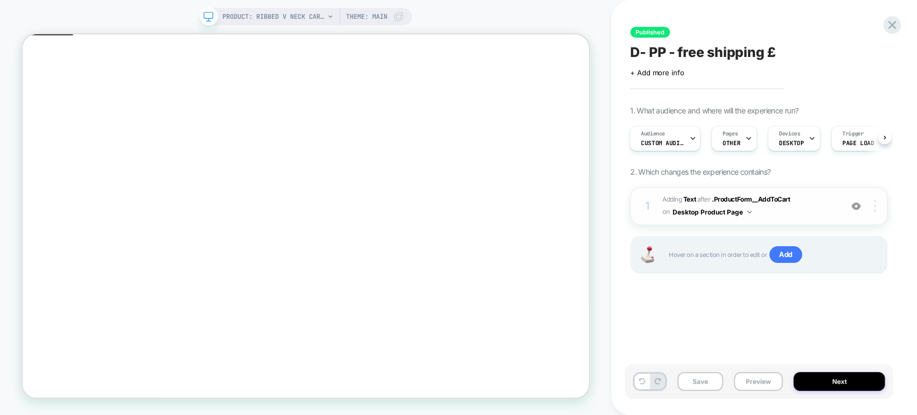
click at [878, 208] on div at bounding box center [877, 206] width 20 height 12
click at [754, 381] on button "Preview" at bounding box center [758, 381] width 49 height 19
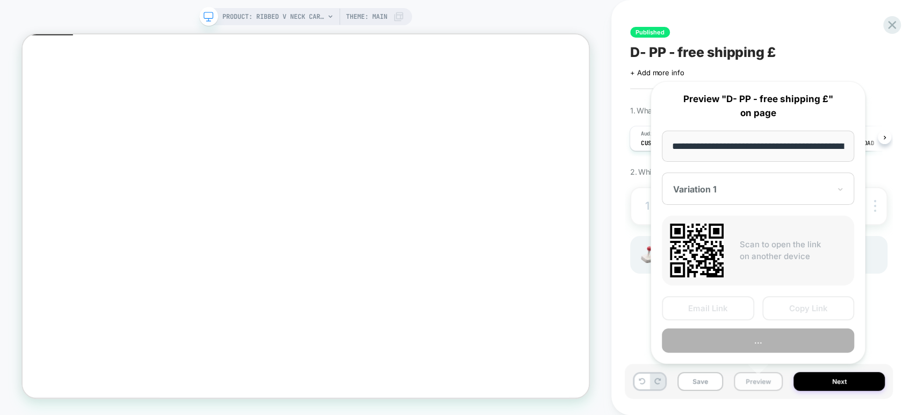
scroll to position [0, 175]
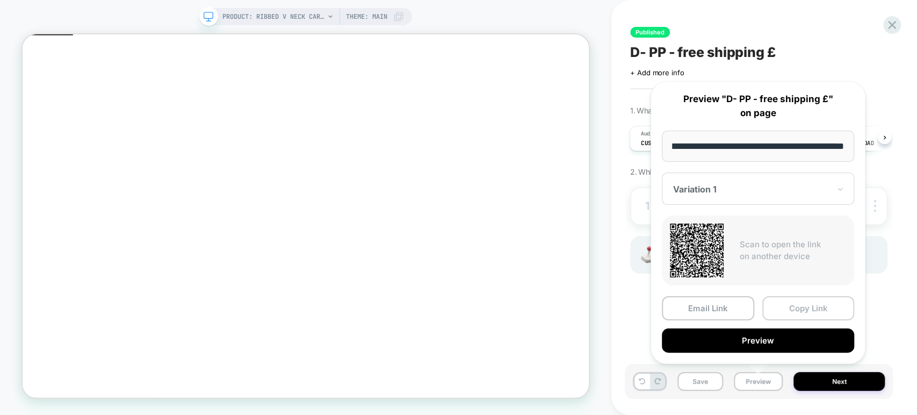
click at [789, 300] on button "Copy Link" at bounding box center [808, 308] width 92 height 24
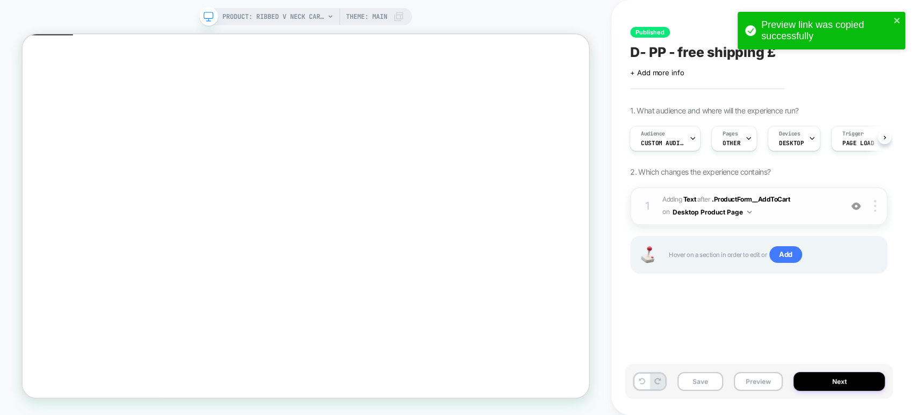
click at [816, 211] on span "#_loomi_addon_1732023547588_dup1738499725_dup1739897531_dup1746690709_dup174669…" at bounding box center [749, 205] width 174 height 25
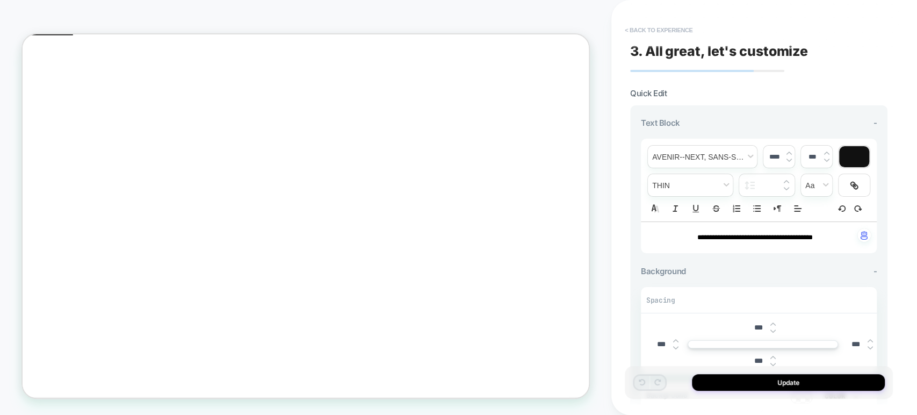
click at [632, 28] on button "< Back to experience" at bounding box center [658, 29] width 78 height 17
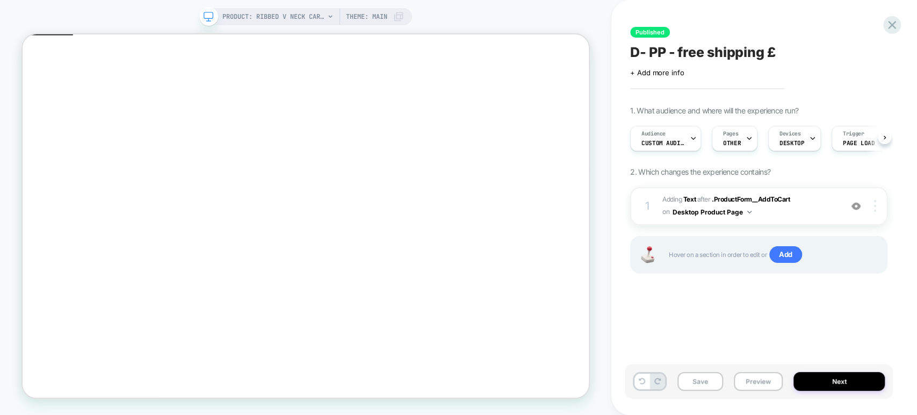
click at [875, 208] on img at bounding box center [875, 206] width 2 height 12
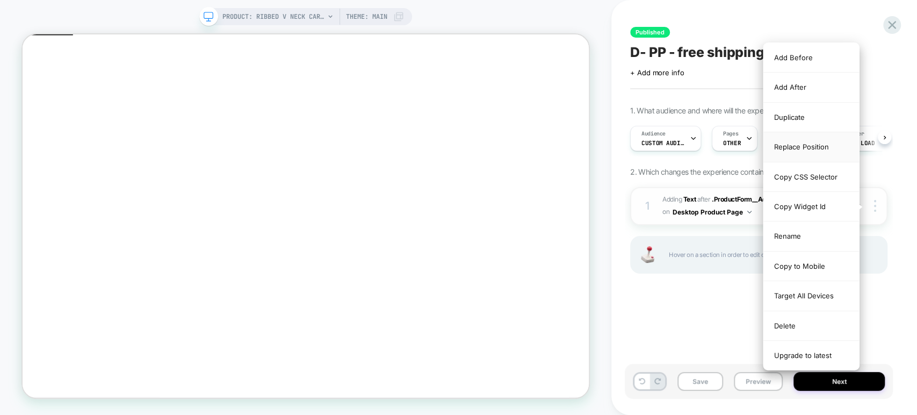
click at [815, 140] on div "Replace Position" at bounding box center [811, 147] width 96 height 30
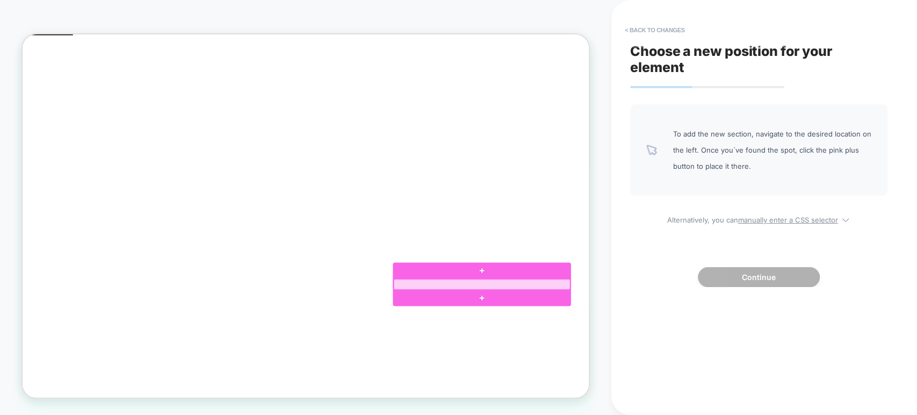
click div
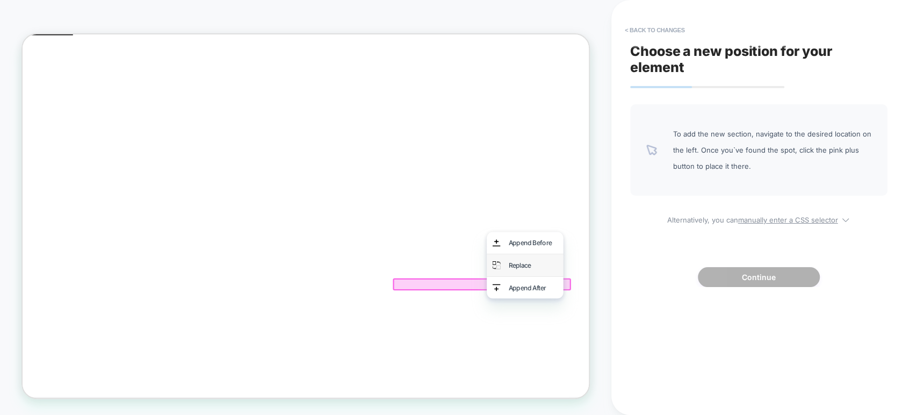
click div "Replace"
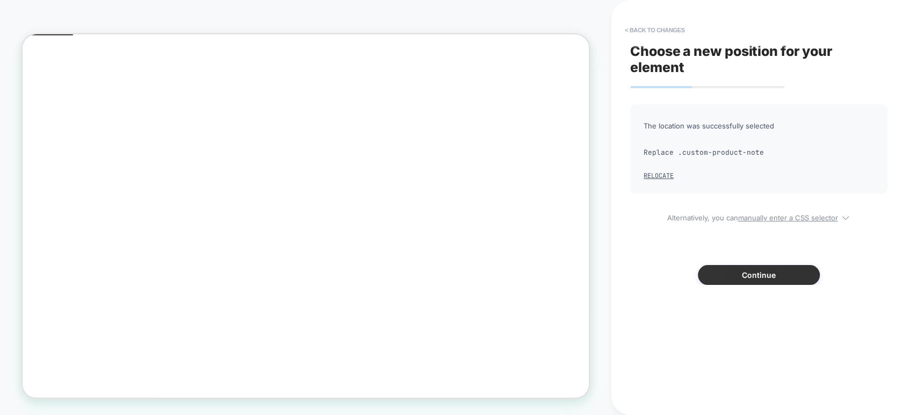
click at [740, 282] on button "Continue" at bounding box center [759, 275] width 122 height 20
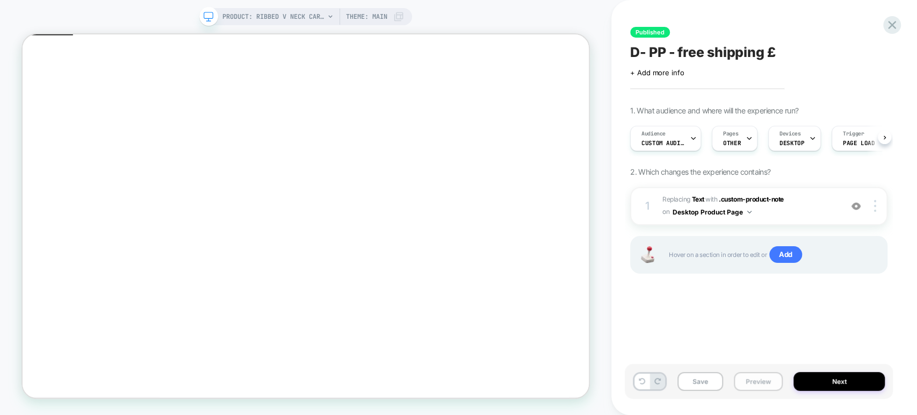
click at [757, 384] on button "Preview" at bounding box center [758, 381] width 49 height 19
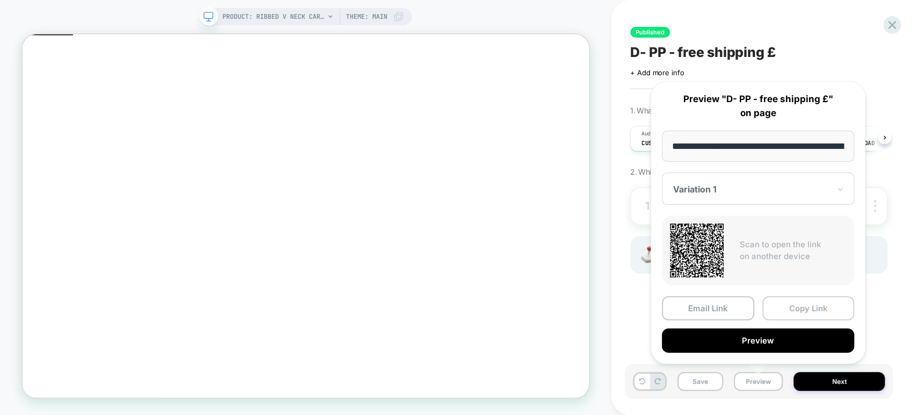
click at [796, 306] on button "Copy Link" at bounding box center [808, 308] width 92 height 24
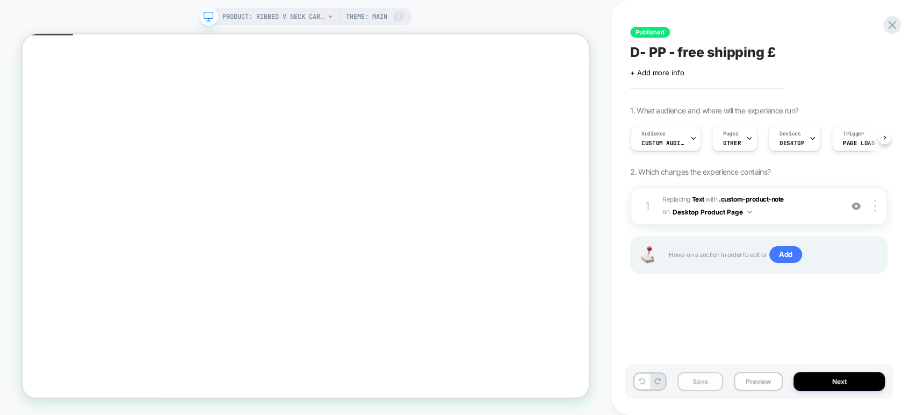
click at [701, 386] on button "Save" at bounding box center [700, 381] width 46 height 19
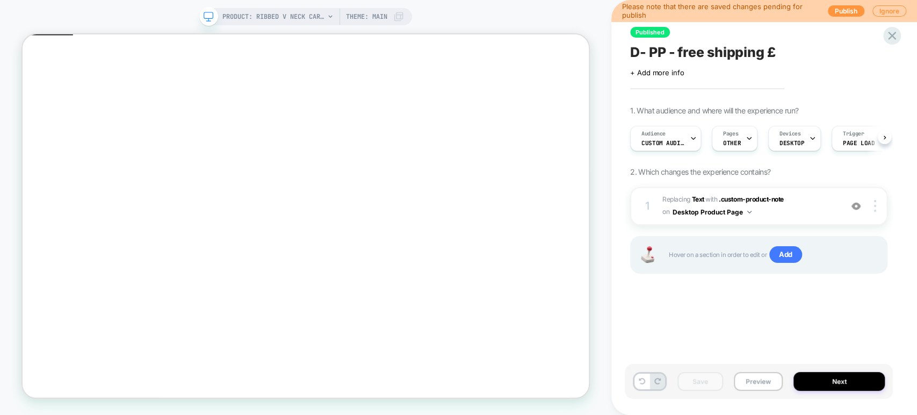
click at [778, 48] on div "D- PP - free shipping £" at bounding box center [758, 52] width 257 height 16
drag, startPoint x: 780, startPoint y: 48, endPoint x: 626, endPoint y: 49, distance: 153.1
click at [626, 49] on div "**********" at bounding box center [759, 207] width 268 height 393
click at [761, 379] on button "Preview" at bounding box center [758, 381] width 49 height 19
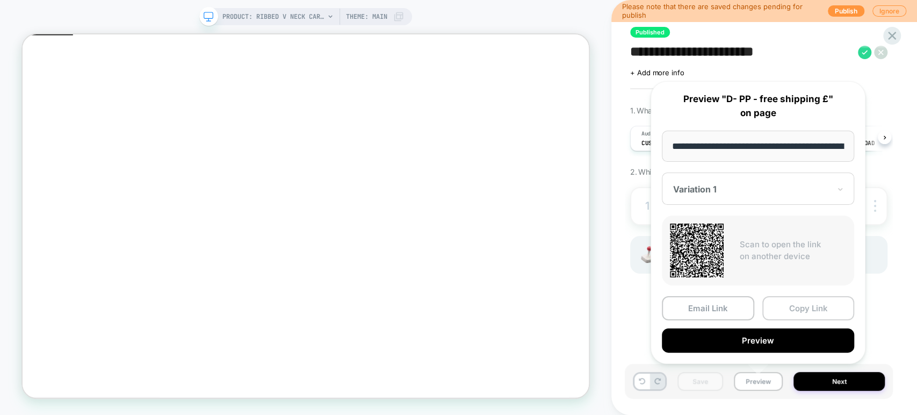
click at [800, 304] on button "Copy Link" at bounding box center [808, 308] width 92 height 24
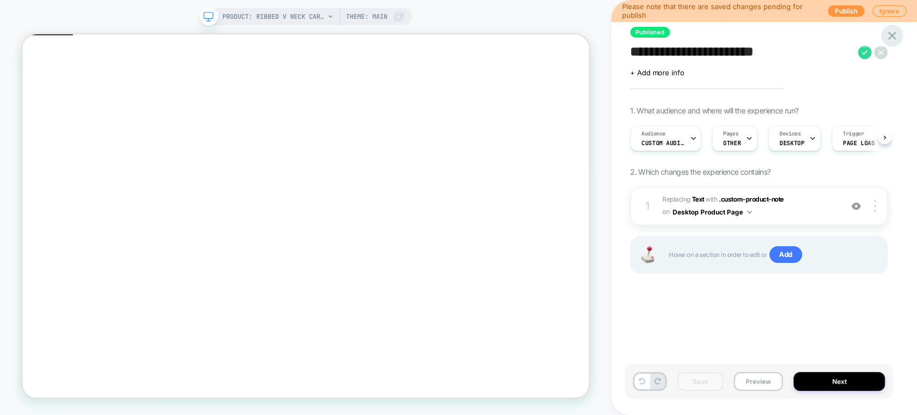
click at [894, 37] on icon at bounding box center [892, 36] width 8 height 8
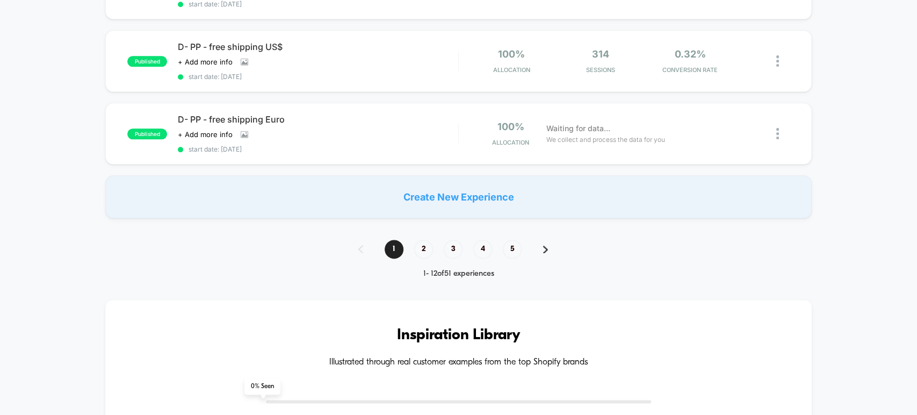
scroll to position [1014, 0]
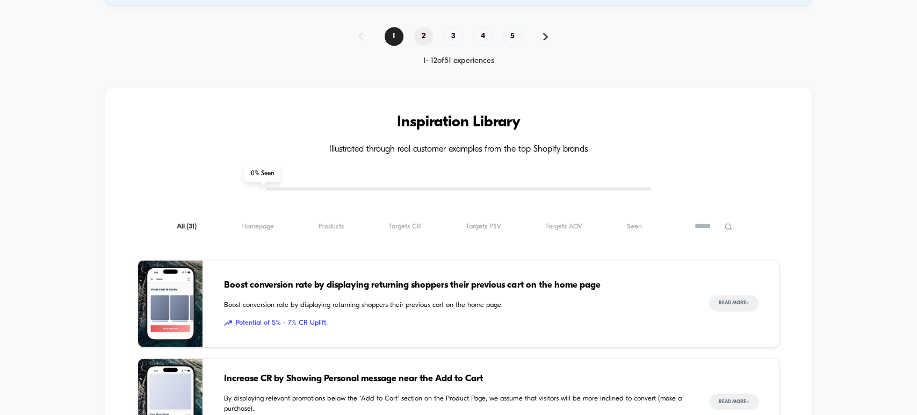
click at [422, 29] on span "2" at bounding box center [423, 36] width 19 height 19
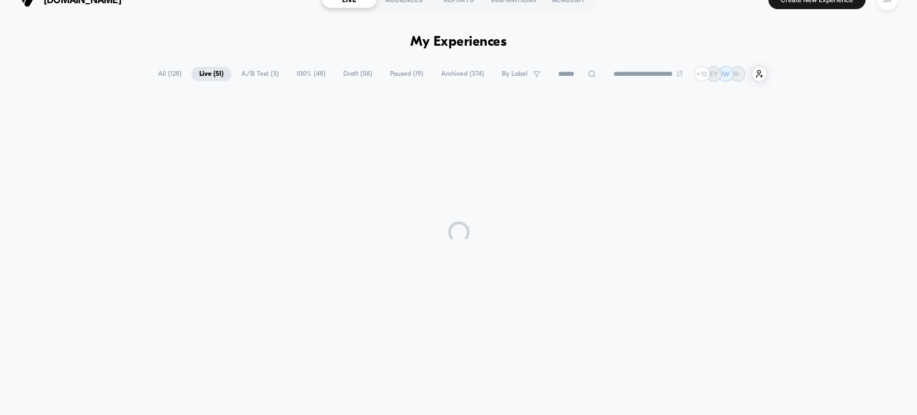
drag, startPoint x: 422, startPoint y: 29, endPoint x: 416, endPoint y: 31, distance: 6.1
click at [422, 29] on div "**********" at bounding box center [458, 211] width 917 height 386
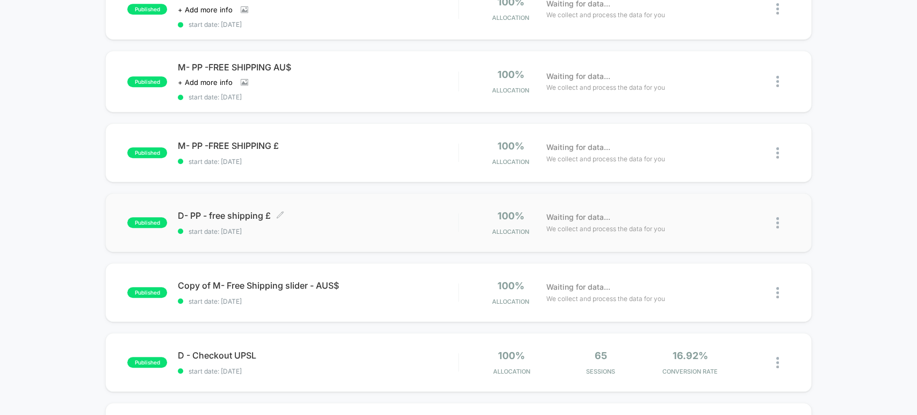
scroll to position [358, 0]
click at [356, 279] on span "Copy of M- Free Shipping slider - AUS$ Click to edit experience details" at bounding box center [318, 284] width 280 height 11
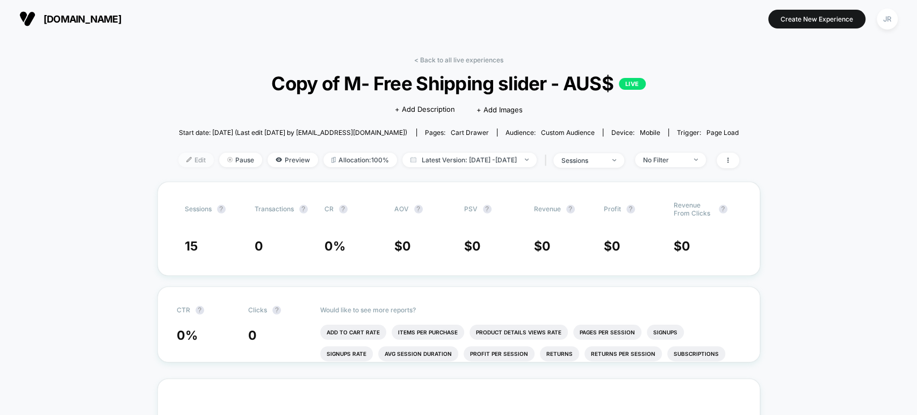
click at [181, 157] on span "Edit" at bounding box center [195, 160] width 35 height 15
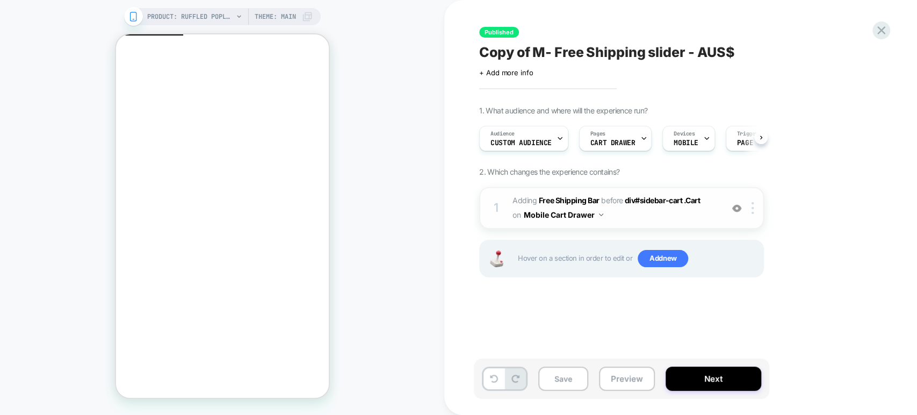
click at [649, 215] on span "#_loomi_addon_1749123904043_dup1749128420 Adding Free Shipping Bar BEFORE div#s…" at bounding box center [615, 207] width 205 height 29
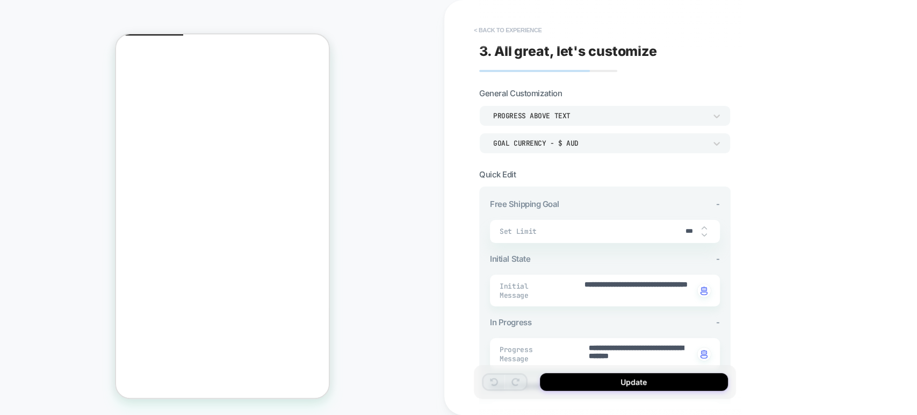
click at [481, 26] on button "< Back to experience" at bounding box center [507, 29] width 78 height 17
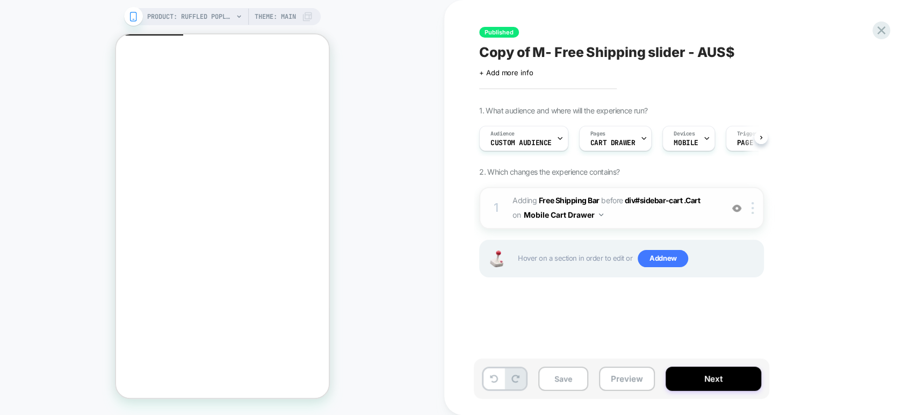
click at [602, 215] on img at bounding box center [601, 214] width 4 height 3
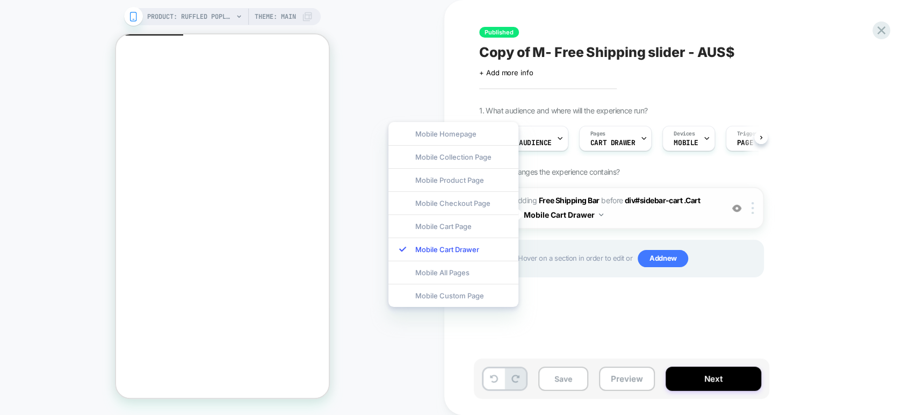
click at [655, 217] on span "#_loomi_addon_1749123904043_dup1749128420 Adding Free Shipping Bar BEFORE div#s…" at bounding box center [615, 207] width 205 height 29
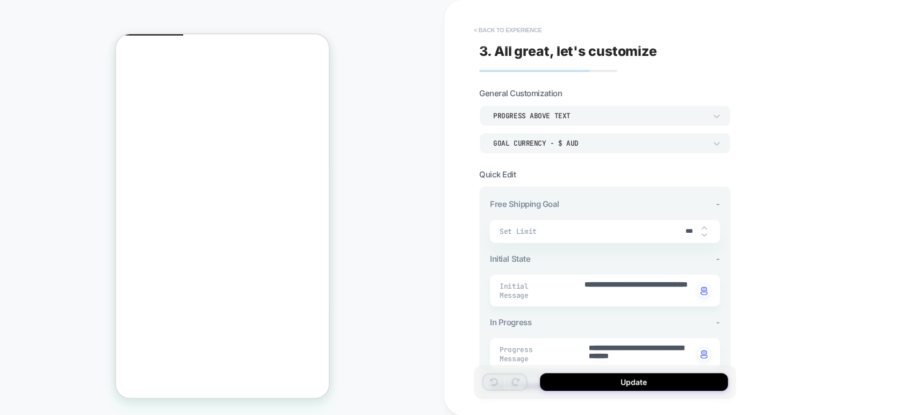
click at [475, 28] on button "< Back to experience" at bounding box center [507, 29] width 78 height 17
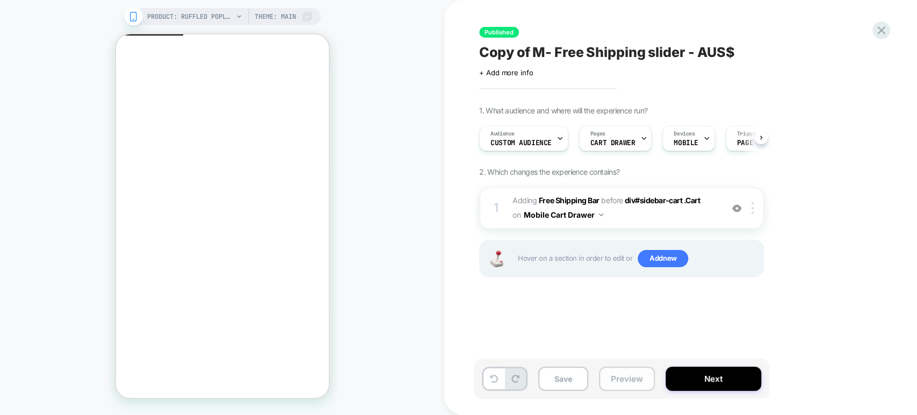
click at [623, 377] on button "Preview" at bounding box center [627, 378] width 56 height 24
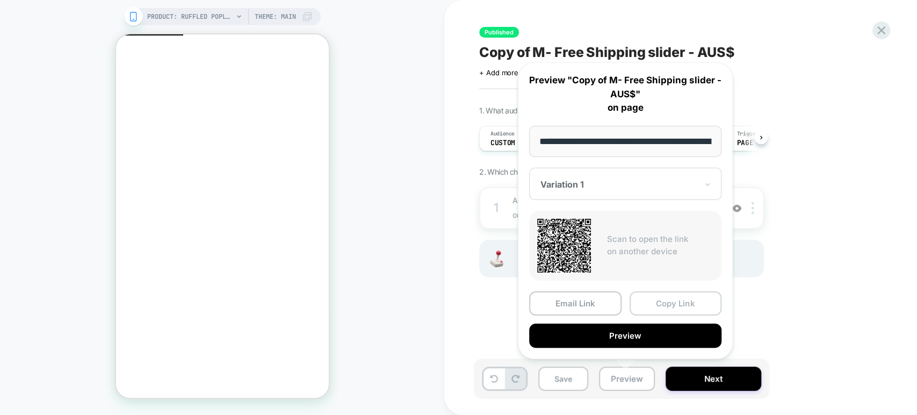
click at [670, 300] on button "Copy Link" at bounding box center [676, 303] width 92 height 24
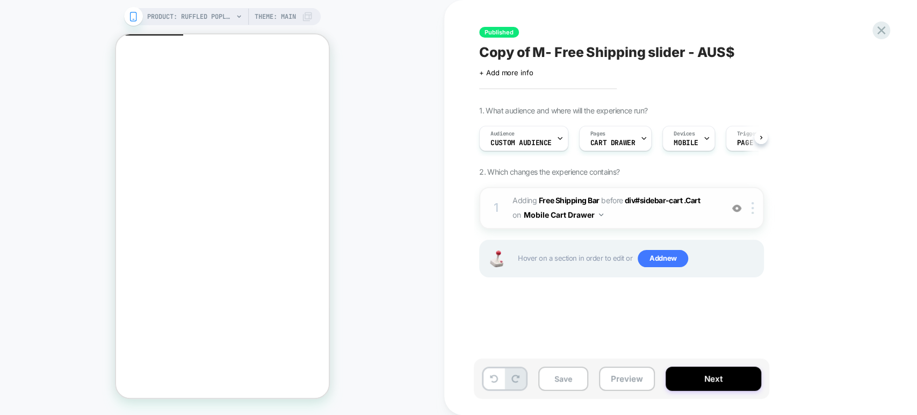
click at [665, 215] on span "#_loomi_addon_1749123904043_dup1749128420 Adding Free Shipping Bar BEFORE div#s…" at bounding box center [615, 207] width 205 height 29
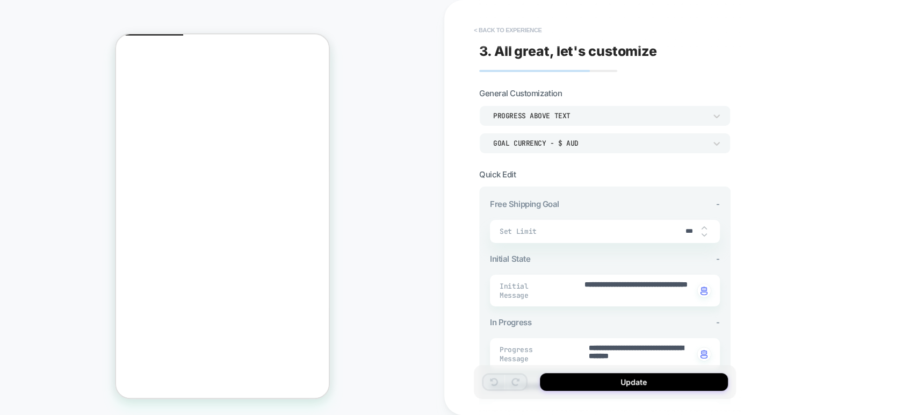
click at [483, 25] on button "< Back to experience" at bounding box center [507, 29] width 78 height 17
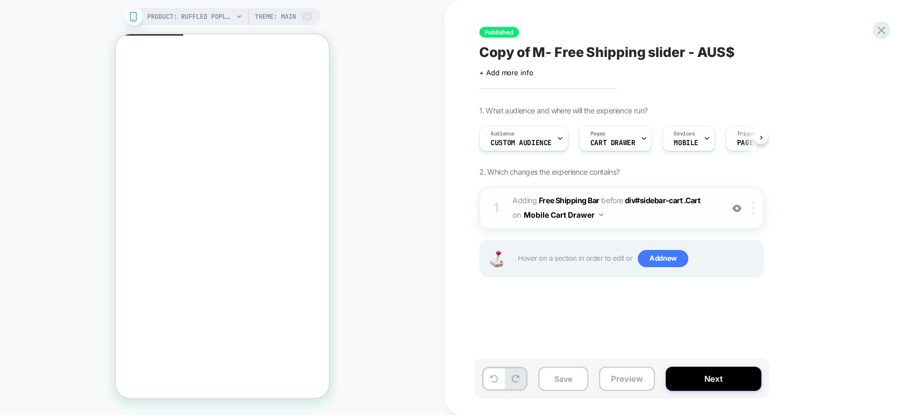
click at [752, 210] on img at bounding box center [753, 208] width 2 height 12
click at [750, 209] on div at bounding box center [755, 208] width 18 height 12
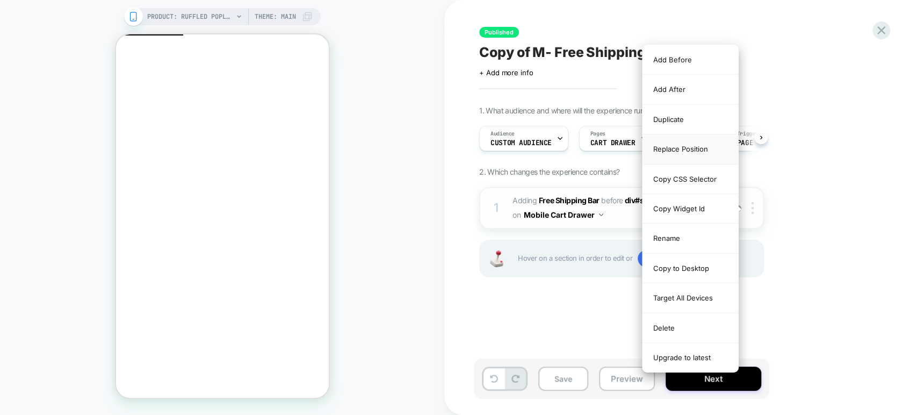
click at [699, 142] on div "Replace Position" at bounding box center [691, 149] width 96 height 30
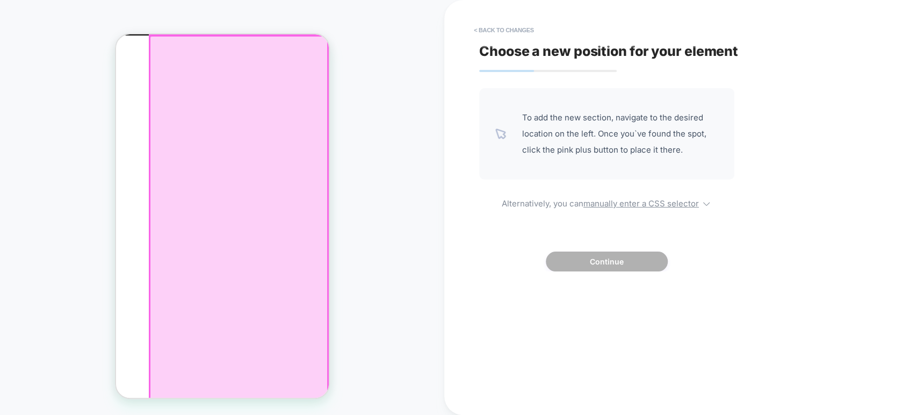
click div
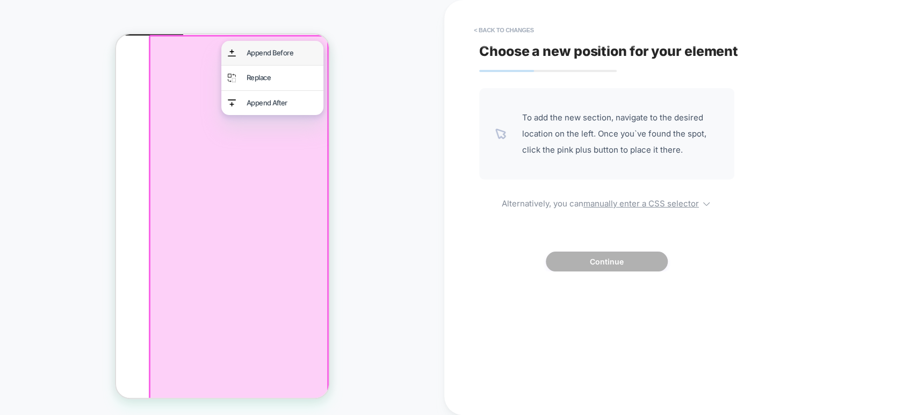
click div "Append Before"
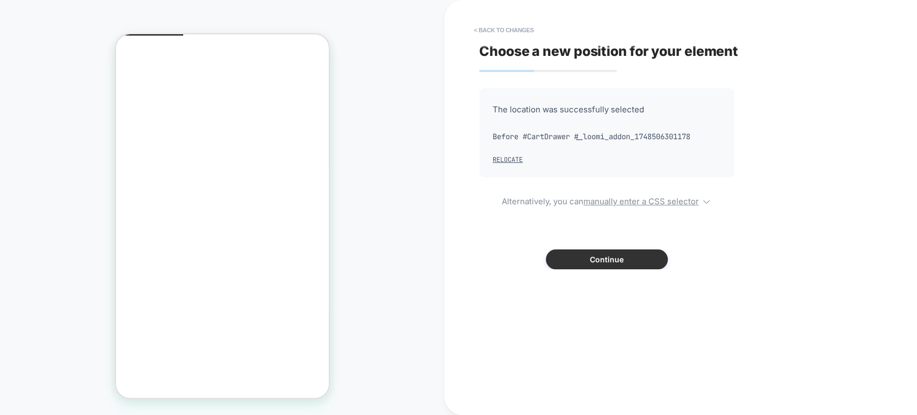
click at [575, 256] on button "Continue" at bounding box center [607, 259] width 122 height 20
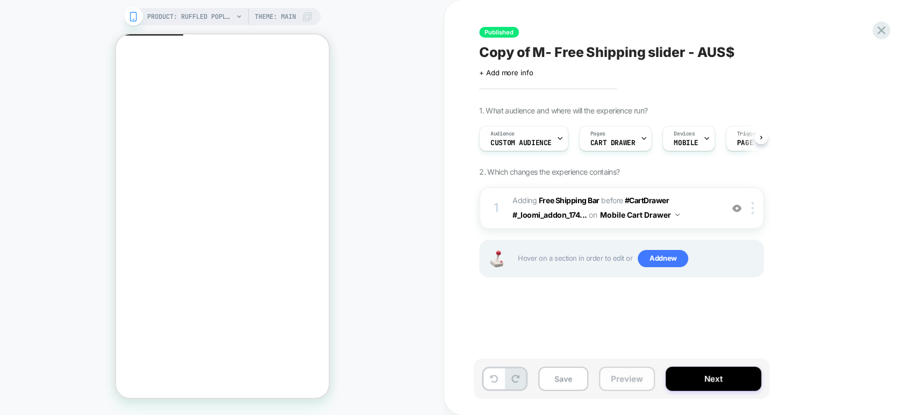
click at [623, 378] on button "Preview" at bounding box center [627, 378] width 56 height 24
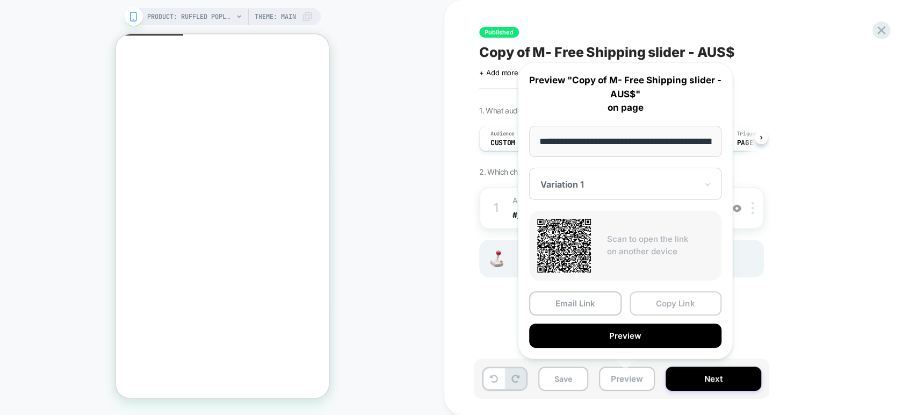
click at [667, 300] on button "Copy Link" at bounding box center [676, 303] width 92 height 24
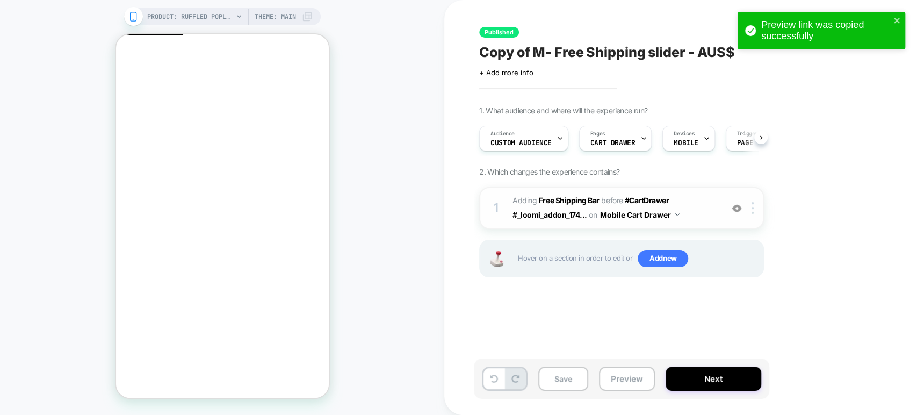
click at [690, 208] on span "#_loomi_addon_1749123904043_dup1749128420 Adding Free Shipping Bar BEFORE #Cart…" at bounding box center [615, 207] width 205 height 29
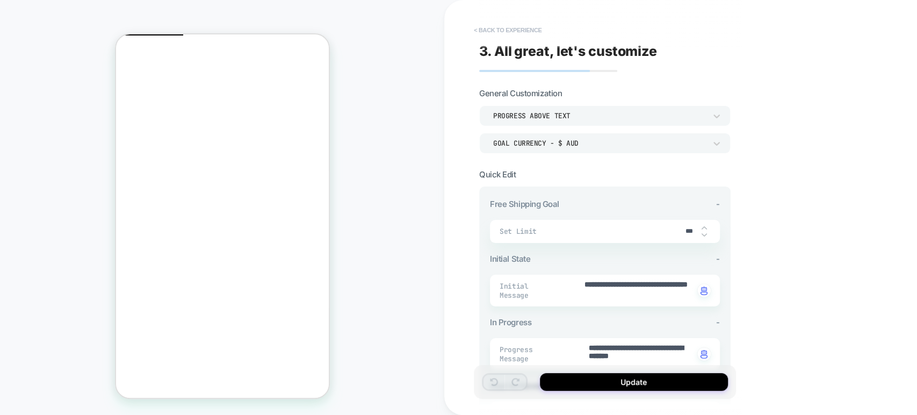
click at [475, 28] on button "< Back to experience" at bounding box center [507, 29] width 78 height 17
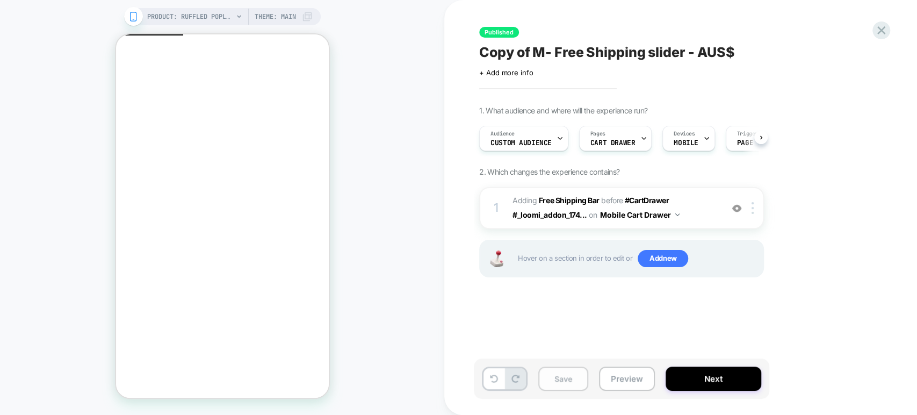
click at [560, 381] on button "Save" at bounding box center [563, 378] width 50 height 24
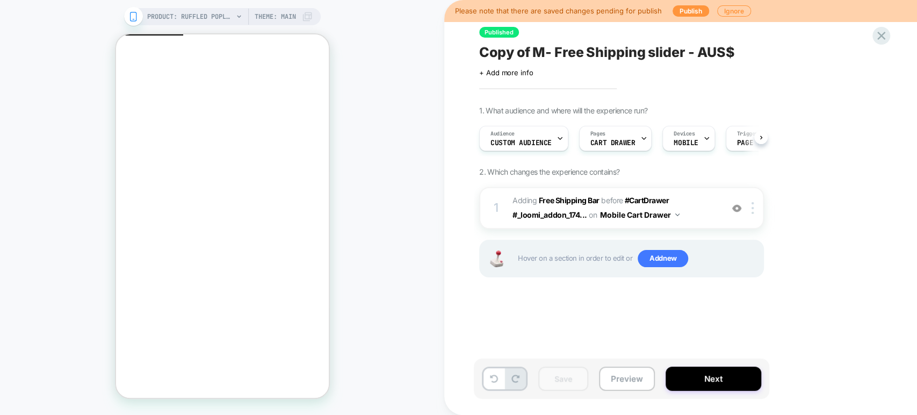
click at [559, 50] on span "Copy of M- Free Shipping slider - AUS$" at bounding box center [607, 52] width 256 height 16
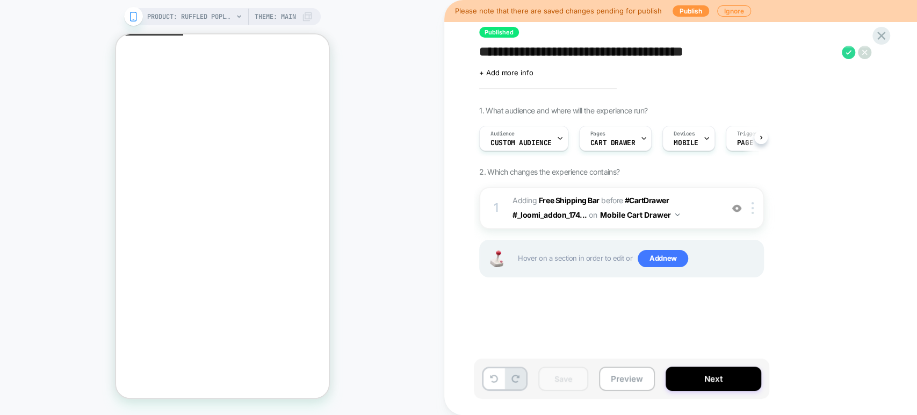
drag, startPoint x: 742, startPoint y: 50, endPoint x: 469, endPoint y: 54, distance: 272.9
click at [469, 54] on div "**********" at bounding box center [680, 207] width 473 height 415
click at [632, 370] on button "Preview" at bounding box center [627, 378] width 56 height 24
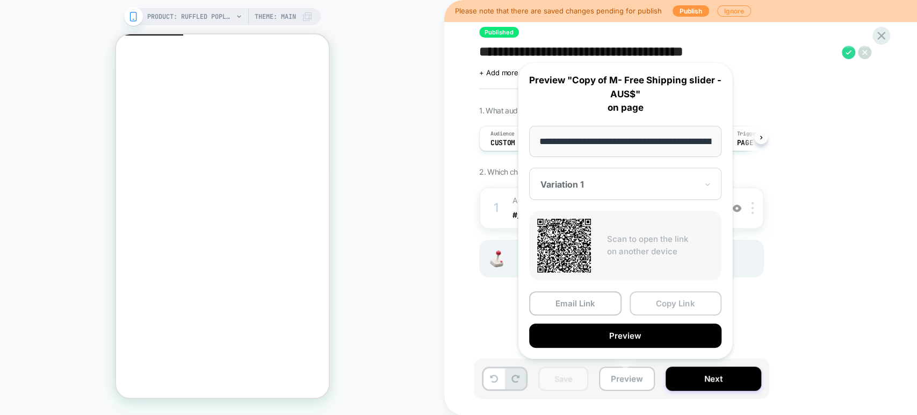
click at [675, 303] on button "Copy Link" at bounding box center [676, 303] width 92 height 24
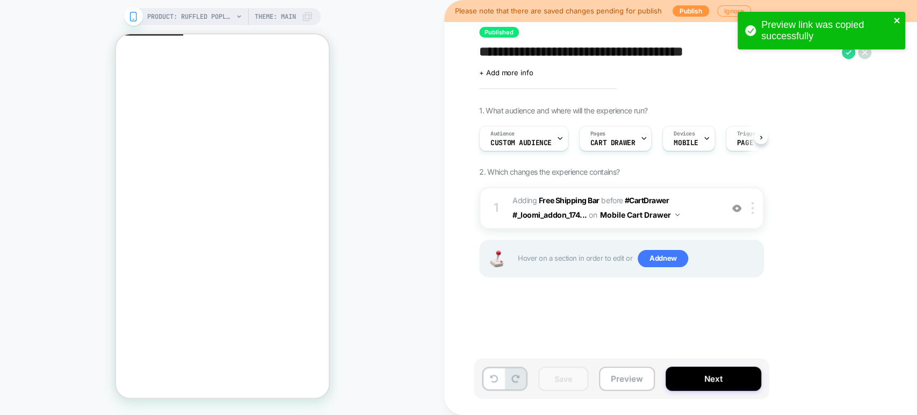
click at [898, 17] on icon "close" at bounding box center [897, 20] width 8 height 9
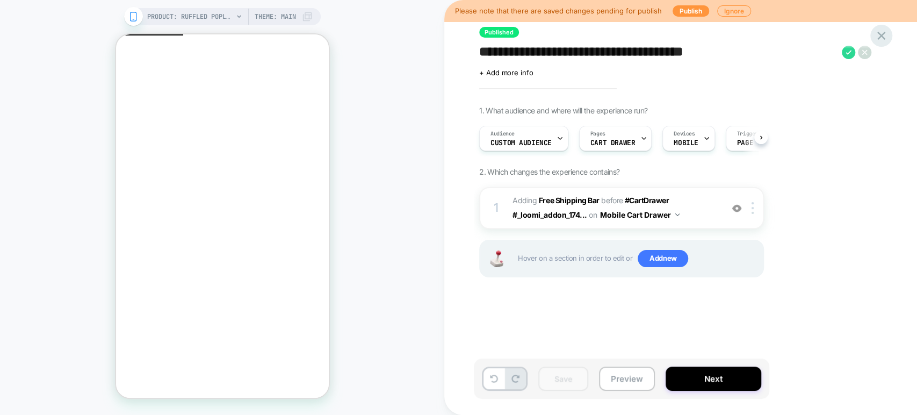
click at [886, 30] on icon at bounding box center [881, 35] width 15 height 15
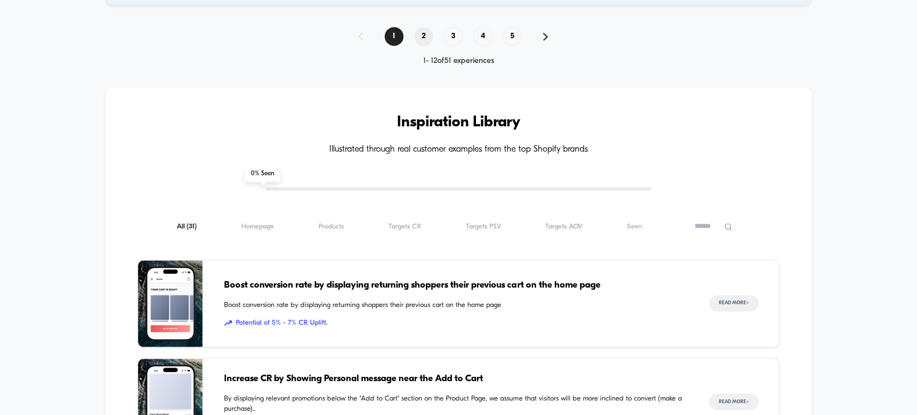
click at [419, 27] on span "2" at bounding box center [423, 36] width 19 height 19
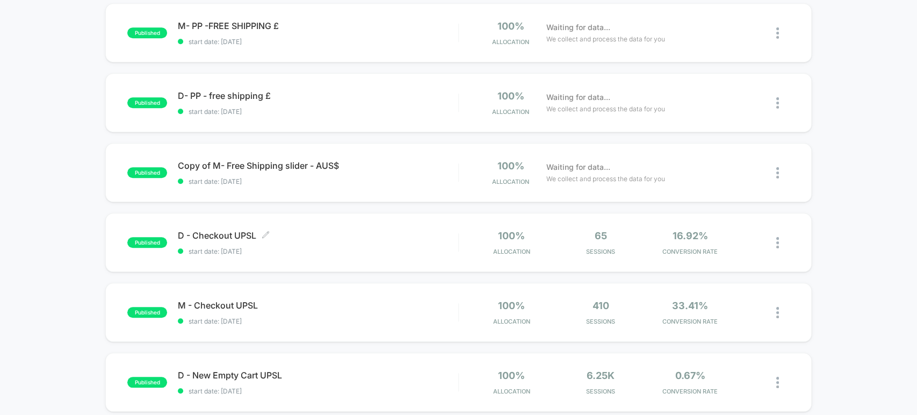
scroll to position [477, 0]
click at [242, 229] on span "D - Checkout UPSL Click to edit experience details" at bounding box center [318, 234] width 280 height 11
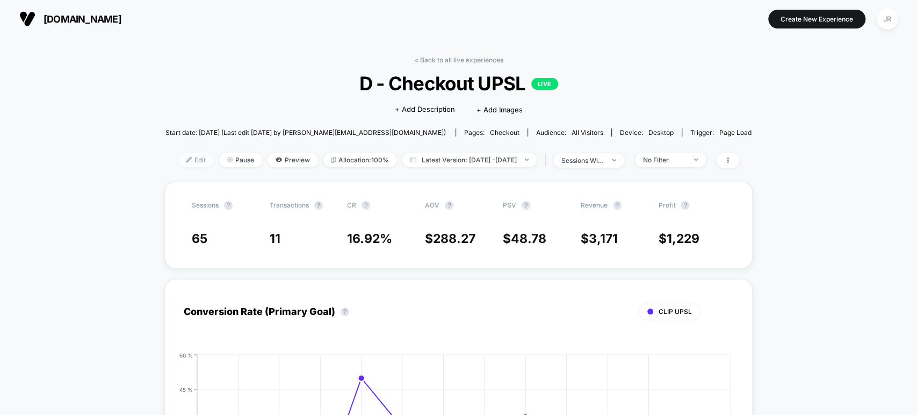
click at [178, 156] on span "Edit" at bounding box center [195, 160] width 35 height 15
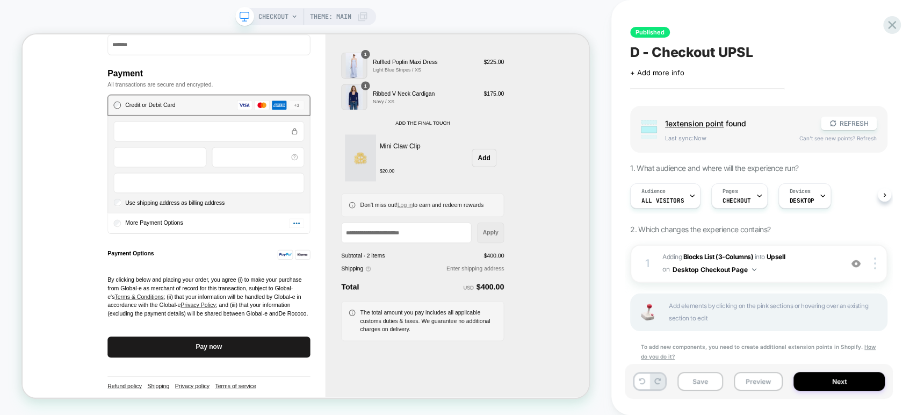
scroll to position [494, 0]
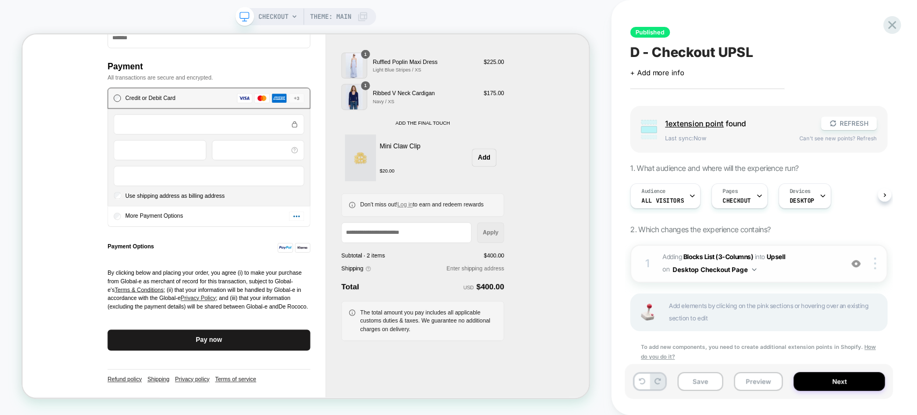
click at [854, 263] on img at bounding box center [856, 263] width 9 height 9
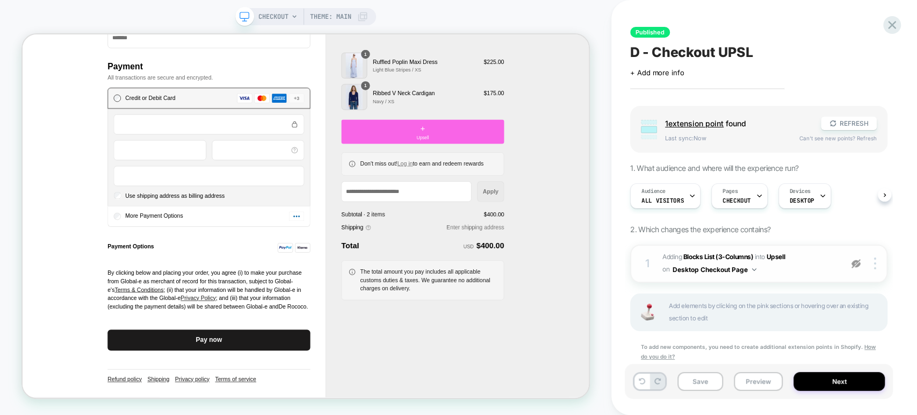
click at [854, 264] on img at bounding box center [856, 263] width 9 height 9
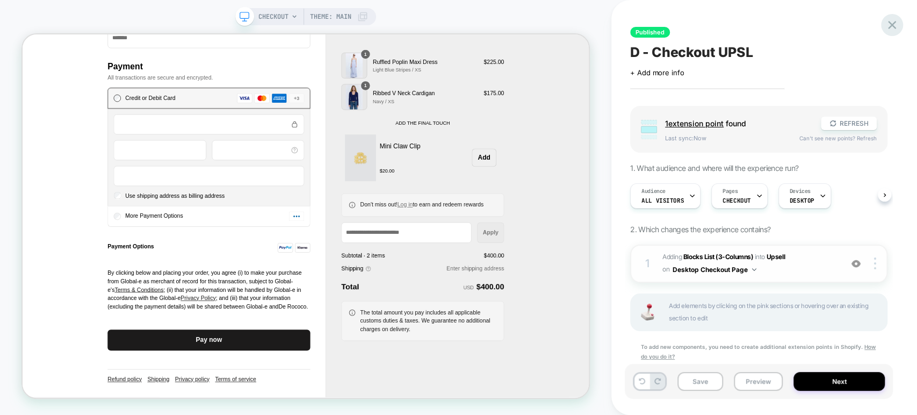
click at [895, 24] on icon at bounding box center [892, 25] width 15 height 15
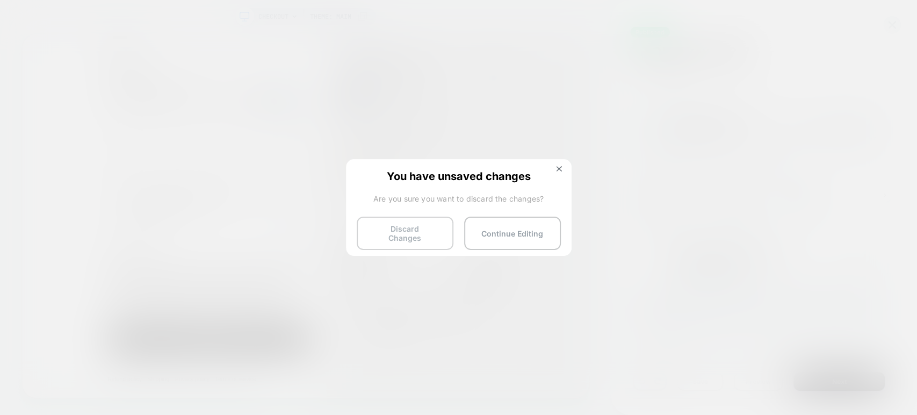
click at [402, 237] on button "Discard Changes" at bounding box center [405, 233] width 97 height 33
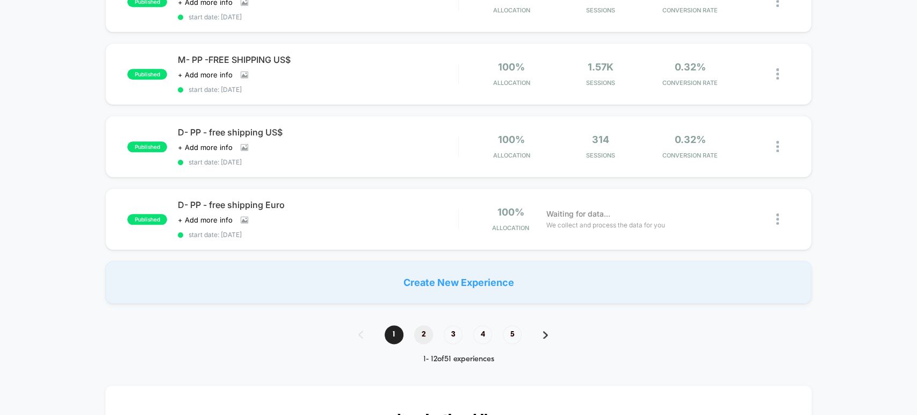
click at [423, 325] on span "2" at bounding box center [423, 334] width 19 height 19
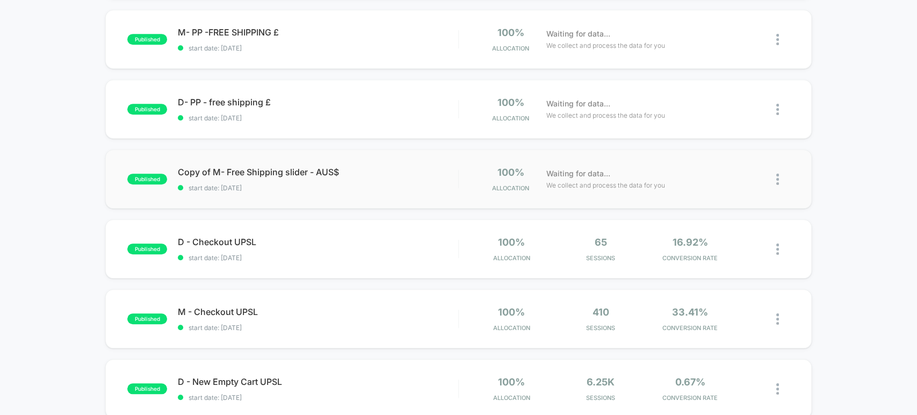
scroll to position [473, 0]
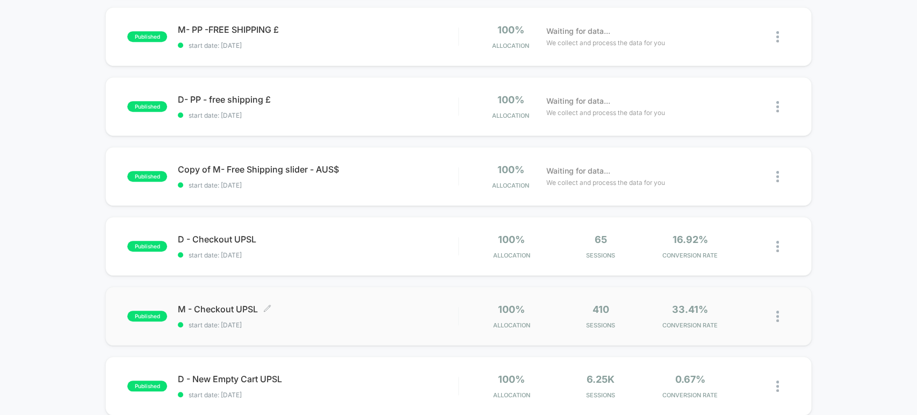
click at [220, 304] on span "M - Checkout UPSL Click to edit experience details" at bounding box center [318, 309] width 280 height 11
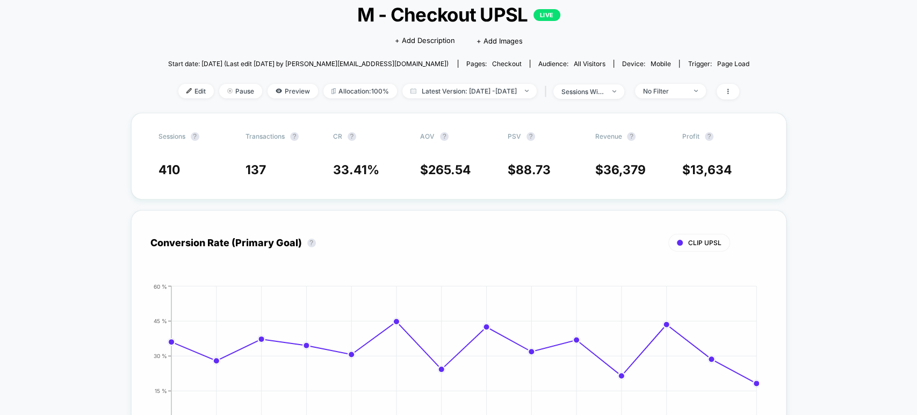
scroll to position [60, 0]
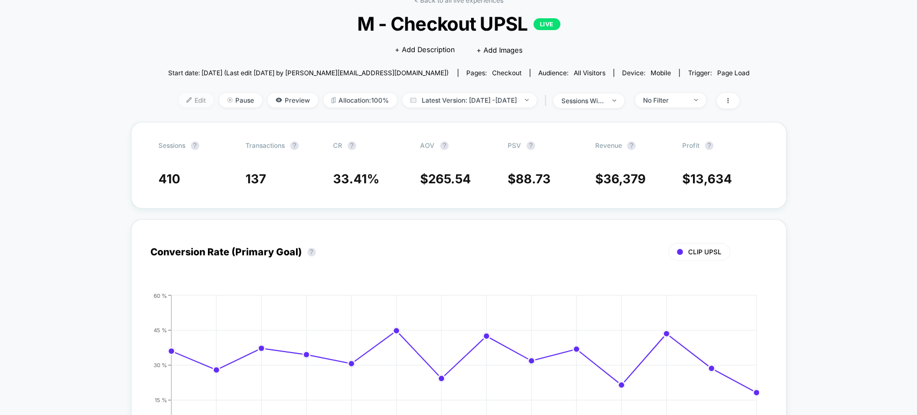
click at [186, 99] on img at bounding box center [188, 99] width 5 height 5
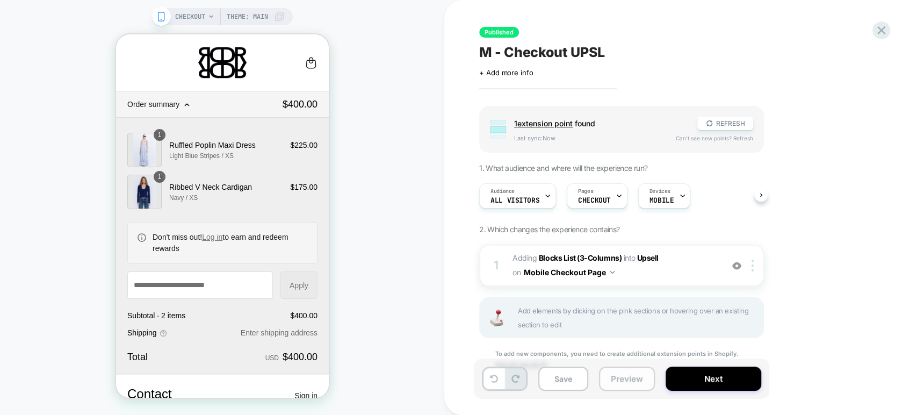
click at [621, 378] on button "Preview" at bounding box center [627, 378] width 56 height 24
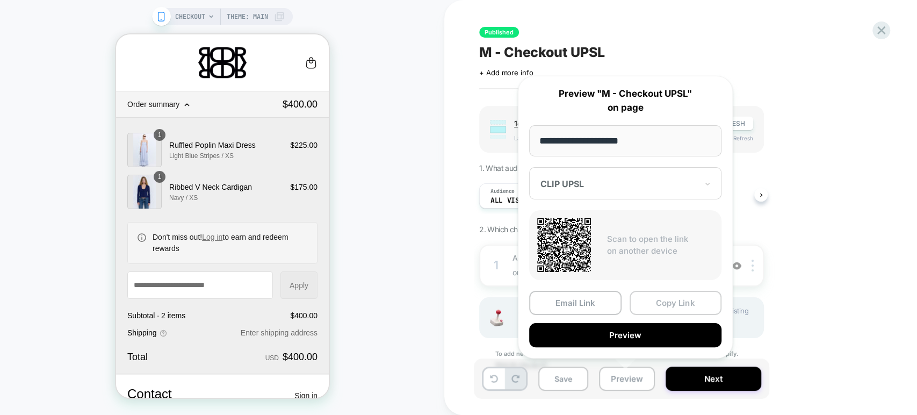
click at [663, 302] on button "Copy Link" at bounding box center [676, 303] width 92 height 24
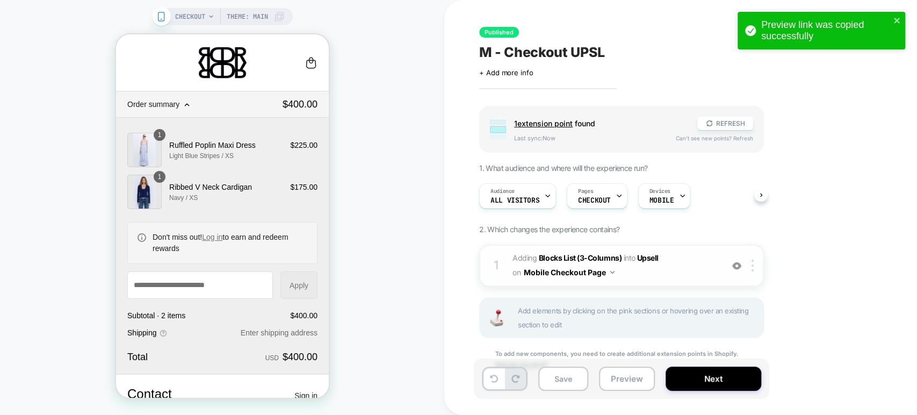
click at [659, 275] on span "#_loomi_addon_1751448051493 Adding Blocks List (3-Columns) INTO Upsell Upsell o…" at bounding box center [615, 265] width 205 height 29
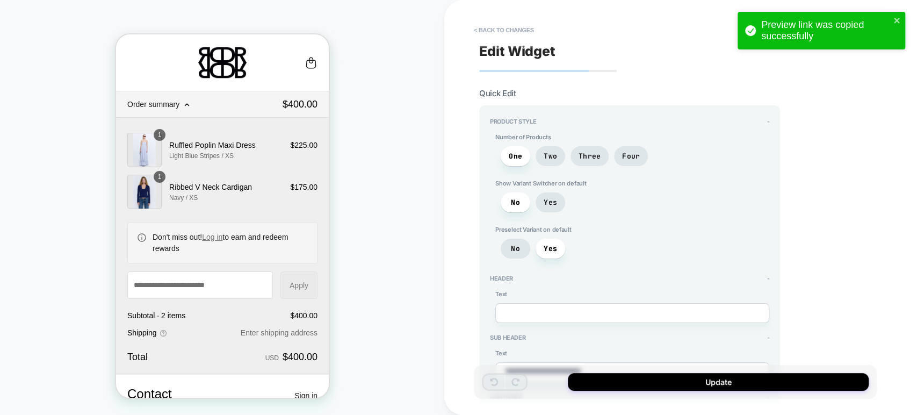
type textarea "*"
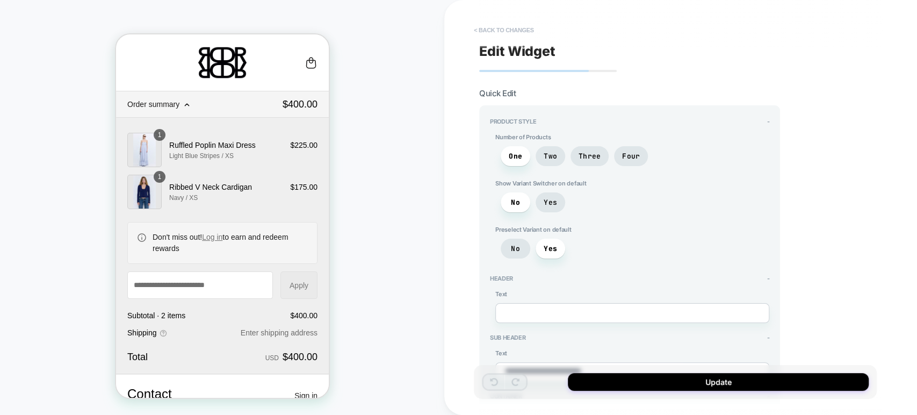
click at [476, 29] on button "< Back to changes" at bounding box center [503, 29] width 71 height 17
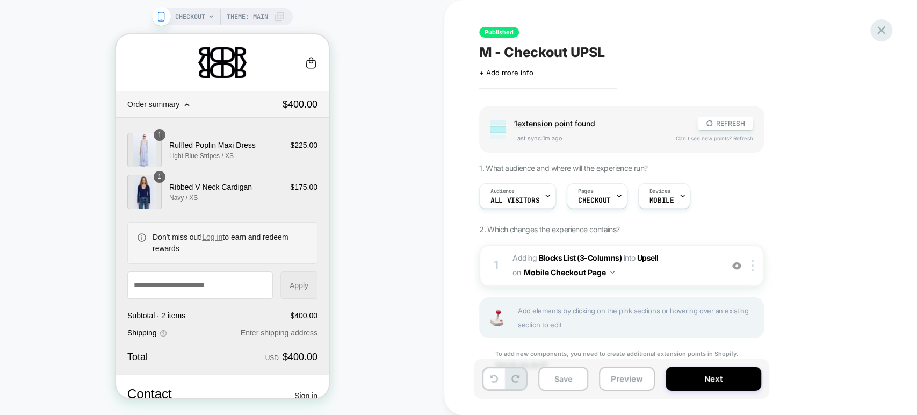
click at [883, 33] on icon at bounding box center [881, 30] width 8 height 8
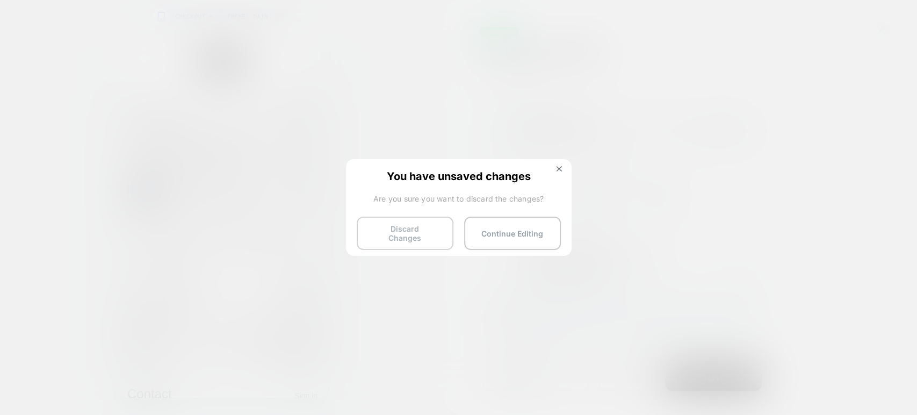
click at [402, 237] on button "Discard Changes" at bounding box center [405, 233] width 97 height 33
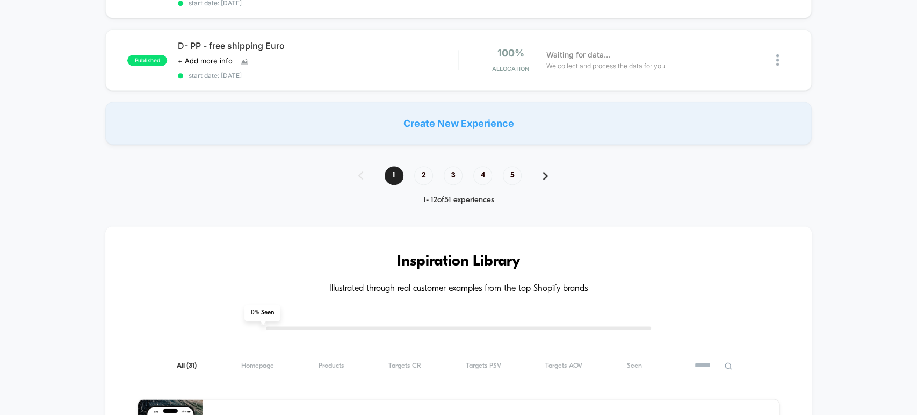
scroll to position [895, 0]
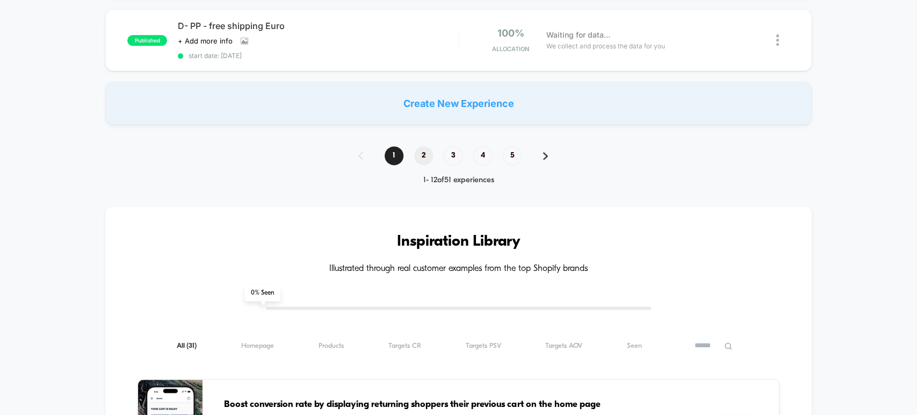
click at [420, 146] on span "2" at bounding box center [423, 155] width 19 height 19
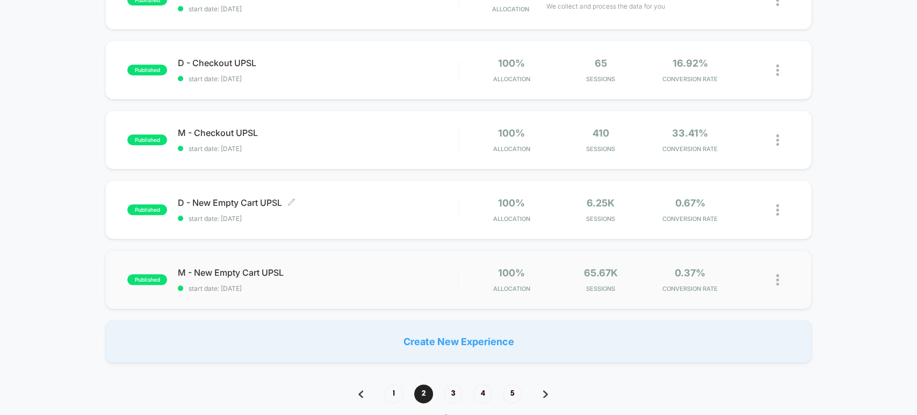
scroll to position [652, 0]
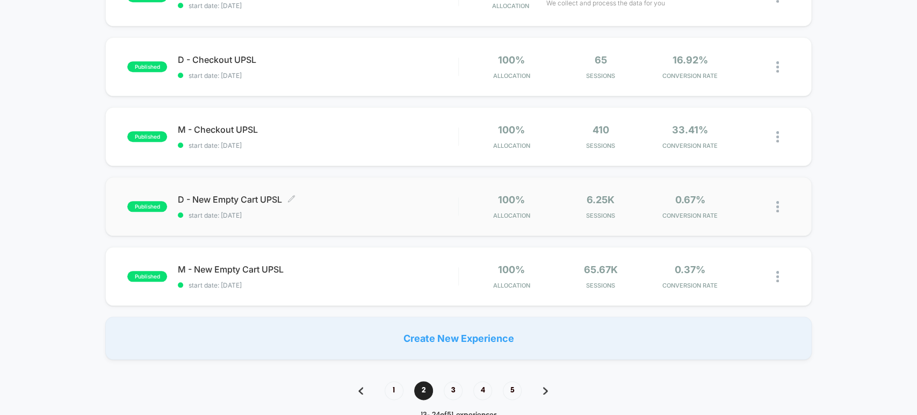
click at [329, 196] on span "D - New Empty Cart UPSL Click to edit experience details" at bounding box center [318, 199] width 280 height 11
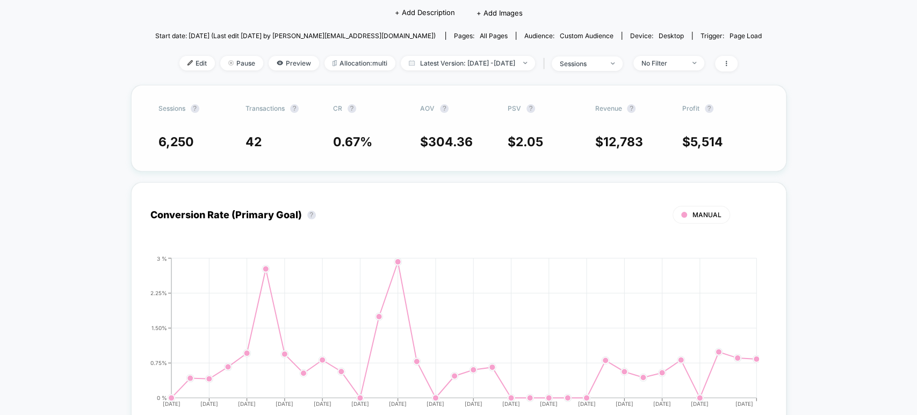
scroll to position [119, 0]
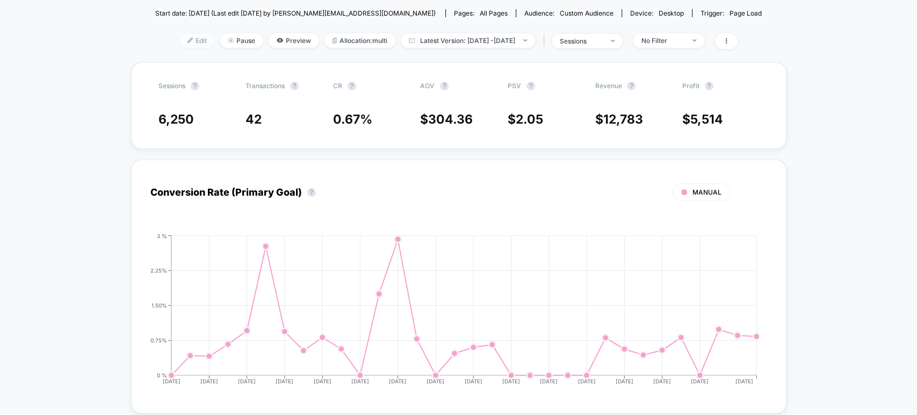
click at [179, 40] on span "Edit" at bounding box center [196, 40] width 35 height 15
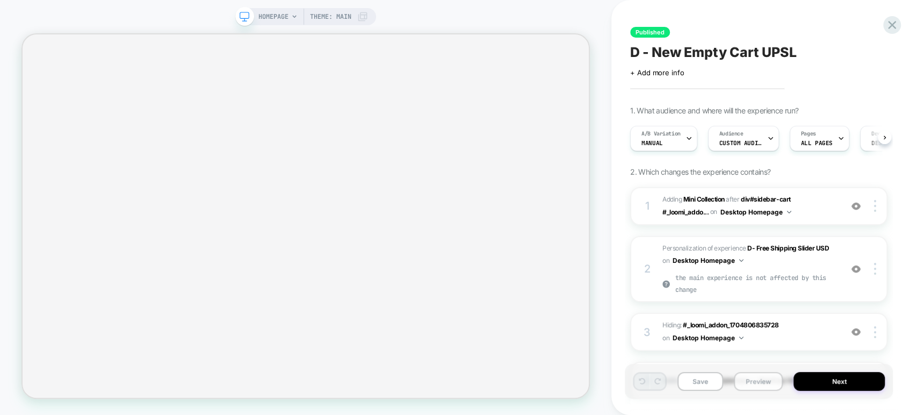
click at [761, 380] on button "Preview" at bounding box center [758, 381] width 49 height 19
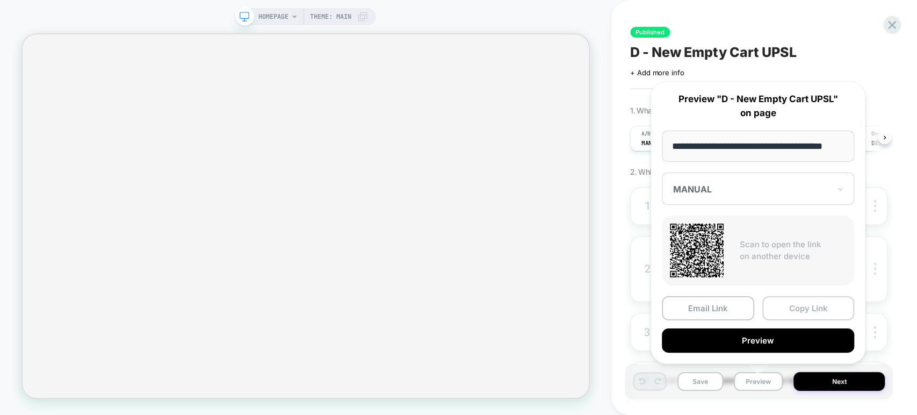
click at [804, 308] on button "Copy Link" at bounding box center [808, 308] width 92 height 24
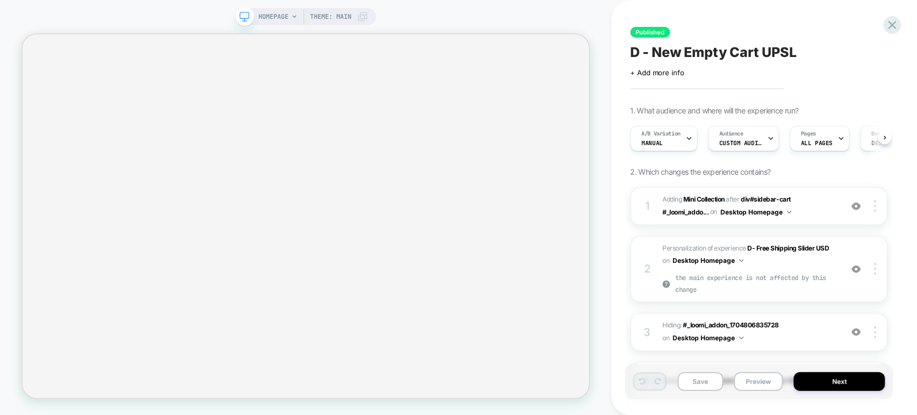
click at [292, 14] on icon at bounding box center [294, 16] width 6 height 6
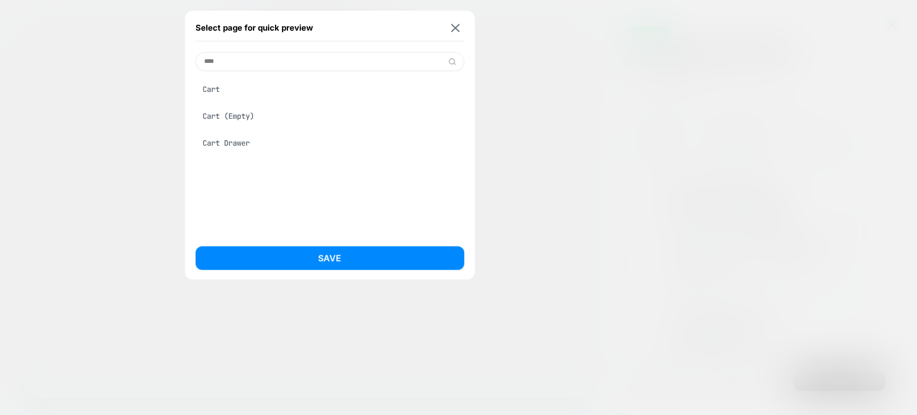
type input "****"
click at [246, 114] on div "Cart (Empty)" at bounding box center [330, 116] width 269 height 20
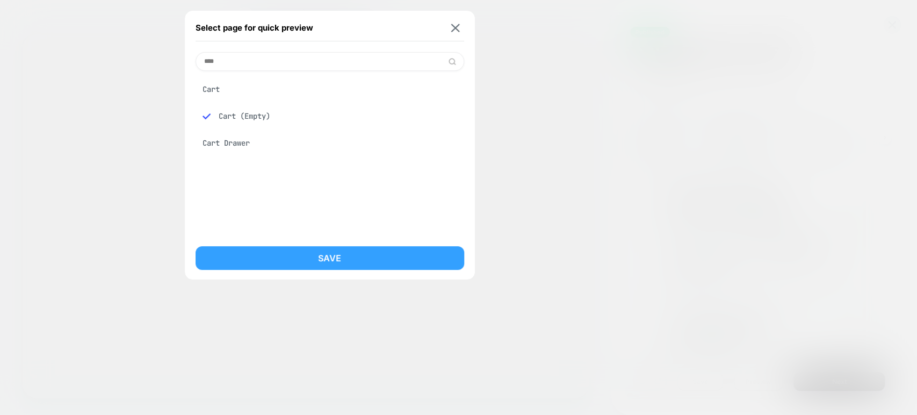
click at [297, 261] on button "Save" at bounding box center [330, 258] width 269 height 24
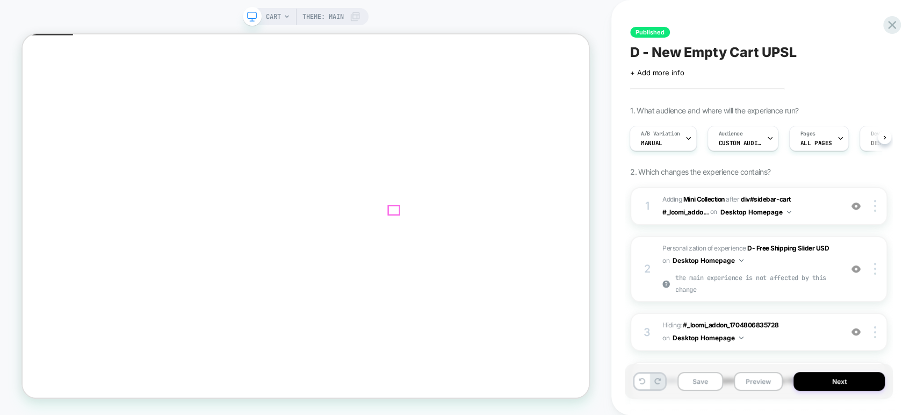
click at [857, 205] on img at bounding box center [856, 205] width 9 height 9
click at [825, 213] on span "#_loomi_addon_1748505806663 Adding Mini Collection AFTER div#sidebar-cart #_loo…" at bounding box center [749, 205] width 174 height 25
click at [874, 206] on img at bounding box center [875, 206] width 2 height 12
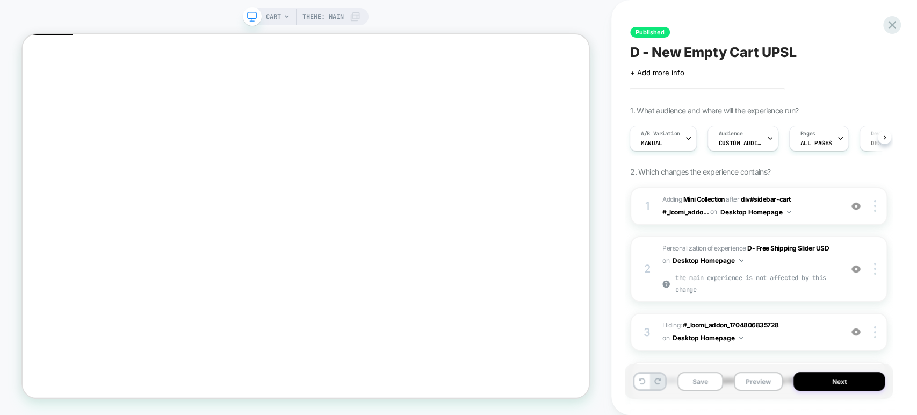
click at [828, 206] on span "#_loomi_addon_1748505806663 Adding Mini Collection AFTER div#sidebar-cart #_loo…" at bounding box center [749, 205] width 174 height 25
click at [818, 209] on span "#_loomi_addon_1748505806663 Adding Mini Collection AFTER div#sidebar-cart #_loo…" at bounding box center [749, 205] width 174 height 25
drag, startPoint x: 807, startPoint y: 282, endPoint x: 803, endPoint y: 314, distance: 32.1
click at [807, 282] on p "the main experience is not affected by this change" at bounding box center [749, 283] width 174 height 23
click at [798, 335] on span "Hiding : #_loomi_addon_1704806835728 #_loomi_addon_1704806835728 on Desktop Hom…" at bounding box center [749, 331] width 174 height 25
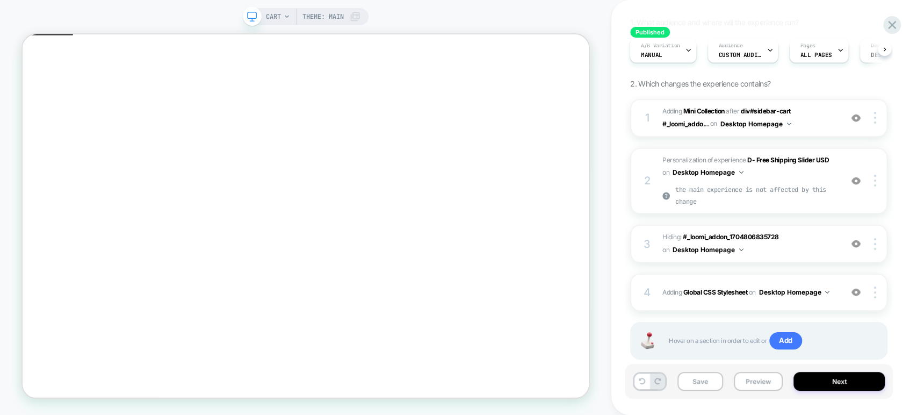
scroll to position [111, 0]
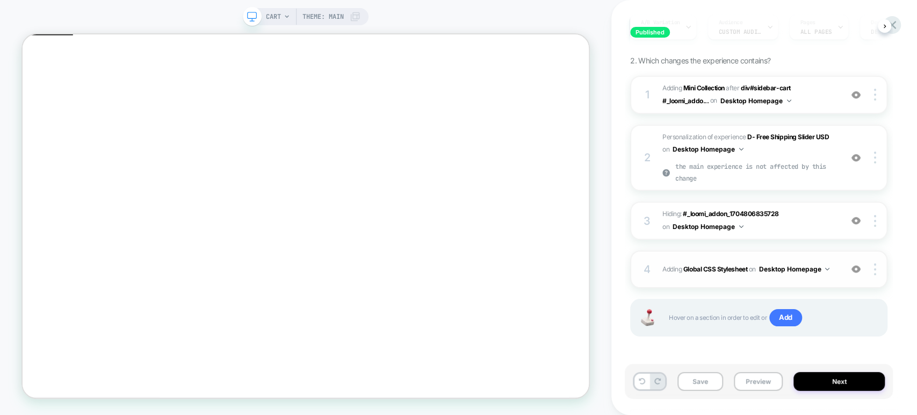
click at [839, 268] on div "4 Adding Global CSS Stylesheet on Desktop Homepage Copy to Mobile Target All De…" at bounding box center [758, 269] width 257 height 38
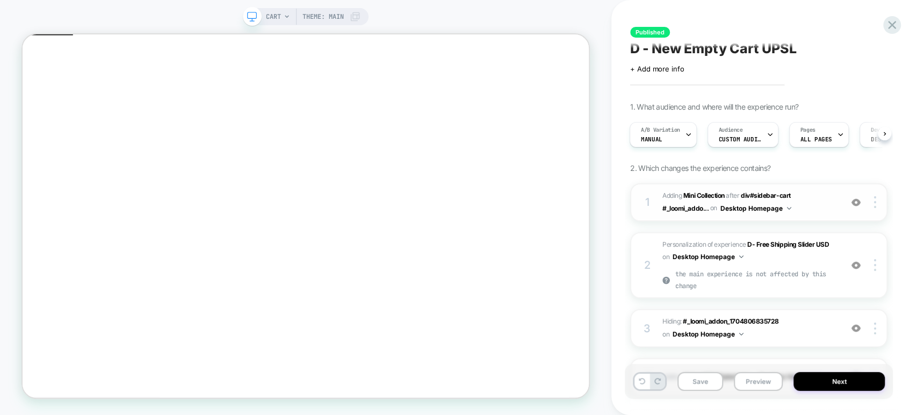
scroll to position [0, 0]
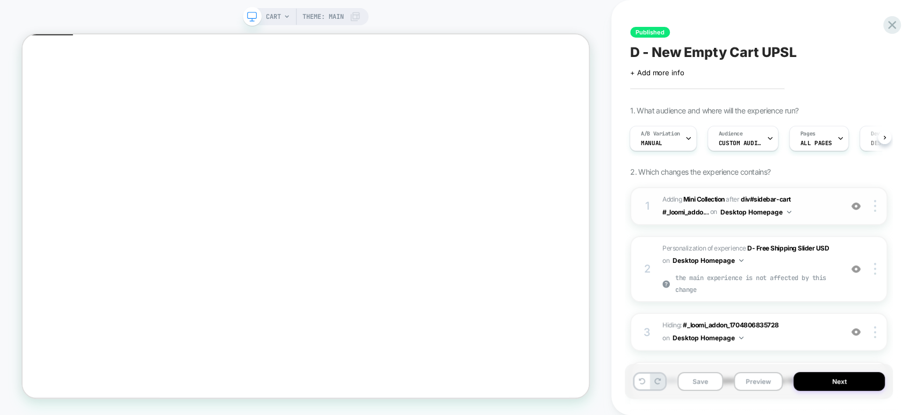
click at [788, 211] on img at bounding box center [789, 212] width 4 height 3
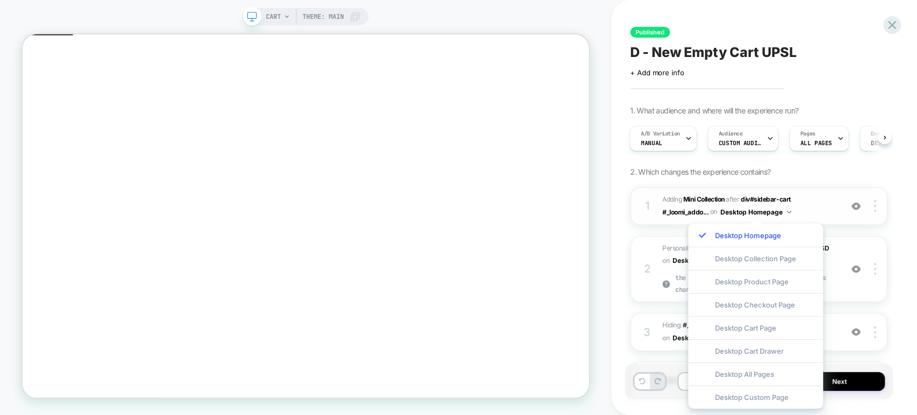
click at [813, 210] on span "#_loomi_addon_1748505806663 Adding Mini Collection AFTER div#sidebar-cart #_loo…" at bounding box center [749, 205] width 174 height 25
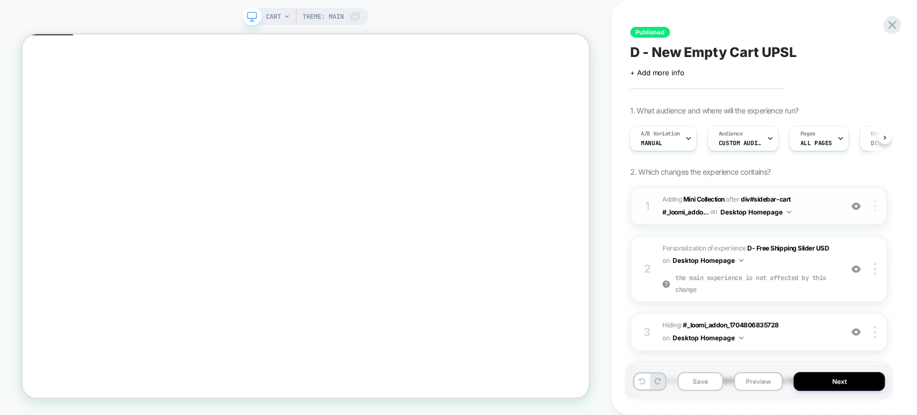
click at [875, 208] on img at bounding box center [875, 206] width 2 height 12
click at [874, 271] on img at bounding box center [875, 269] width 2 height 12
click at [874, 203] on img at bounding box center [875, 206] width 2 height 12
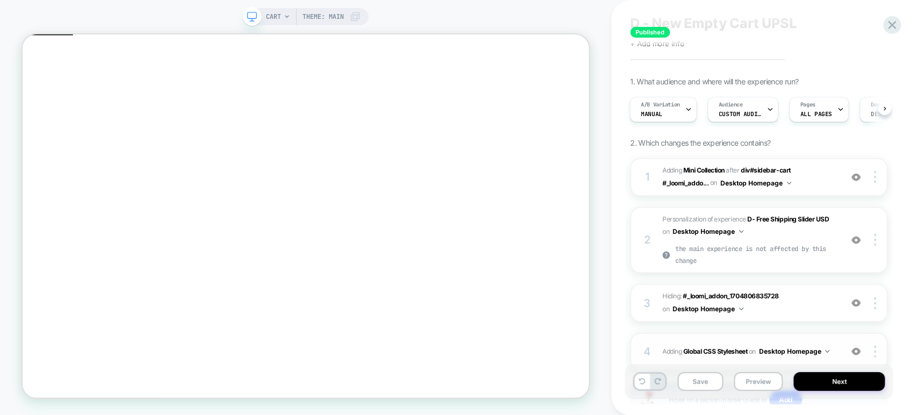
scroll to position [111, 0]
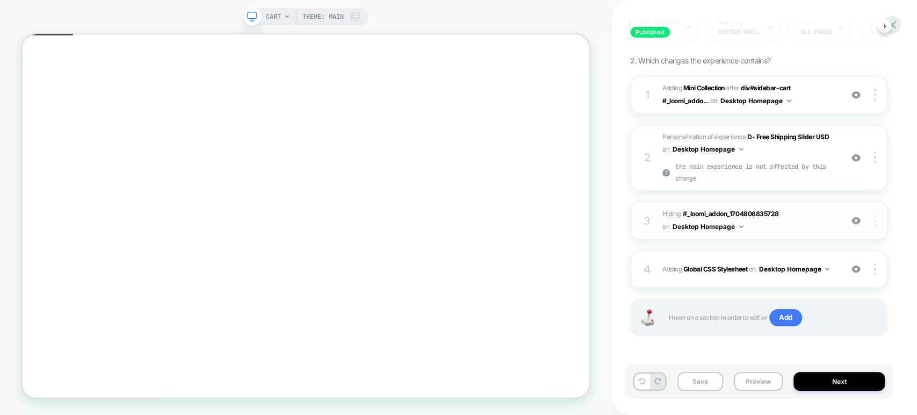
click at [876, 218] on img at bounding box center [875, 221] width 2 height 12
click at [877, 264] on div at bounding box center [877, 269] width 20 height 12
click at [905, 189] on div "Published D - New Empty Cart UPSL Click to edit experience details + Add more i…" at bounding box center [764, 207] width 306 height 415
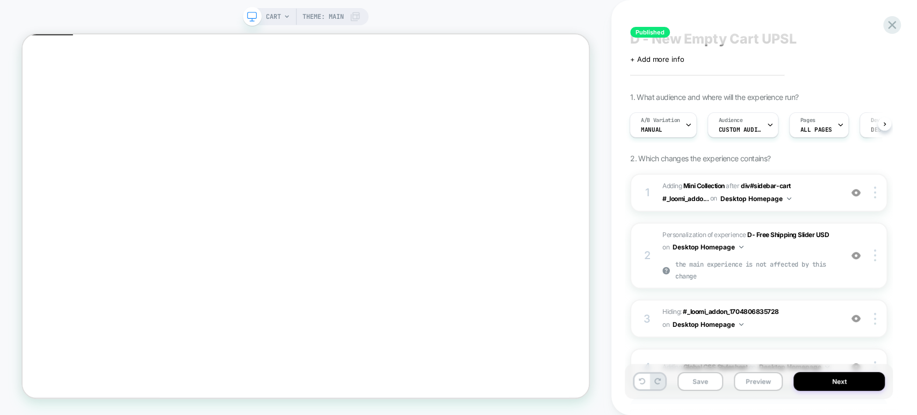
scroll to position [0, 0]
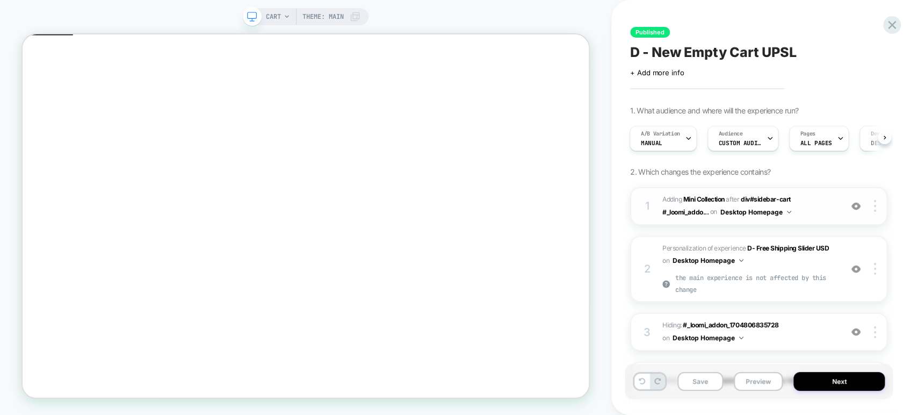
click at [788, 211] on img at bounding box center [789, 212] width 4 height 3
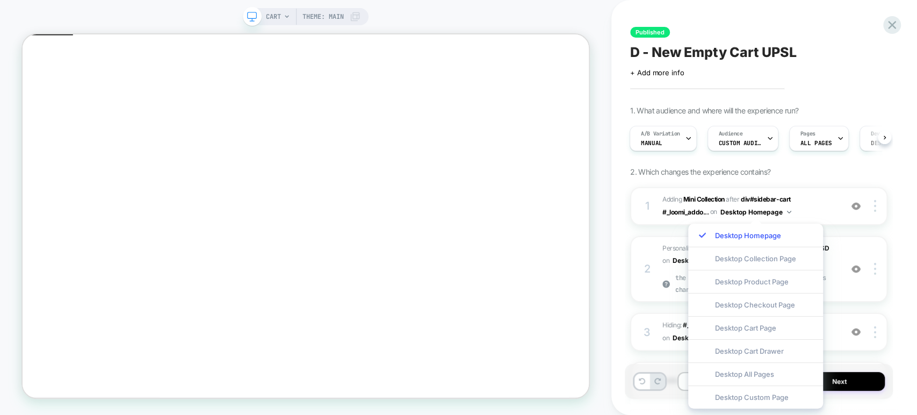
click at [619, 190] on div "Published D - New Empty Cart UPSL Click to edit experience details + Add more i…" at bounding box center [764, 207] width 306 height 415
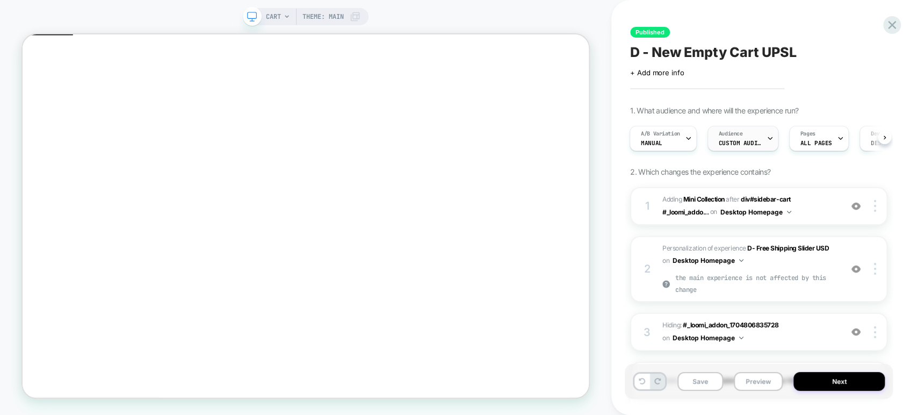
click at [733, 143] on span "Custom Audience" at bounding box center [740, 143] width 43 height 8
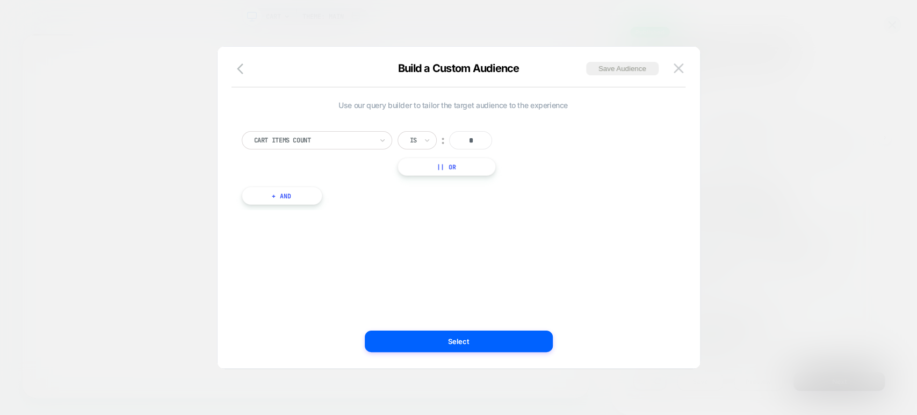
click at [718, 111] on div at bounding box center [458, 207] width 917 height 415
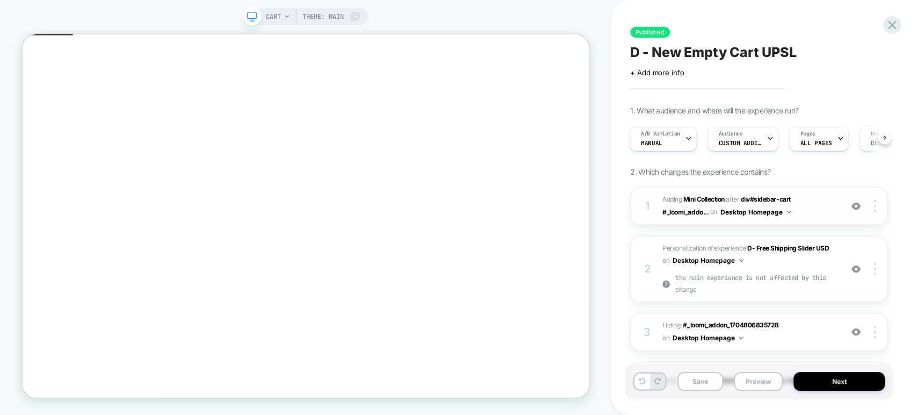
click at [787, 211] on img at bounding box center [789, 212] width 4 height 3
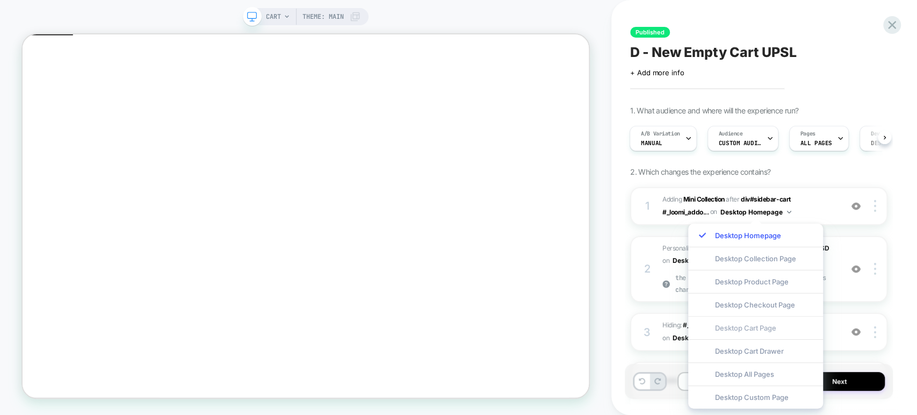
click at [761, 327] on div "Desktop Cart Page" at bounding box center [755, 327] width 135 height 23
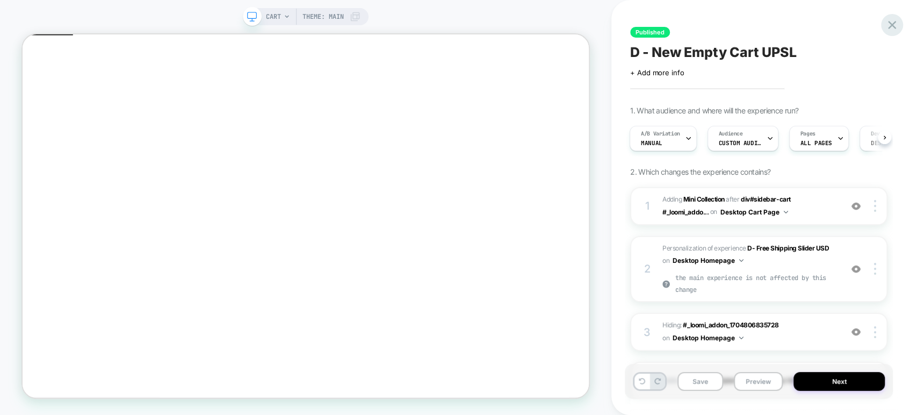
click at [894, 28] on icon at bounding box center [892, 25] width 15 height 15
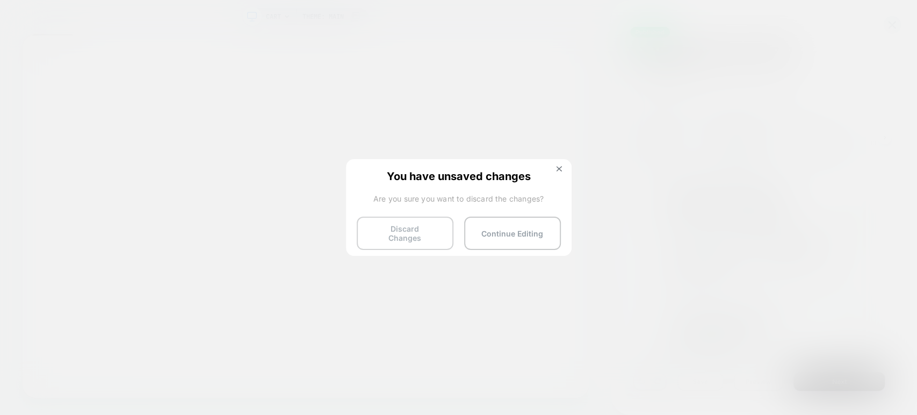
click at [383, 232] on button "Discard Changes" at bounding box center [405, 233] width 97 height 33
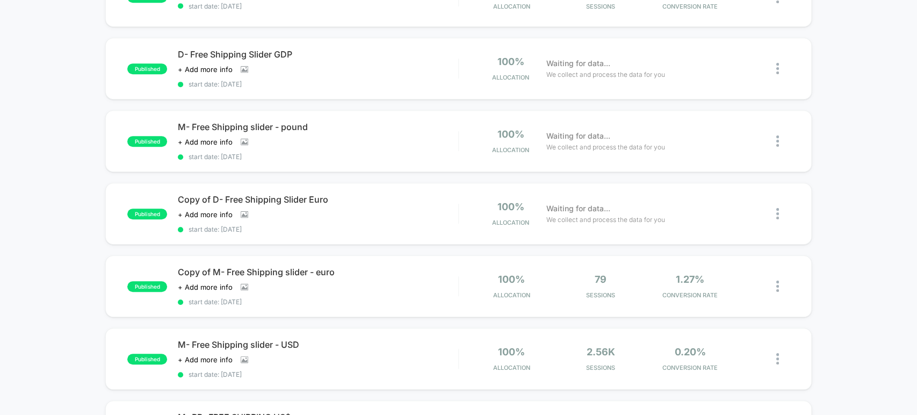
scroll to position [656, 0]
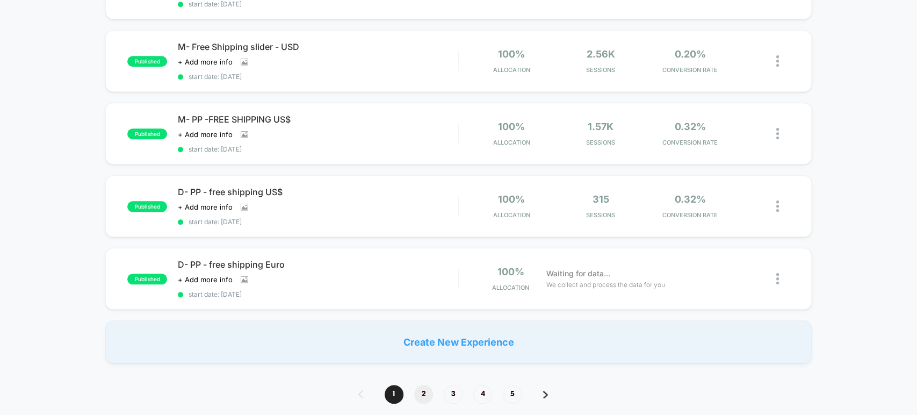
click at [423, 385] on span "2" at bounding box center [423, 394] width 19 height 19
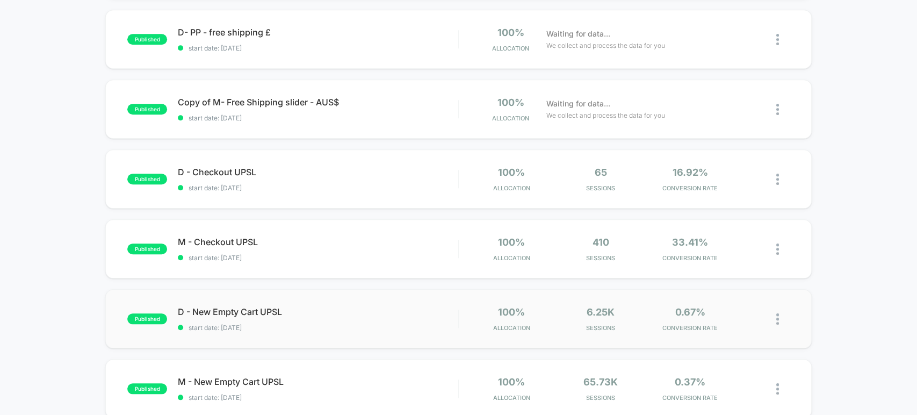
scroll to position [537, 0]
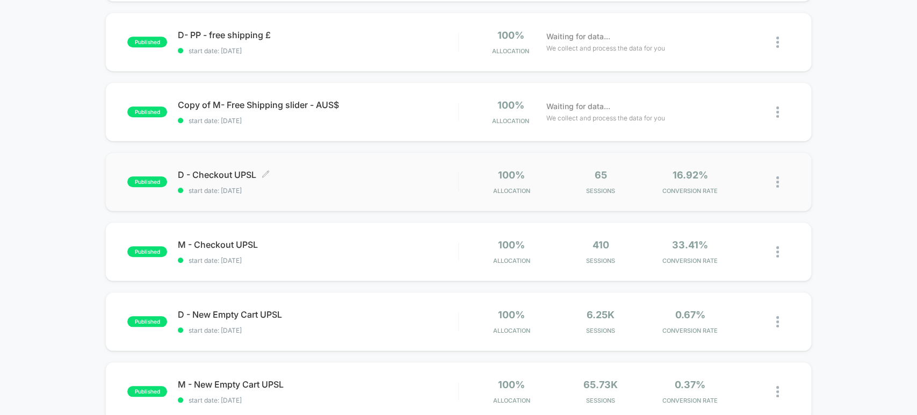
click at [315, 176] on div "D - Checkout UPSL Click to edit experience details Click to edit experience det…" at bounding box center [318, 181] width 280 height 25
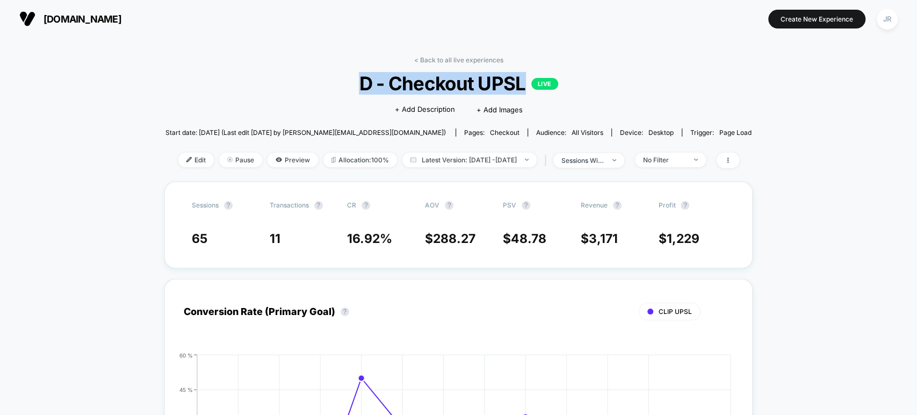
drag, startPoint x: 525, startPoint y: 86, endPoint x: 359, endPoint y: 90, distance: 165.5
click at [359, 90] on span "D - Checkout UPSL LIVE" at bounding box center [458, 83] width 527 height 23
copy span "D - Checkout UPSL"
click at [419, 56] on link "< Back to all live experiences" at bounding box center [458, 60] width 89 height 8
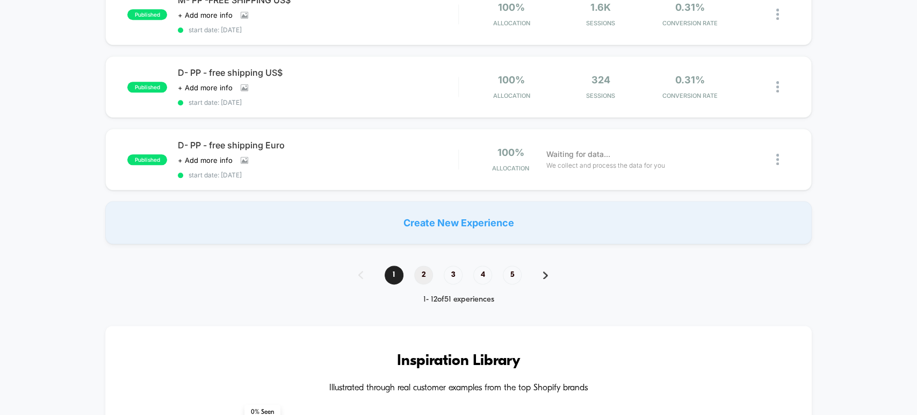
click at [422, 265] on span "2" at bounding box center [423, 274] width 19 height 19
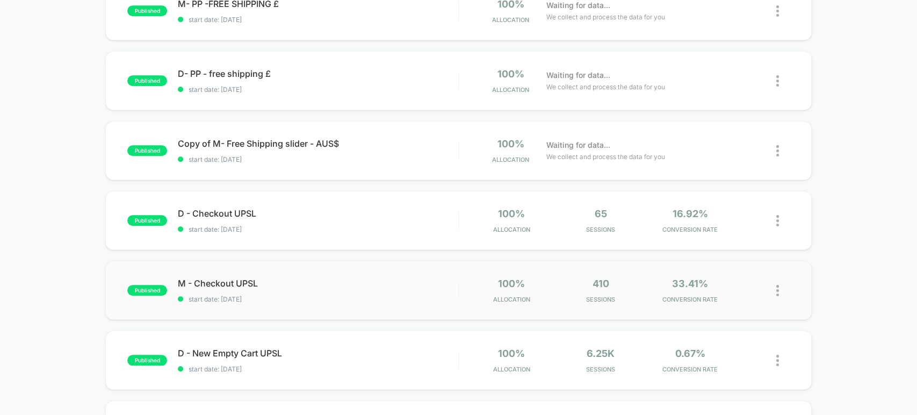
scroll to position [533, 0]
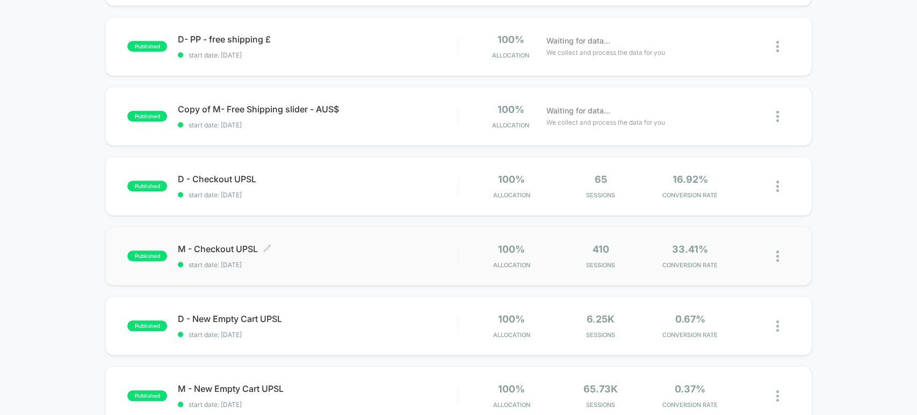
click at [295, 252] on div "M - Checkout UPSL Click to edit experience details Click to edit experience det…" at bounding box center [318, 255] width 280 height 25
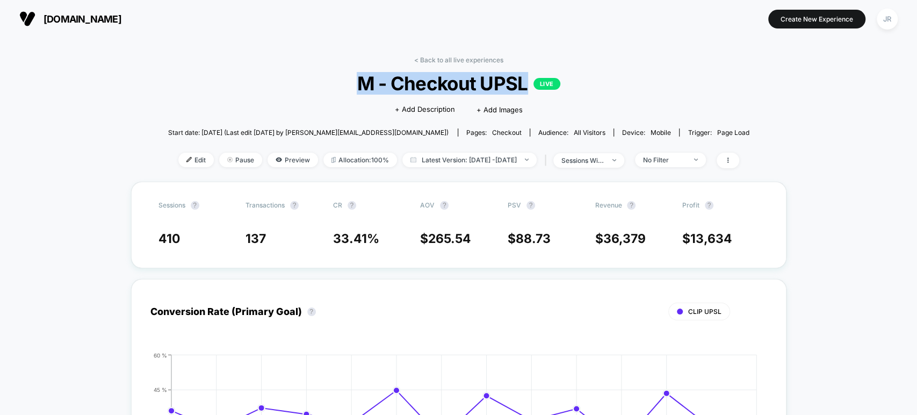
drag, startPoint x: 526, startPoint y: 85, endPoint x: 345, endPoint y: 85, distance: 181.6
click at [345, 85] on span "M - Checkout UPSL LIVE" at bounding box center [458, 83] width 523 height 23
copy span "M - Checkout UPSL"
click at [424, 56] on link "< Back to all live experiences" at bounding box center [458, 60] width 89 height 8
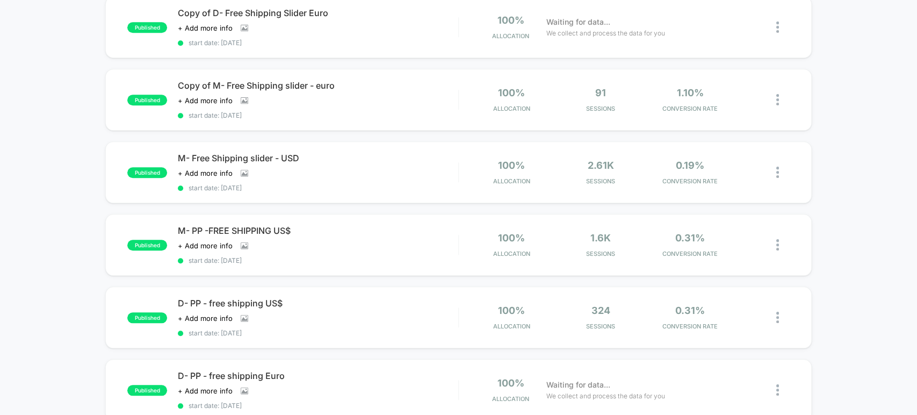
scroll to position [716, 0]
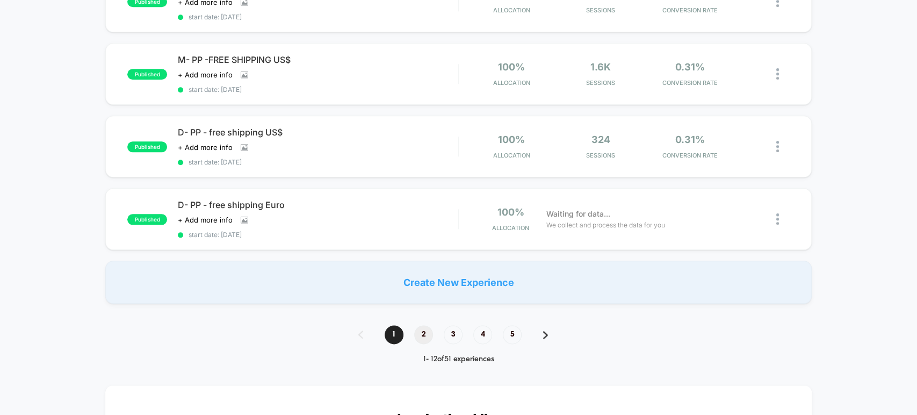
click at [420, 325] on span "2" at bounding box center [423, 334] width 19 height 19
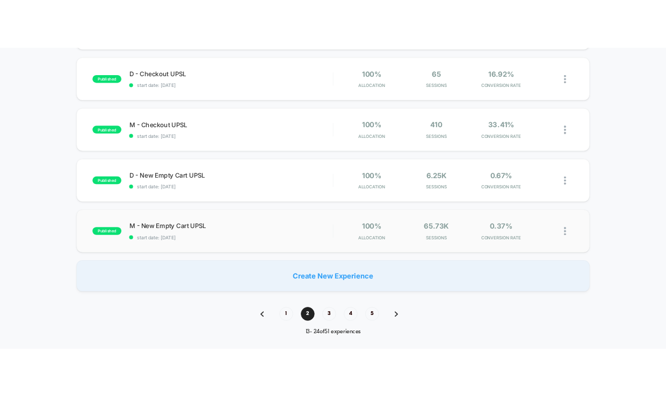
scroll to position [533, 0]
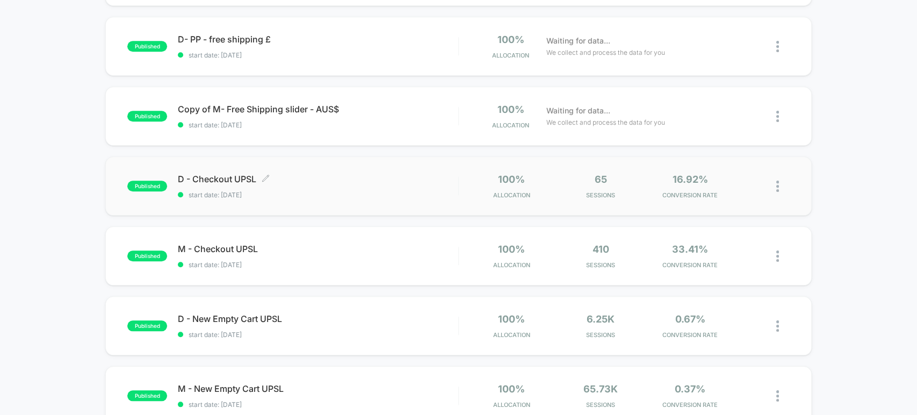
click at [305, 183] on div "D - Checkout UPSL Click to edit experience details Click to edit experience det…" at bounding box center [318, 186] width 280 height 25
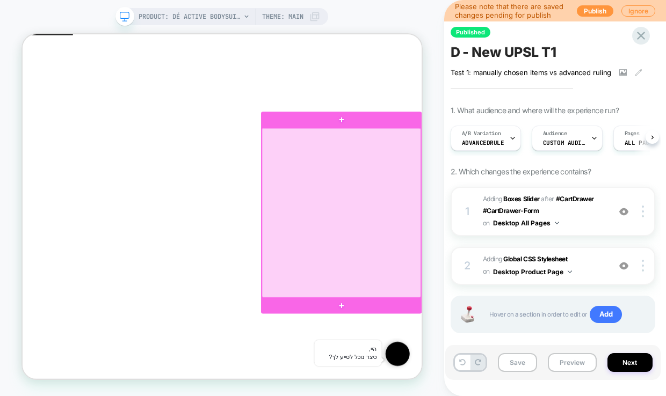
click at [525, 277] on div at bounding box center [448, 273] width 212 height 226
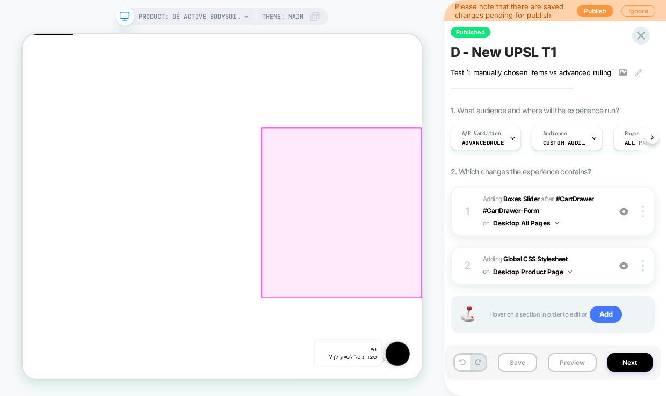
click at [522, 282] on div at bounding box center [448, 273] width 212 height 226
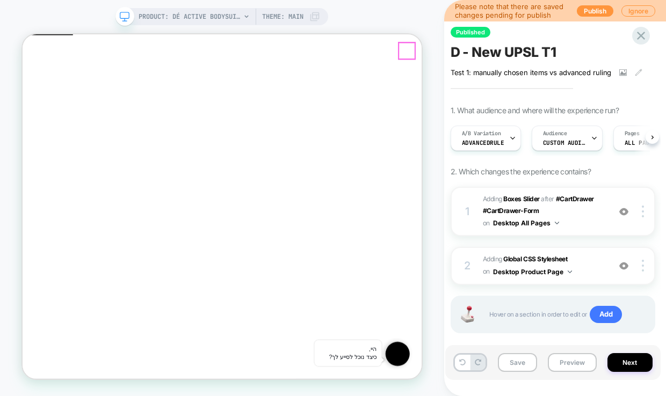
click at [27, 80] on span "Close" at bounding box center [27, 84] width 0 height 8
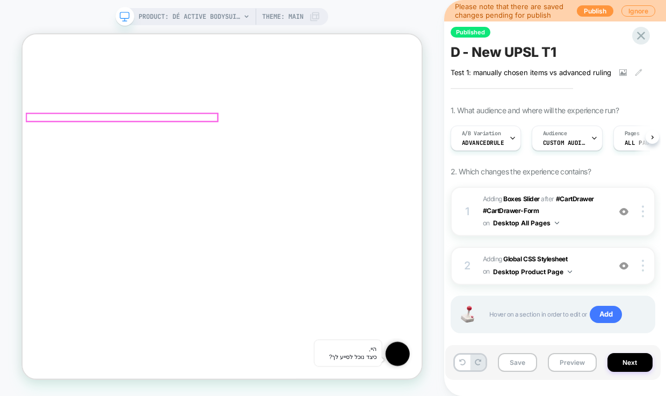
type input "******"
click at [62, 145] on div at bounding box center [155, 145] width 255 height 10
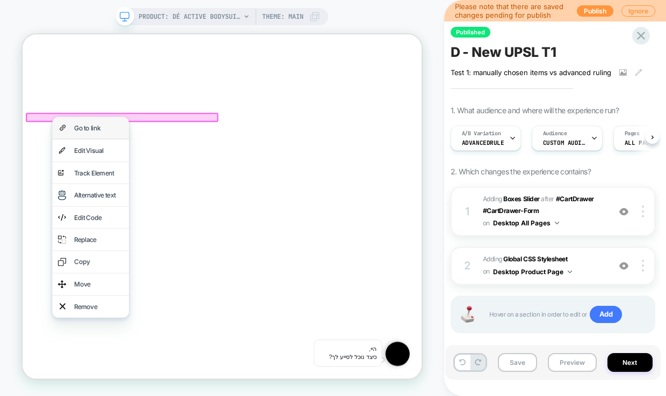
click at [121, 157] on div "Go to link" at bounding box center [124, 159] width 66 height 14
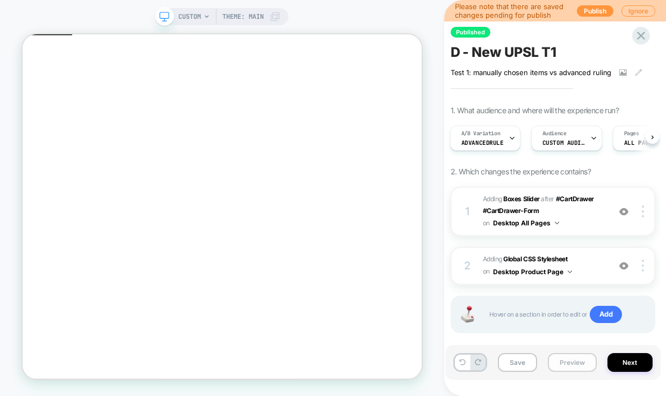
scroll to position [0, 0]
click at [566, 365] on button "Preview" at bounding box center [572, 362] width 49 height 19
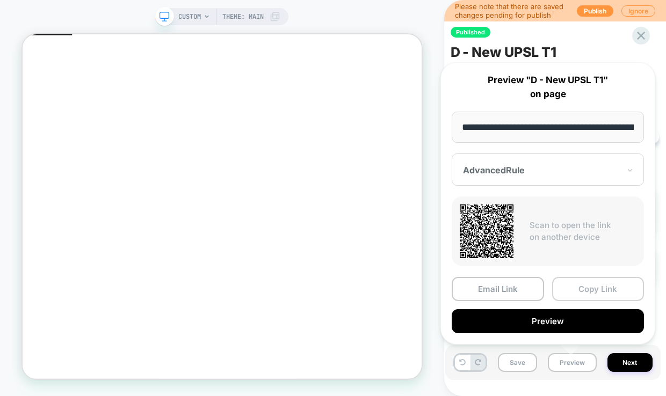
click at [585, 286] on button "Copy Link" at bounding box center [598, 289] width 92 height 24
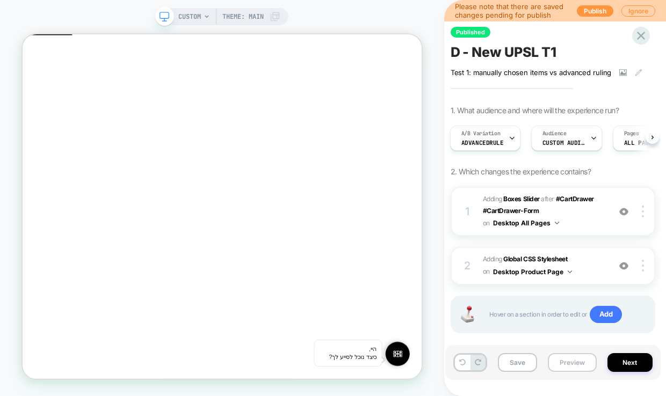
click at [556, 360] on button "Preview" at bounding box center [572, 362] width 49 height 19
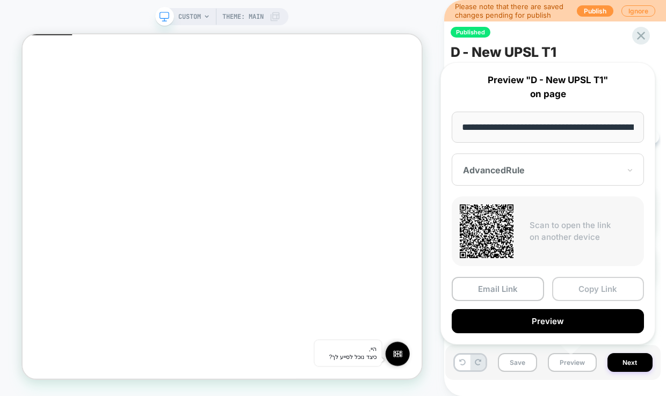
click at [569, 290] on button "Copy Link" at bounding box center [598, 289] width 92 height 24
